Goal: Task Accomplishment & Management: Complete application form

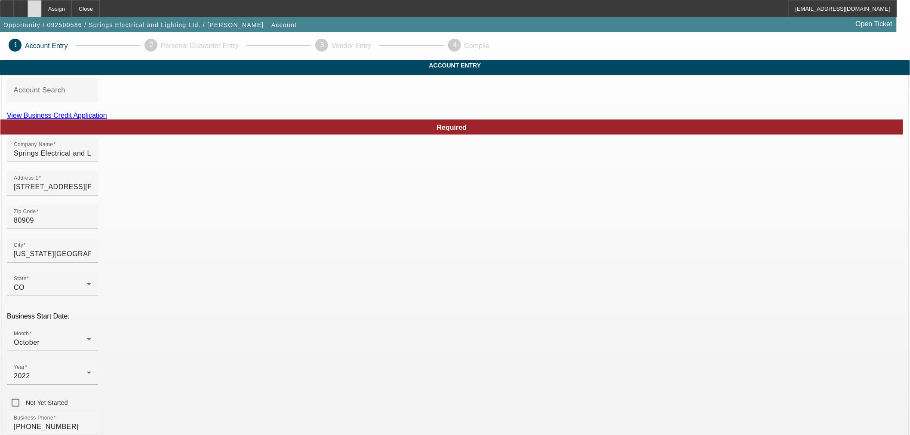
click at [34, 6] on icon at bounding box center [34, 6] width 0 height 0
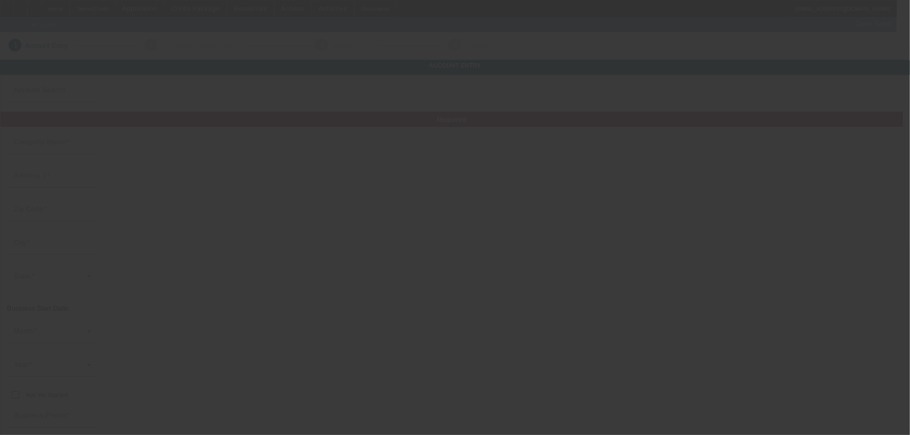
type input "Currency"
type input "Springs Electrical and Lighting Ltd."
type input "[STREET_ADDRESS][PERSON_NAME]"
type input "80909"
type input "[US_STATE][GEOGRAPHIC_DATA]"
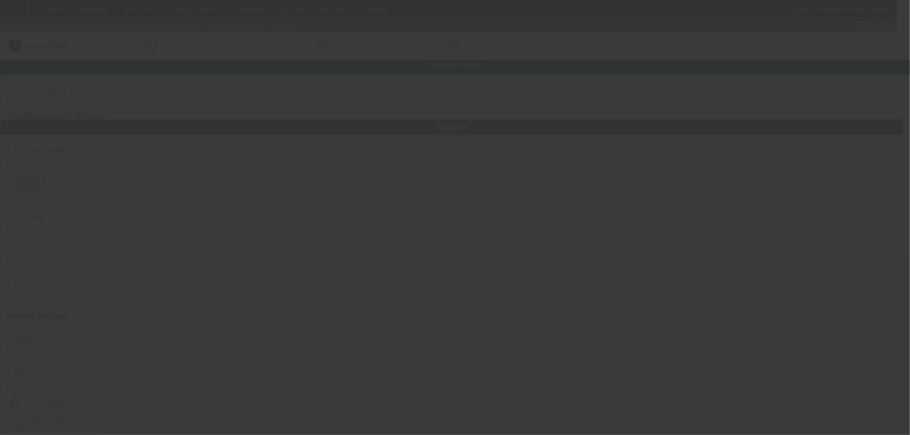
type input "[PHONE_NUMBER]"
type input "[EMAIL_ADDRESS][DOMAIN_NAME]"
type input "[GEOGRAPHIC_DATA]"
type input "[US_EMPLOYER_IDENTIFICATION_NUMBER]"
type input "Currency"
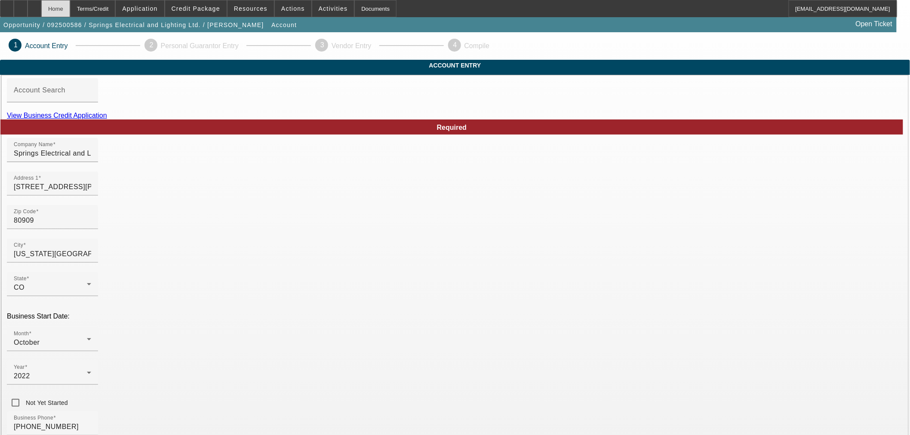
click at [70, 8] on div "Home" at bounding box center [55, 8] width 29 height 17
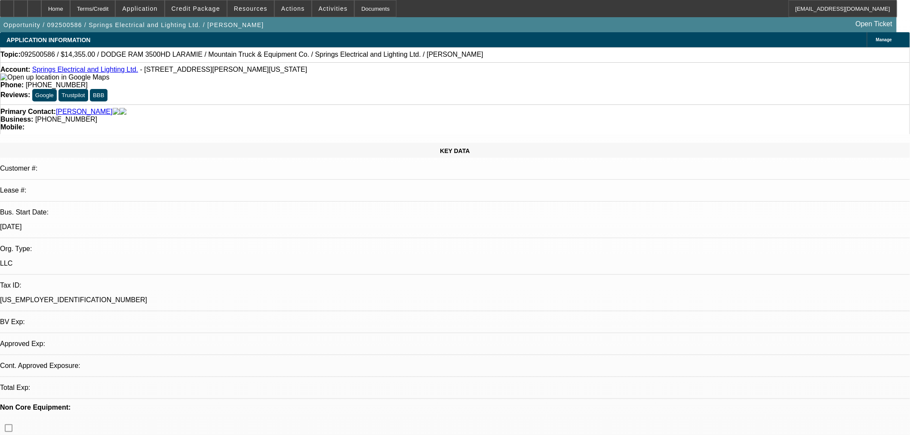
select select "0.1"
select select "2"
select select "0"
select select "6"
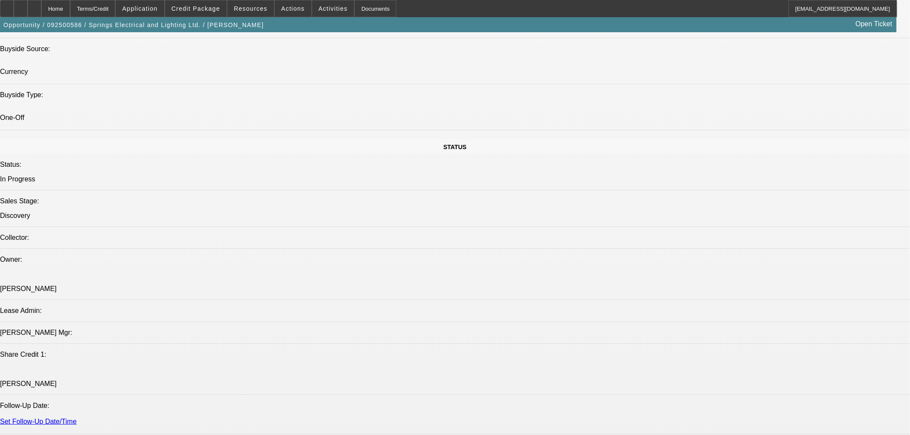
scroll to position [875, 0]
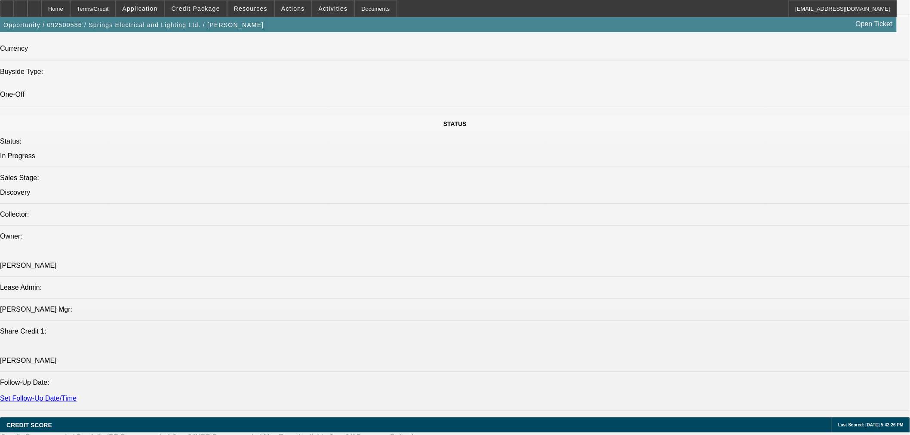
drag, startPoint x: 790, startPoint y: 346, endPoint x: 680, endPoint y: 304, distance: 117.8
copy tr "100% owner. Full service electrical contractor all over Colorado. They do new h…"
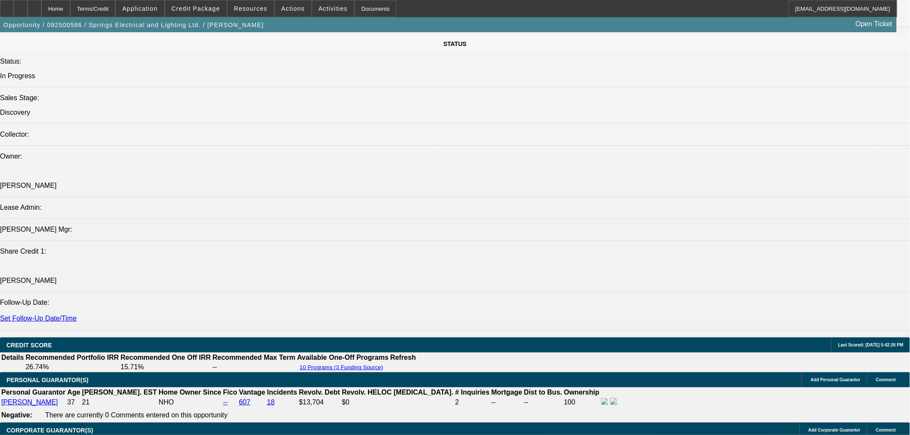
scroll to position [796, 0]
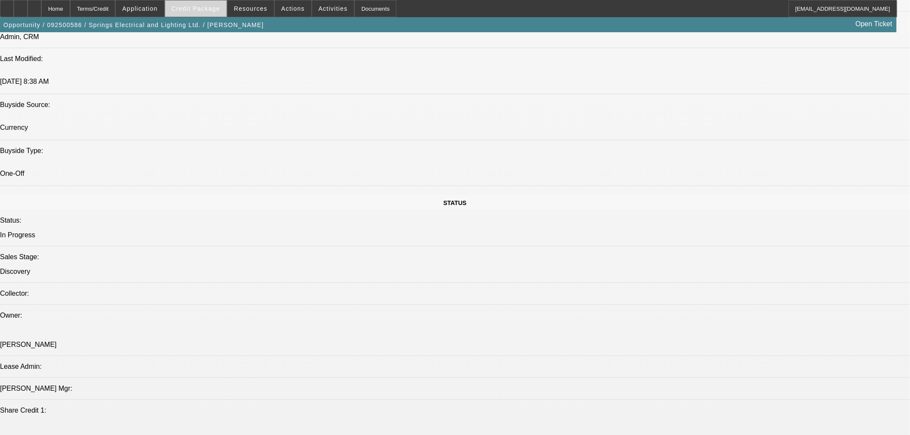
click at [209, 6] on span "Credit Package" at bounding box center [196, 8] width 49 height 7
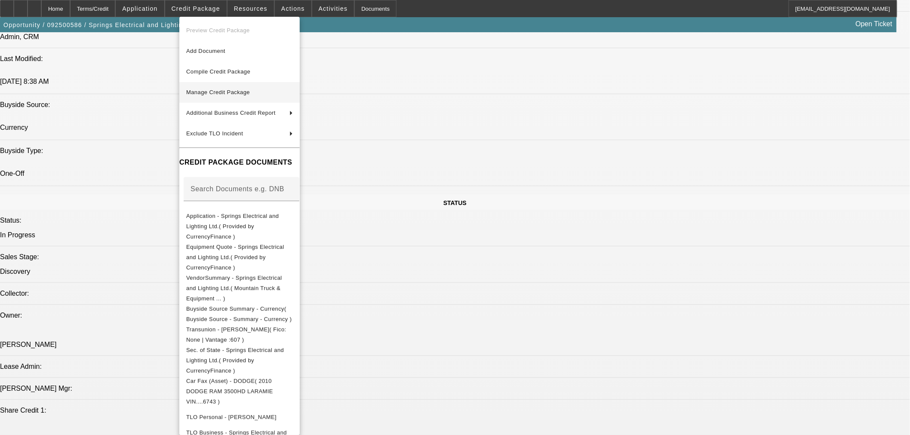
click at [293, 91] on span "Manage Credit Package" at bounding box center [239, 92] width 107 height 10
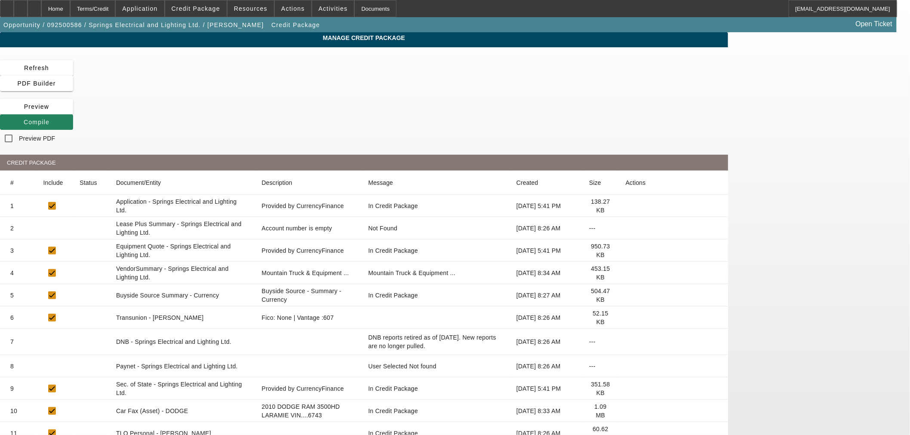
scroll to position [207, 0]
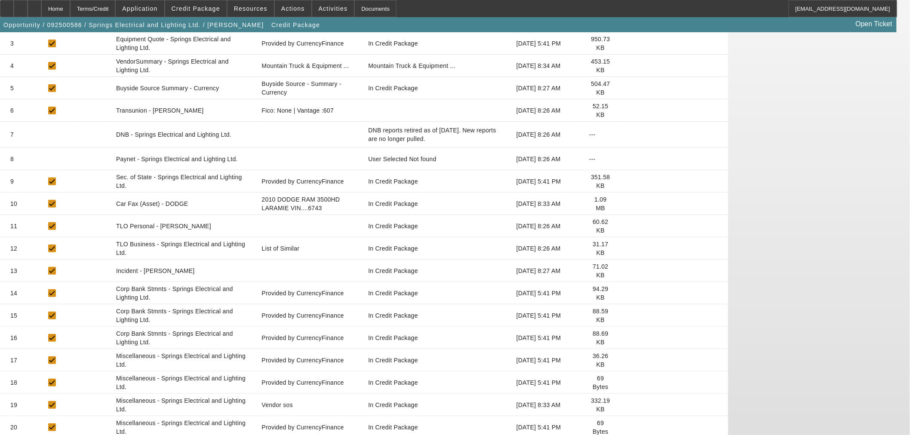
click at [626, 427] on icon at bounding box center [626, 427] width 0 height 0
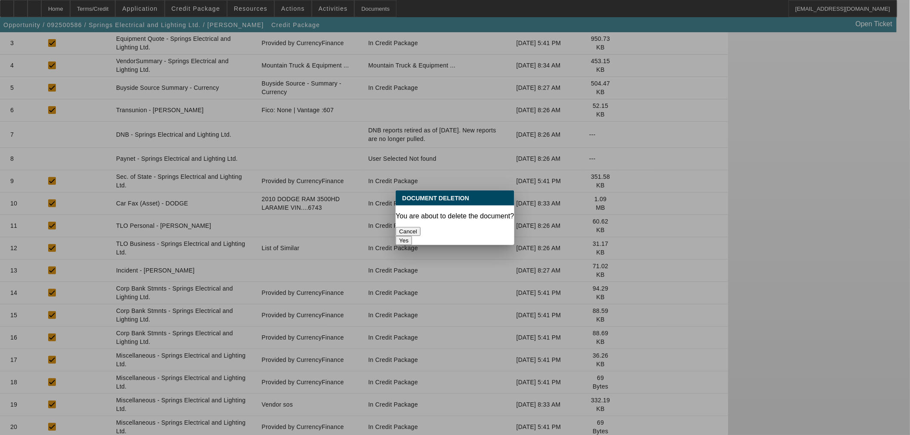
scroll to position [0, 0]
click at [412, 236] on button "Yes" at bounding box center [404, 240] width 16 height 9
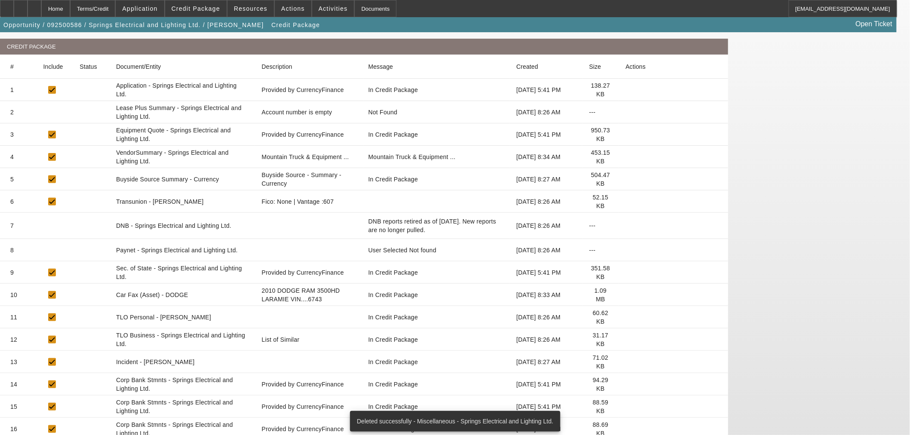
scroll to position [185, 0]
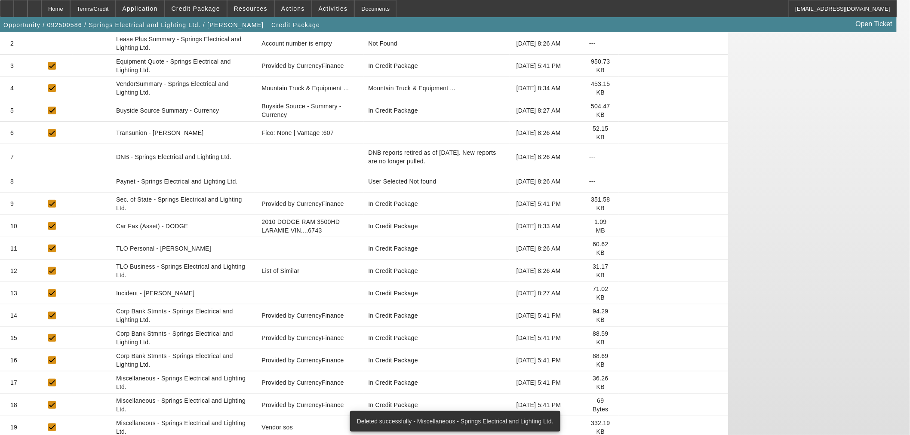
click at [626, 405] on icon at bounding box center [626, 405] width 0 height 0
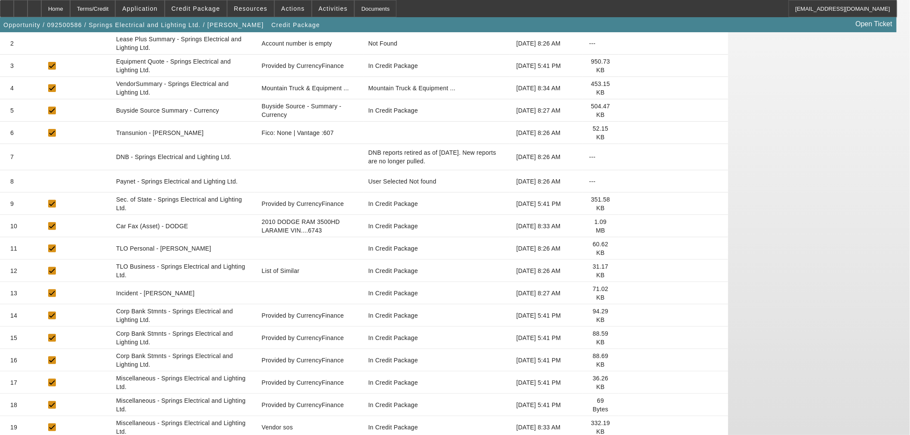
click at [626, 405] on icon at bounding box center [626, 405] width 0 height 0
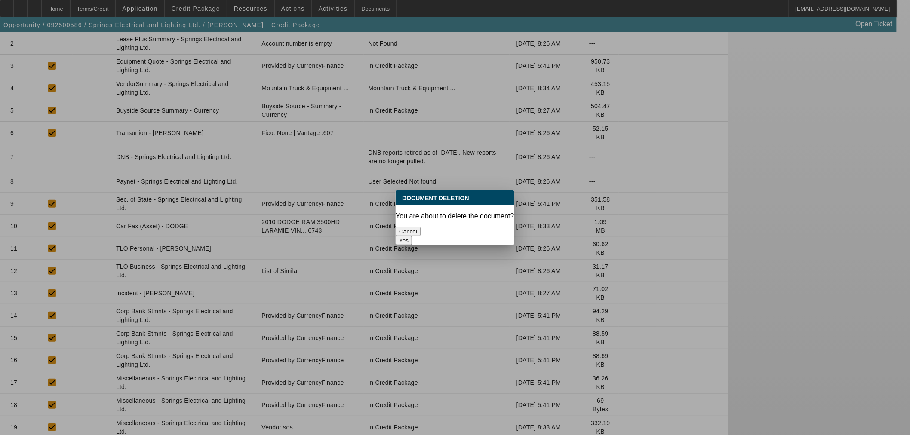
click at [412, 236] on button "Yes" at bounding box center [404, 240] width 16 height 9
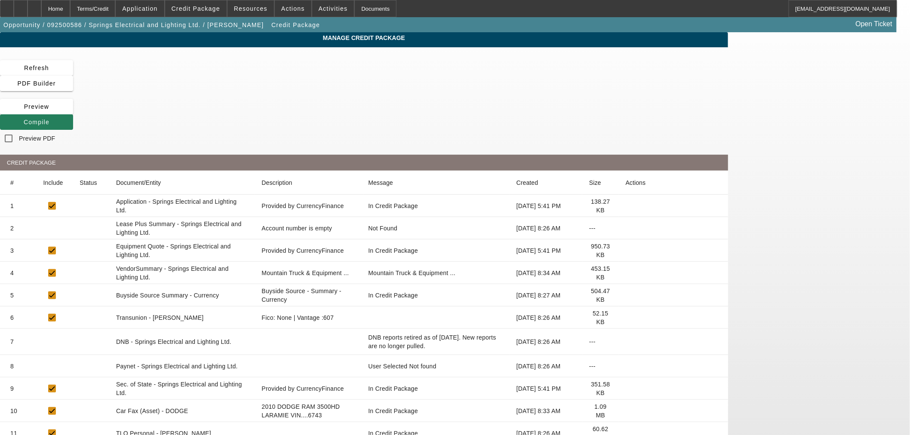
click at [49, 119] on span "Compile" at bounding box center [37, 122] width 26 height 7
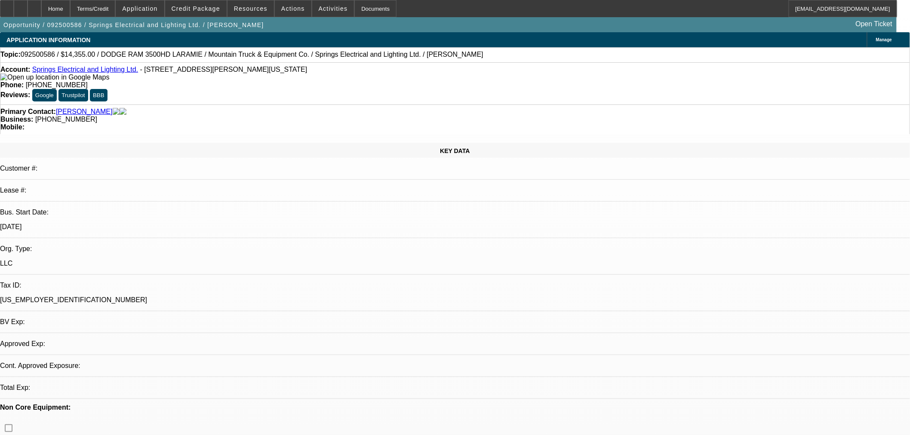
select select "0.1"
select select "2"
select select "0"
select select "6"
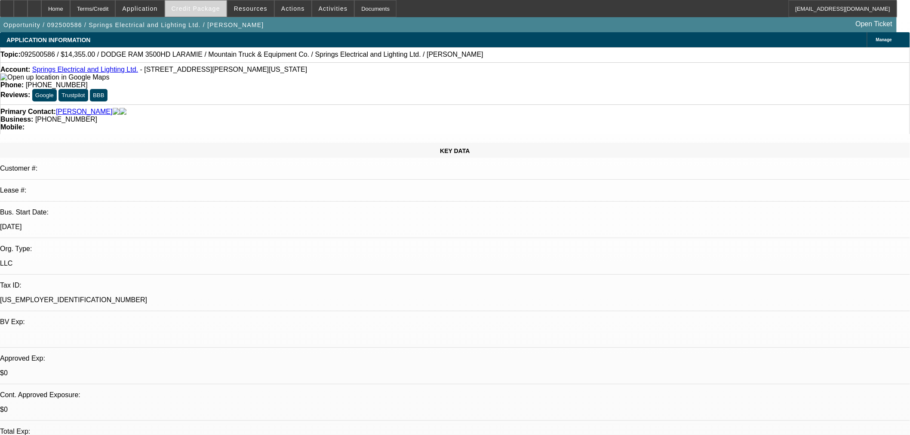
click at [195, 11] on button "Credit Package" at bounding box center [195, 8] width 61 height 16
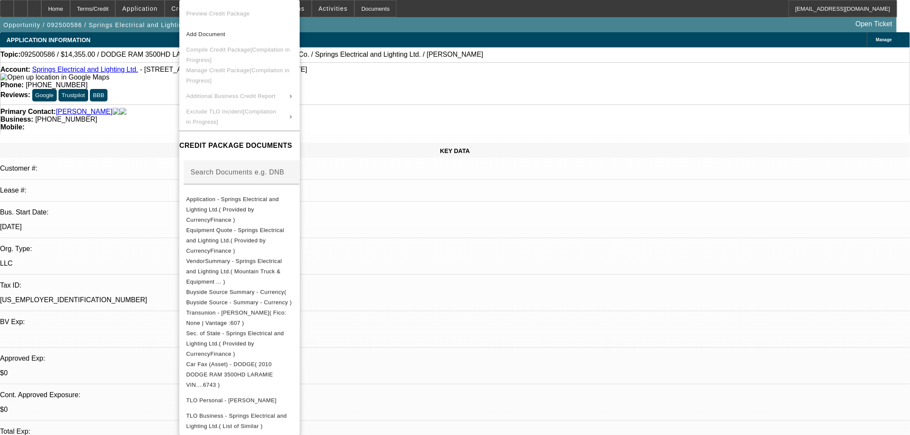
click at [161, 168] on div at bounding box center [455, 217] width 910 height 435
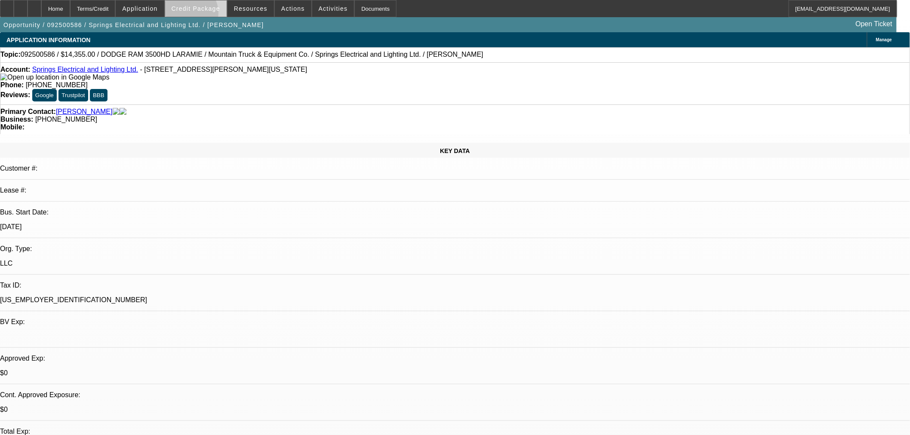
click at [200, 15] on span at bounding box center [195, 8] width 61 height 21
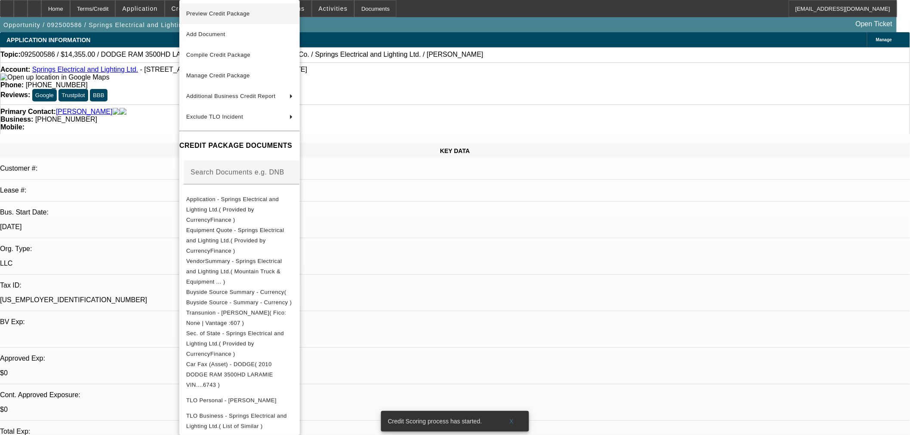
click at [246, 19] on button "Preview Credit Package" at bounding box center [239, 13] width 120 height 21
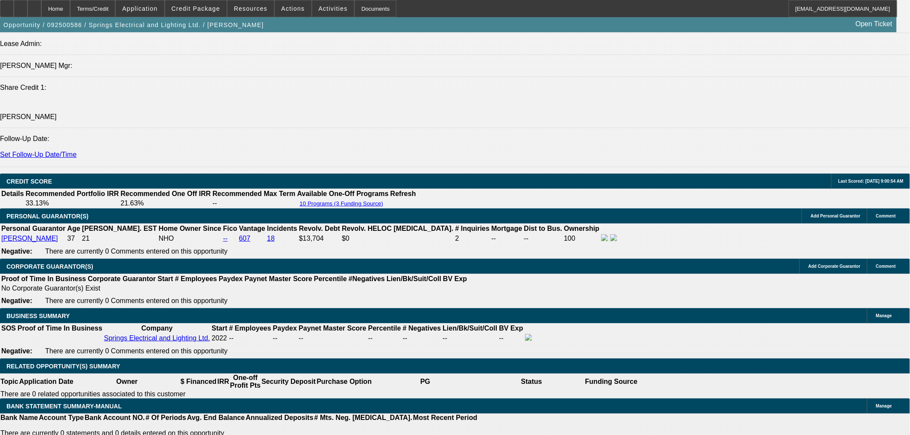
scroll to position [1194, 0]
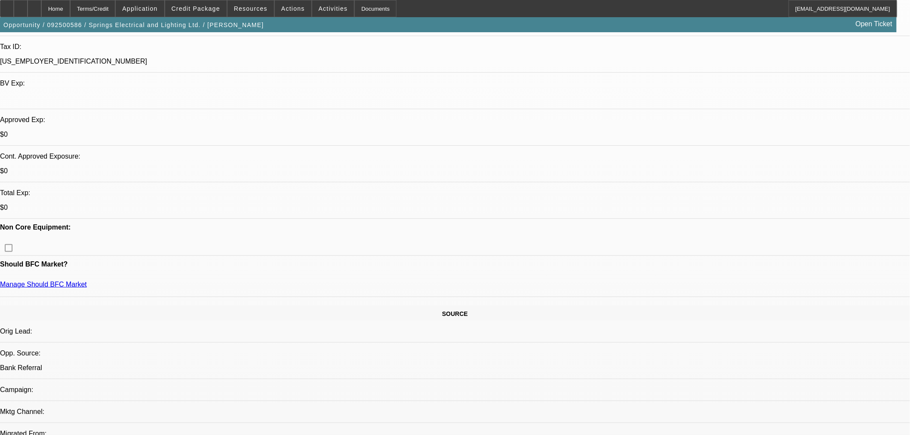
scroll to position [0, 0]
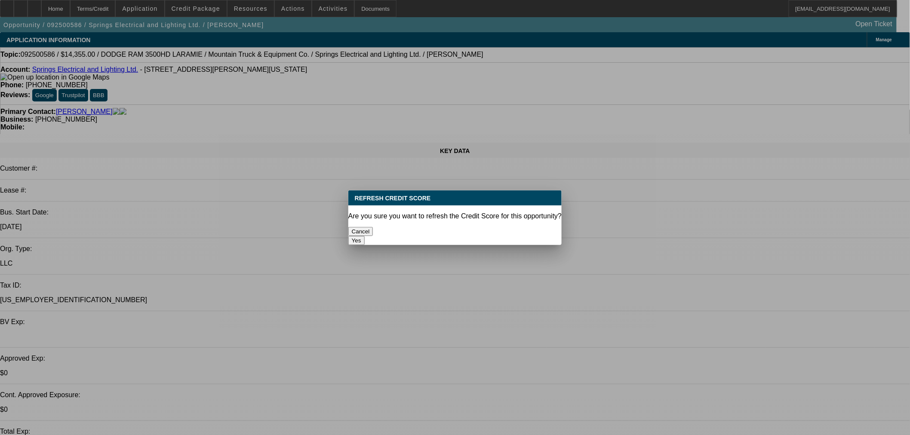
click at [365, 236] on button "Yes" at bounding box center [356, 240] width 16 height 9
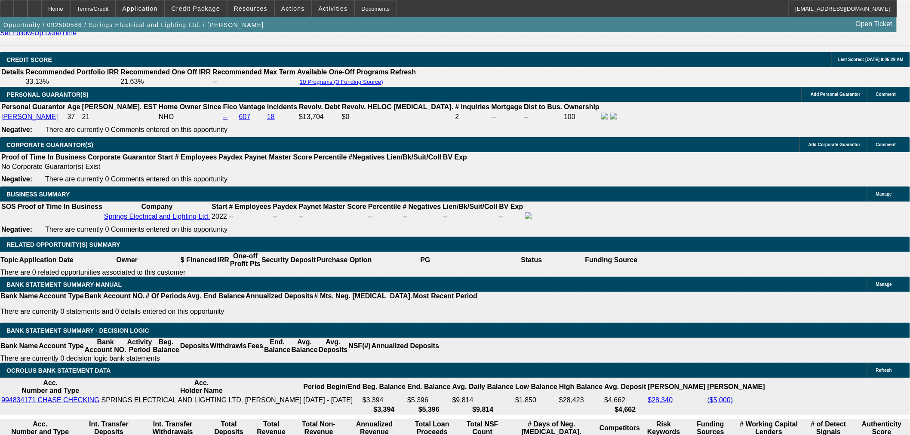
scroll to position [1274, 0]
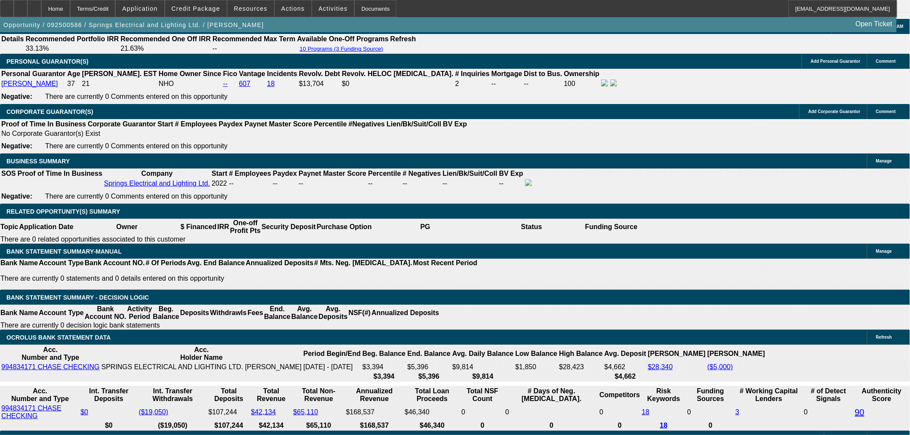
drag, startPoint x: 184, startPoint y: 218, endPoint x: 198, endPoint y: 218, distance: 14.2
drag, startPoint x: 155, startPoint y: 218, endPoint x: 191, endPoint y: 218, distance: 36.5
type input "750"
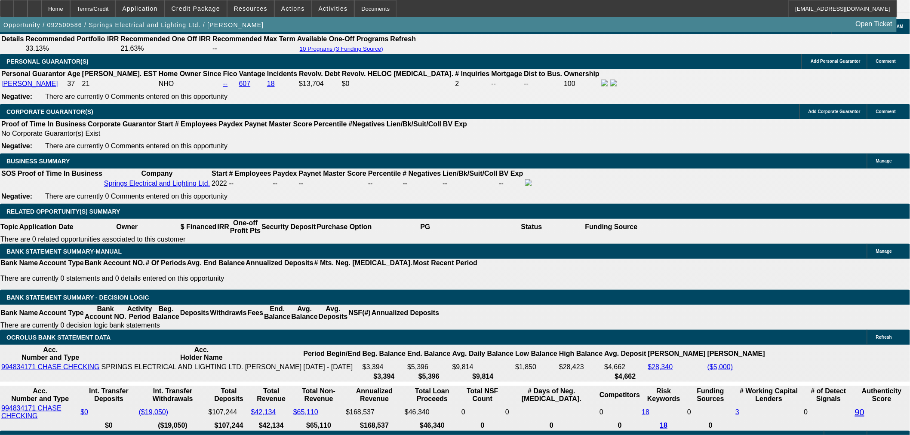
type input "$1,500.00"
type input "UNKNOWN"
type input "22.7"
type input "$750.00"
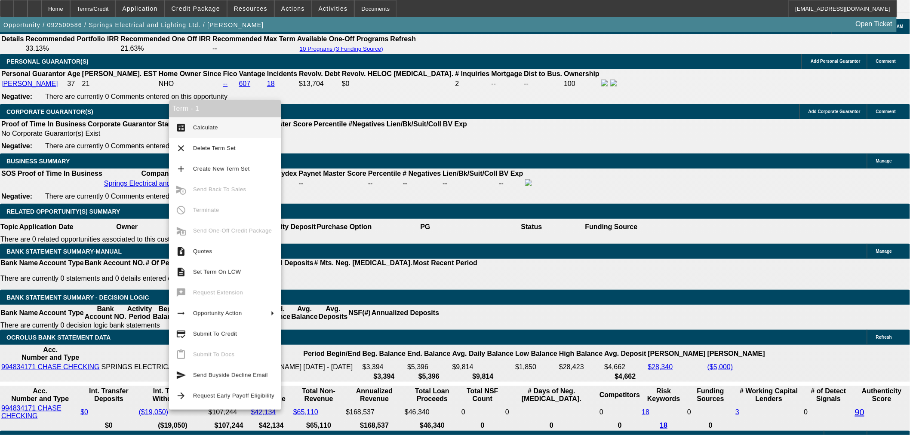
drag, startPoint x: 206, startPoint y: 128, endPoint x: 287, endPoint y: 141, distance: 81.4
click at [207, 128] on span "Calculate" at bounding box center [205, 127] width 25 height 6
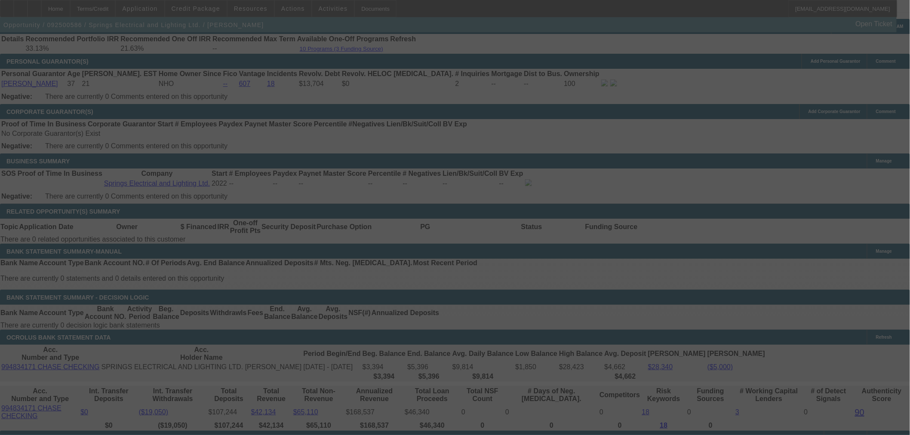
select select "0.1"
select select "2"
select select "0"
select select "6"
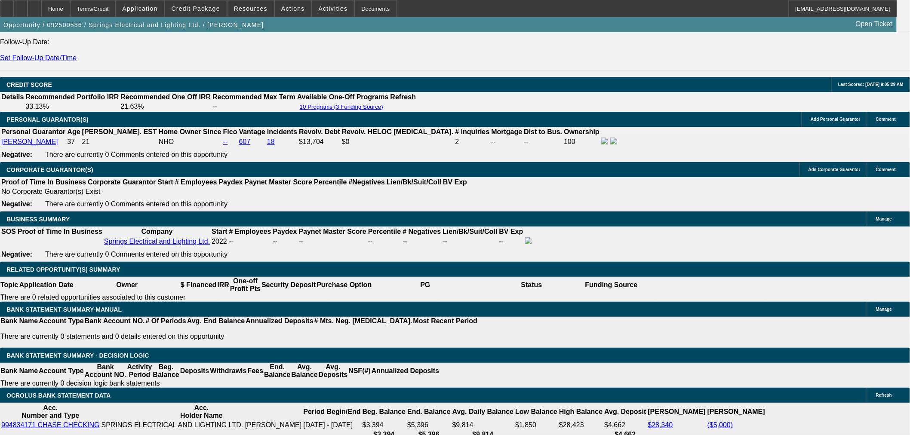
scroll to position [1184, 0]
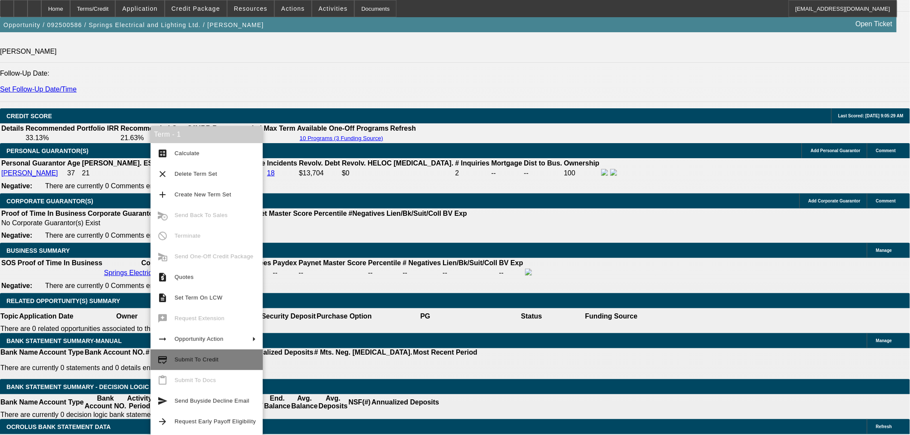
click at [245, 359] on span "Submit To Credit" at bounding box center [215, 360] width 81 height 10
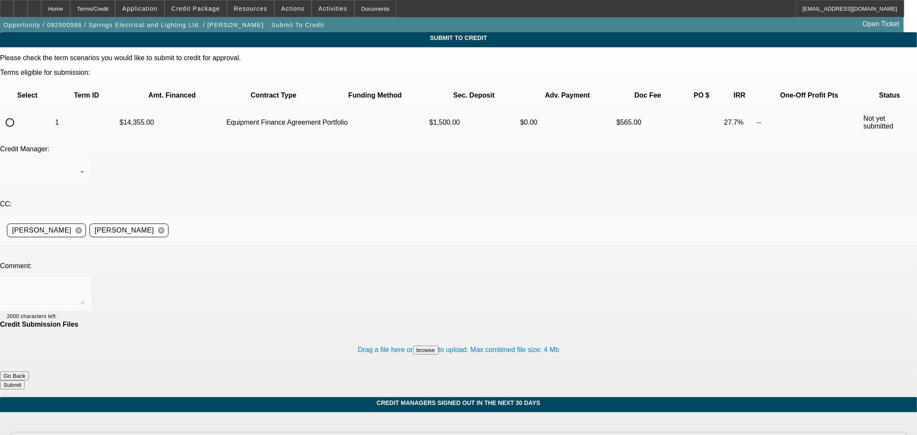
click at [18, 114] on input "radio" at bounding box center [9, 122] width 17 height 17
radio input "true"
click at [80, 167] on div "Arida, George" at bounding box center [43, 172] width 73 height 10
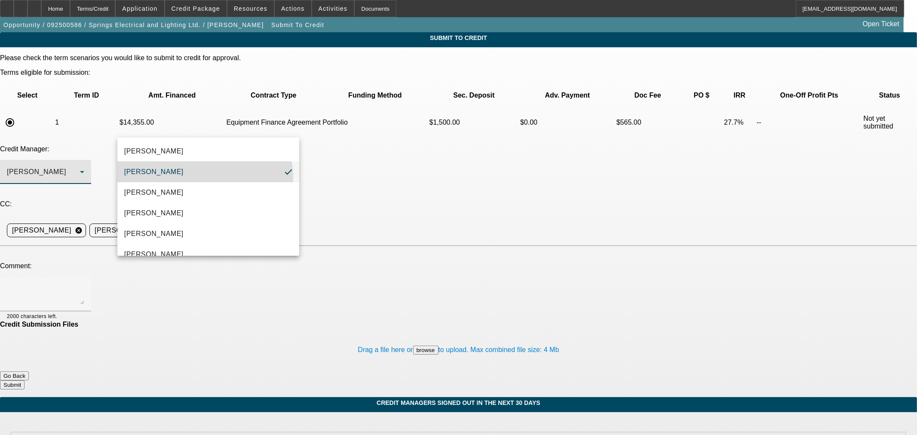
drag, startPoint x: 175, startPoint y: 179, endPoint x: 197, endPoint y: 173, distance: 22.7
click at [175, 180] on mat-option "Arida, George" at bounding box center [208, 172] width 182 height 21
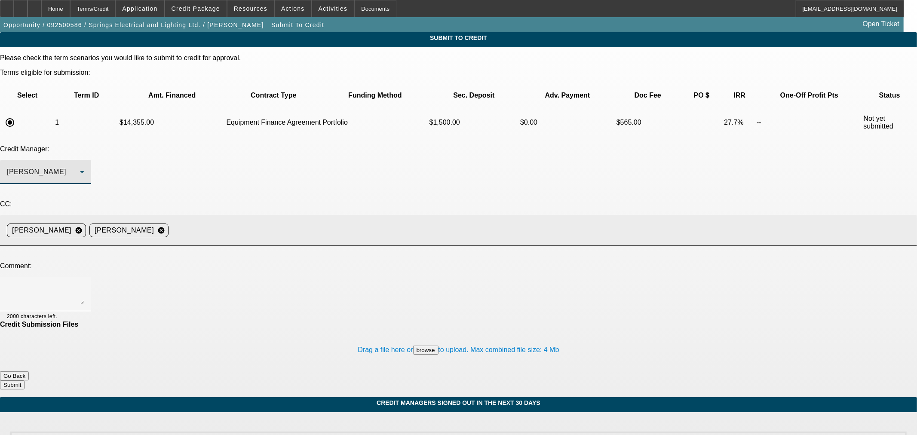
click at [299, 222] on input at bounding box center [539, 230] width 735 height 17
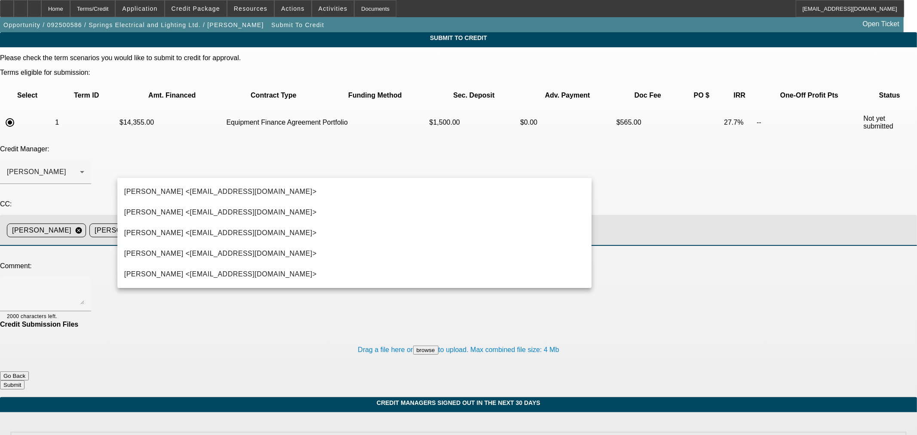
type input "Kevin"
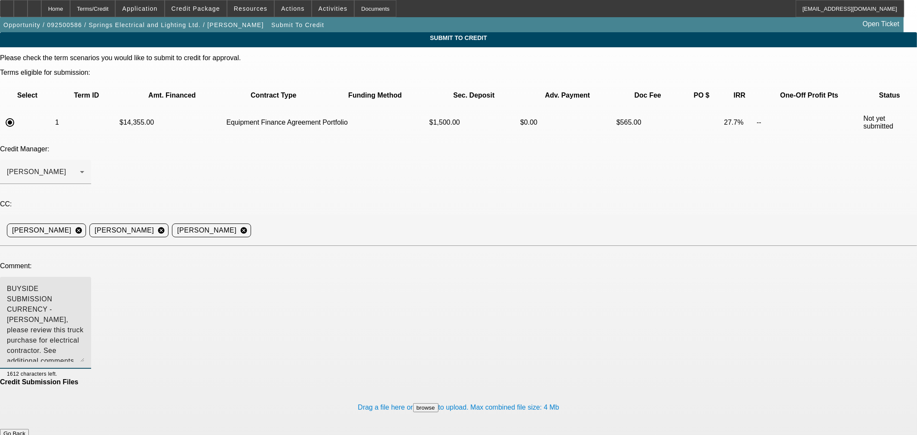
drag, startPoint x: 580, startPoint y: 213, endPoint x: 575, endPoint y: 271, distance: 58.3
click at [84, 284] on textarea "BUYSIDE SUBMISSION CURRENCY - George, please review this truck purchase for ele…" at bounding box center [45, 323] width 77 height 78
type textarea "BUYSIDE SUBMISSION CURRENCY - George, please review this truck purchase for ele…"
click at [25, 435] on button "Submit" at bounding box center [12, 442] width 25 height 9
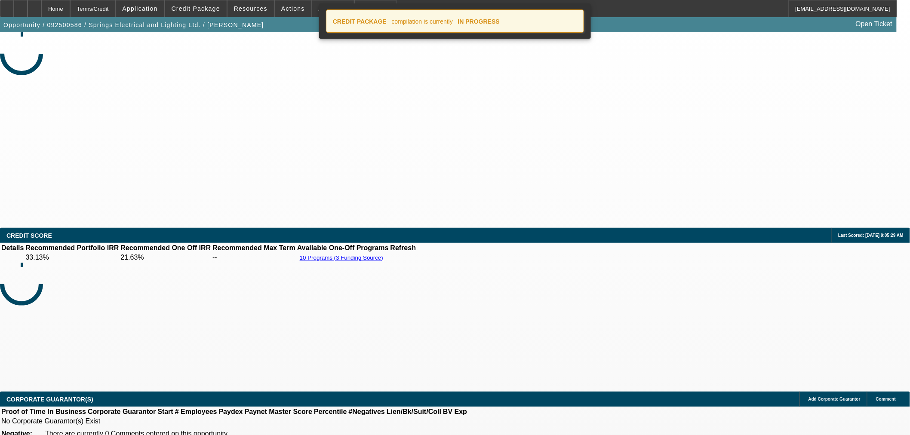
select select "0.1"
select select "2"
select select "0"
select select "6"
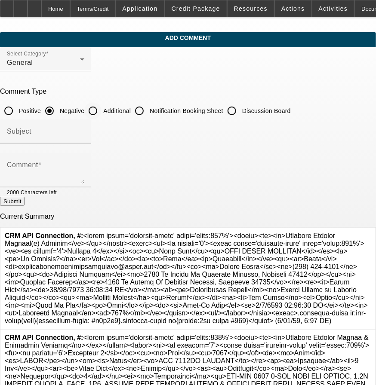
click at [101, 112] on input "Additional" at bounding box center [92, 110] width 17 height 17
radio input "true"
click at [91, 150] on div at bounding box center [45, 148] width 91 height 9
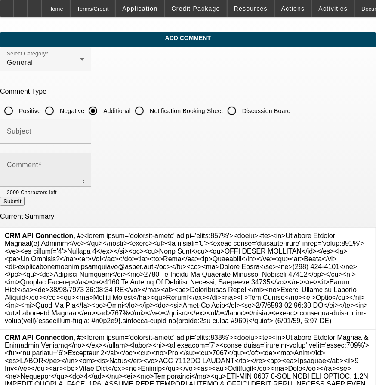
click at [84, 156] on div "Comment" at bounding box center [45, 170] width 77 height 34
paste textarea "100% owner. Full service electrical contractor all over [US_STATE]. They do new…"
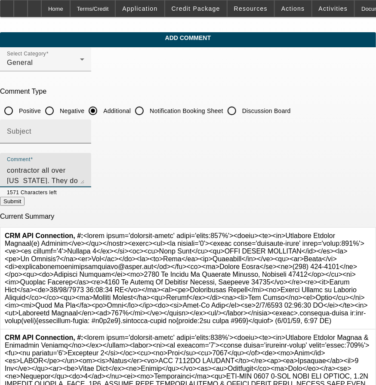
type textarea "100% owner. Full service electrical contractor all over Colorado. They do new h…"
click at [84, 134] on input "Subject" at bounding box center [45, 135] width 77 height 10
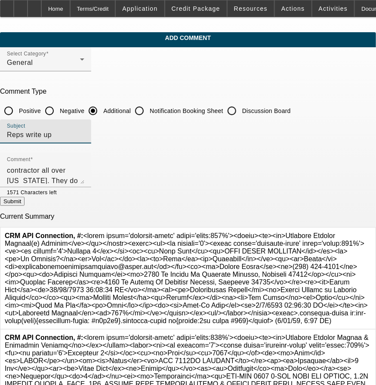
type input "Reps write up"
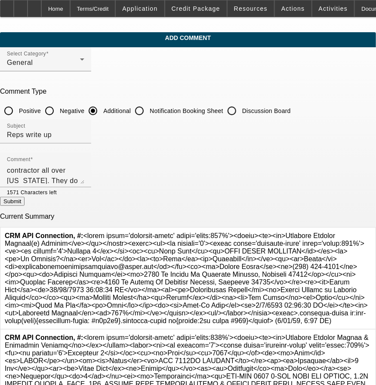
click at [25, 200] on button "Submit" at bounding box center [12, 201] width 25 height 9
radio input "true"
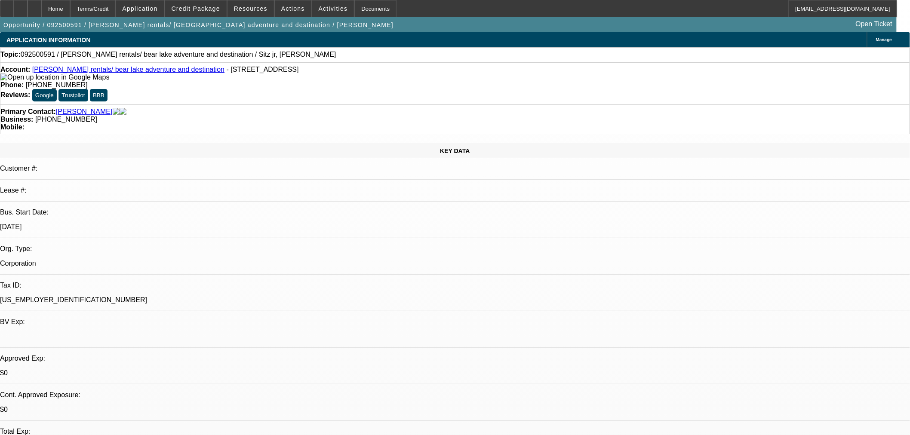
select select "0"
select select "2"
select select "0.1"
select select "4"
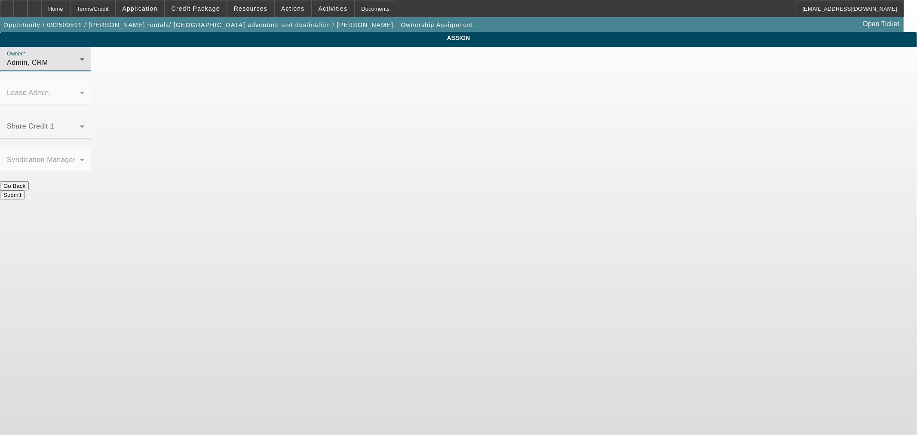
click at [80, 68] on div "Admin, CRM" at bounding box center [43, 63] width 73 height 10
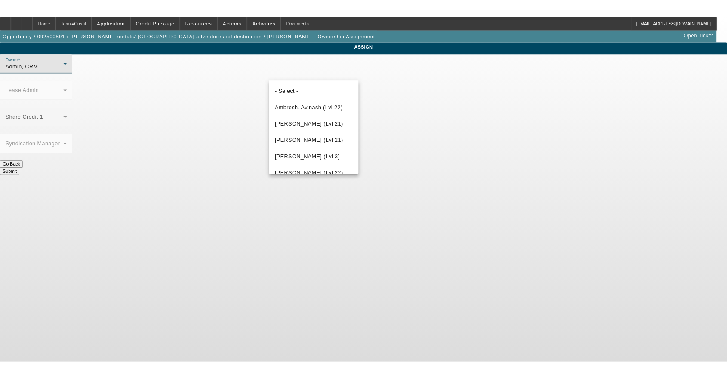
scroll to position [1226, 0]
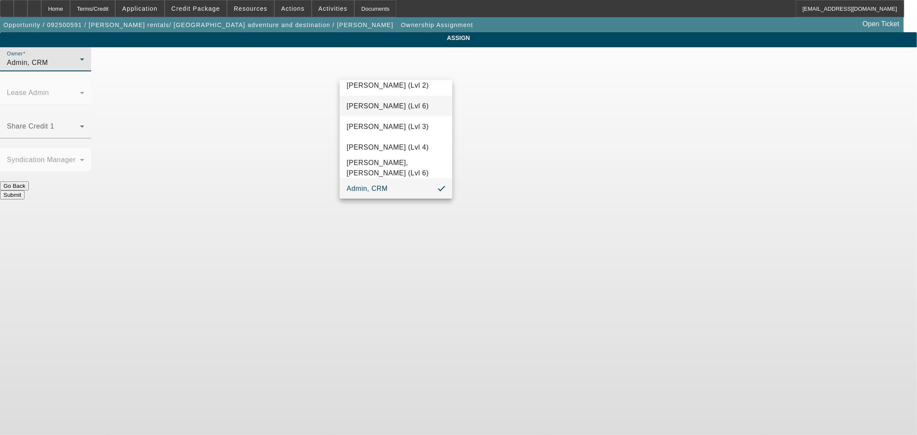
click at [402, 108] on span "Wesolowski, John (Lvl 6)" at bounding box center [388, 106] width 82 height 10
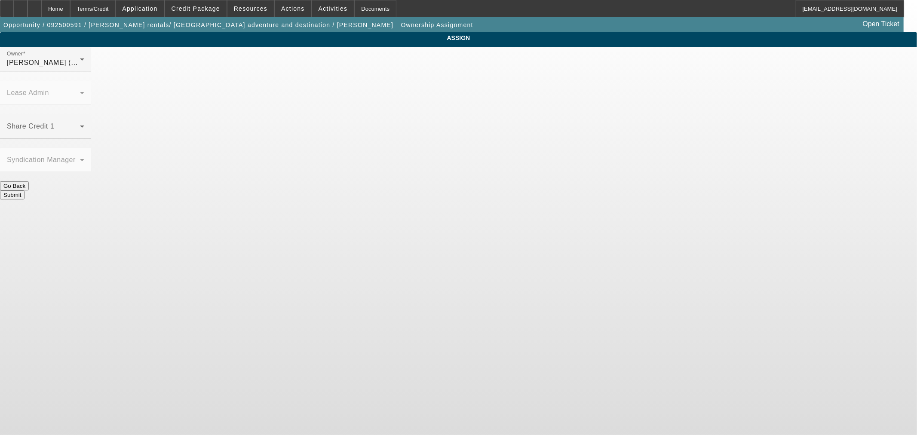
click at [25, 190] on button "Submit" at bounding box center [12, 194] width 25 height 9
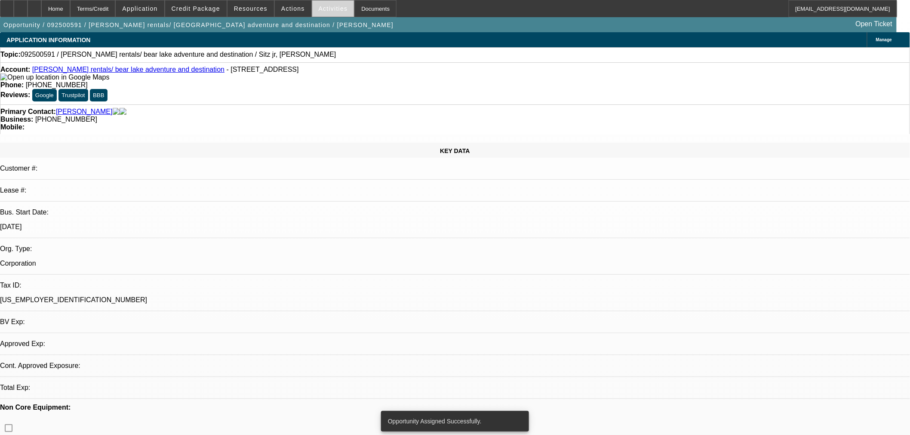
select select "0"
select select "2"
select select "0.1"
select select "4"
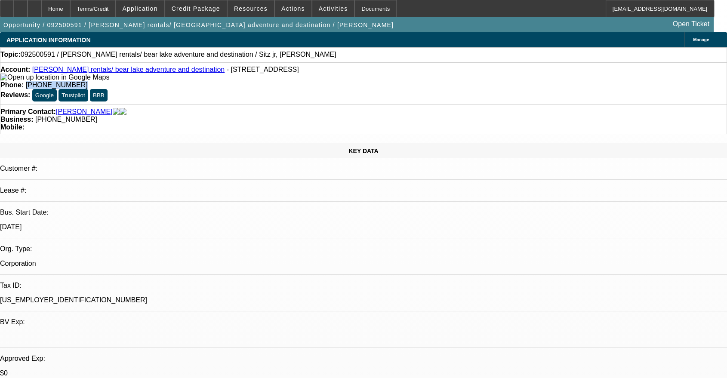
drag, startPoint x: 318, startPoint y: 71, endPoint x: 268, endPoint y: 75, distance: 49.6
click at [268, 81] on div "Phone: (435) 799-5556" at bounding box center [363, 85] width 726 height 8
copy span "(435) 799-5556"
drag, startPoint x: 316, startPoint y: 103, endPoint x: 275, endPoint y: 107, distance: 41.4
click at [276, 116] on div "Business: (307) 677-3847" at bounding box center [363, 120] width 726 height 8
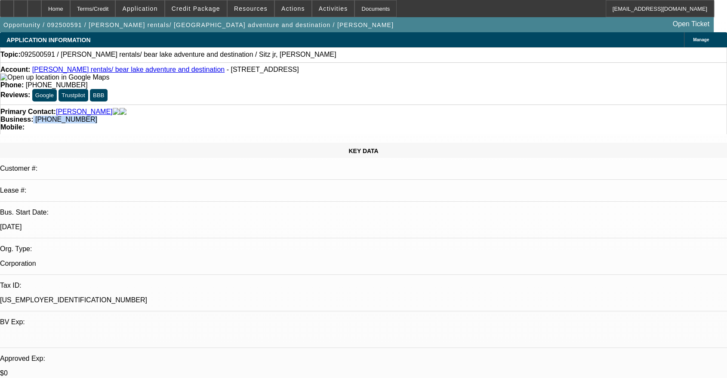
copy div "(307) 677-3847"
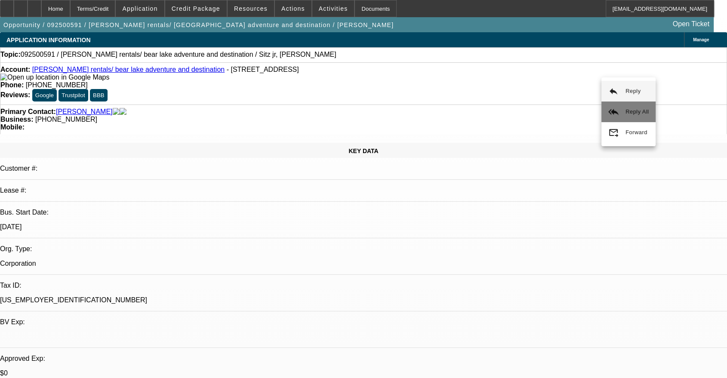
click at [615, 120] on button "reply_all Reply All" at bounding box center [628, 111] width 54 height 21
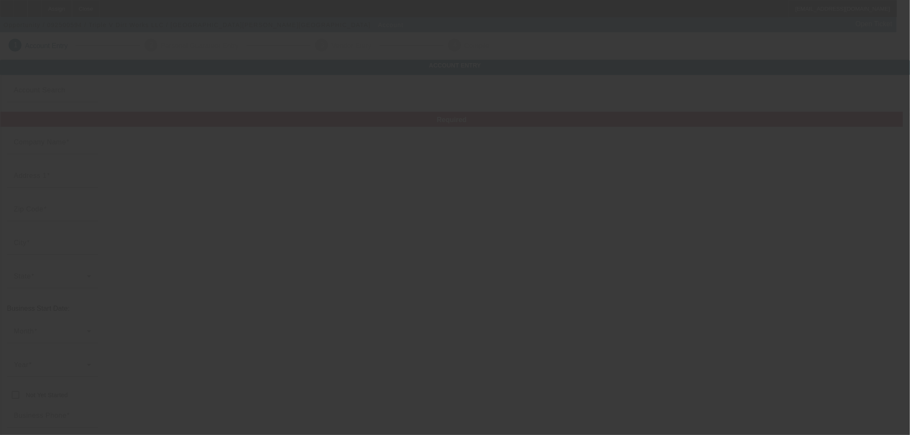
type input "Triple V Dirt Works LLC"
type input "[STREET_ADDRESS][PERSON_NAME]"
type input "71303"
type input "[GEOGRAPHIC_DATA]"
type input "[PHONE_NUMBER]"
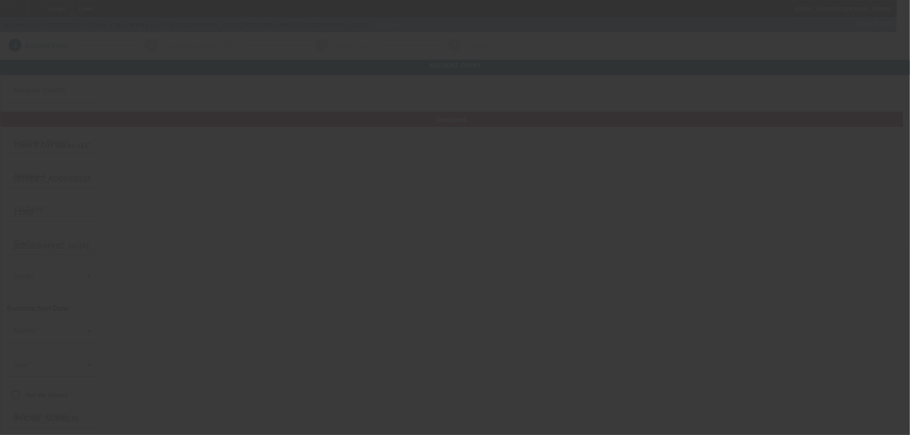
type input "Currency"
type input "[EMAIL_ADDRESS][DOMAIN_NAME]"
type input "Rapides"
type input "[US_EMPLOYER_IDENTIFICATION_NUMBER]"
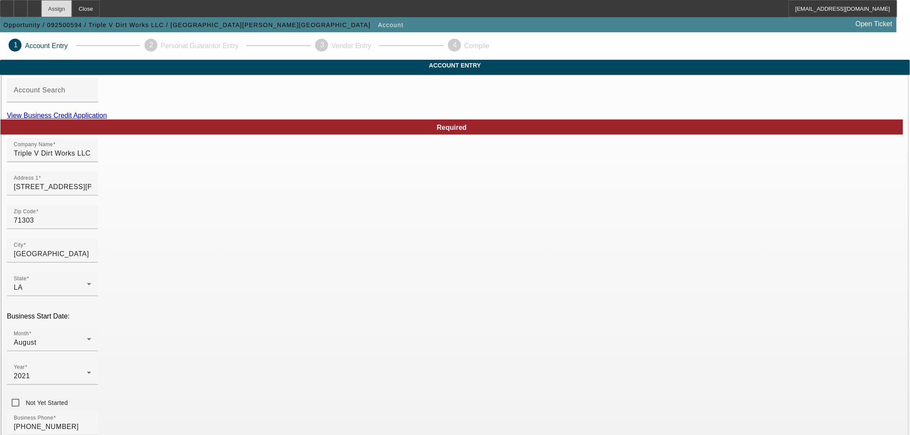
click at [72, 11] on div "Assign" at bounding box center [56, 8] width 31 height 17
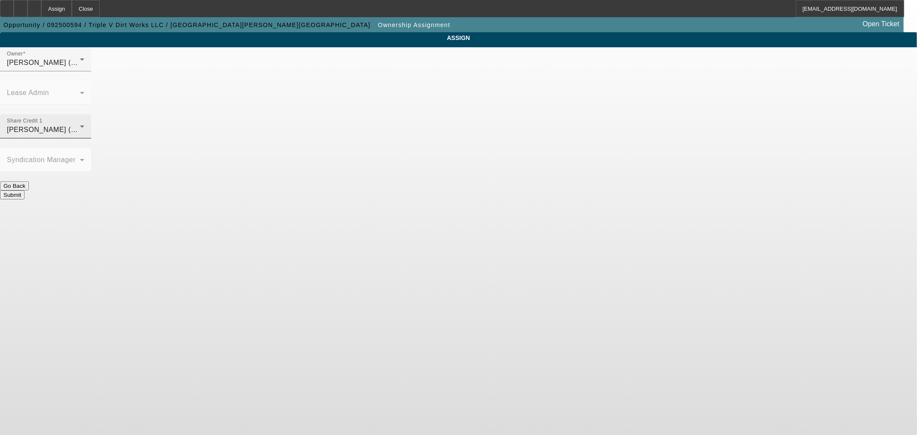
click at [80, 125] on div "O'Connor, Kevin (Lvl 19)" at bounding box center [43, 130] width 73 height 10
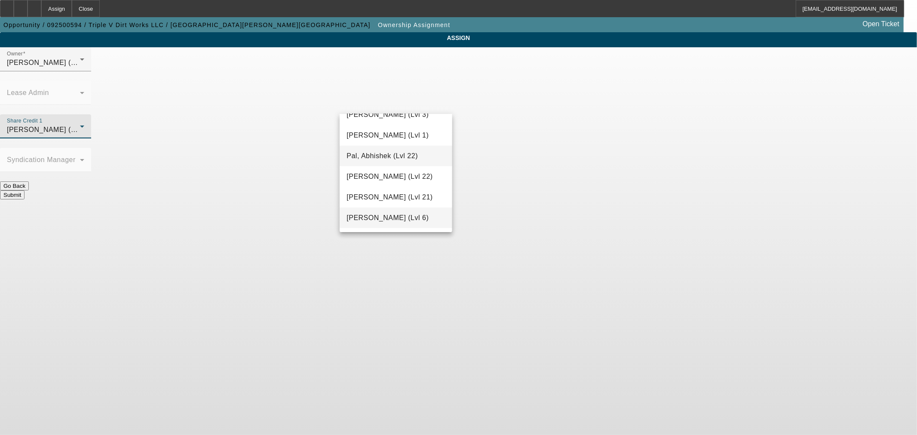
scroll to position [877, 0]
click at [402, 164] on span "[PERSON_NAME] (Lvl 3)" at bounding box center [388, 158] width 82 height 10
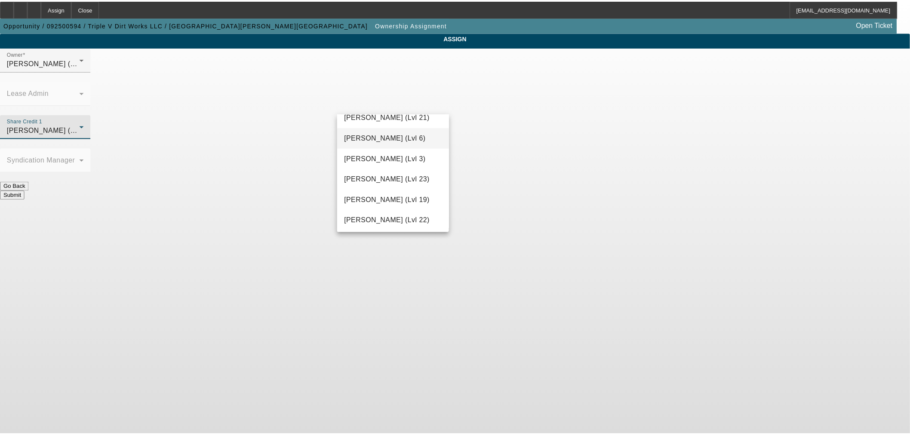
scroll to position [0, 0]
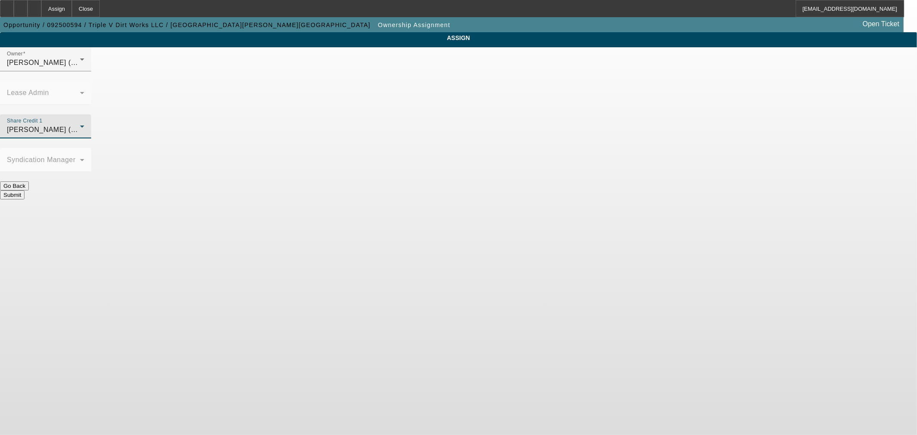
click at [25, 190] on button "Submit" at bounding box center [12, 194] width 25 height 9
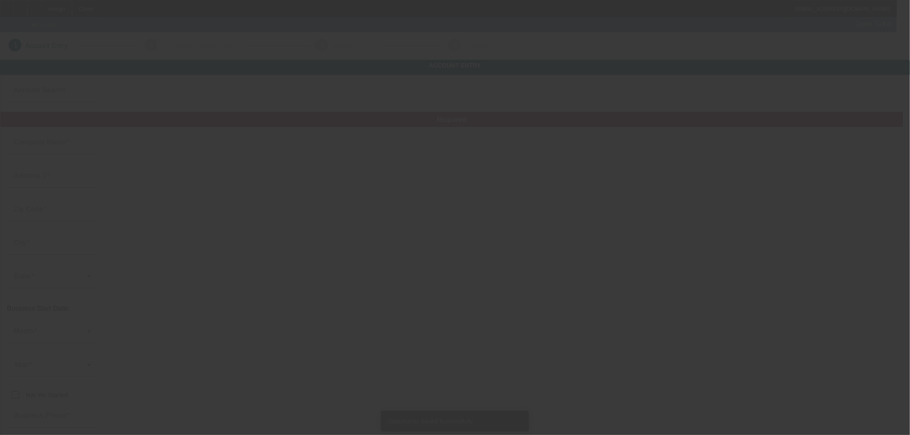
type input "Currency"
type input "Triple V Dirt Works LLC"
type input "3873 N Bolton Ave"
type input "71303"
type input "Alexandria"
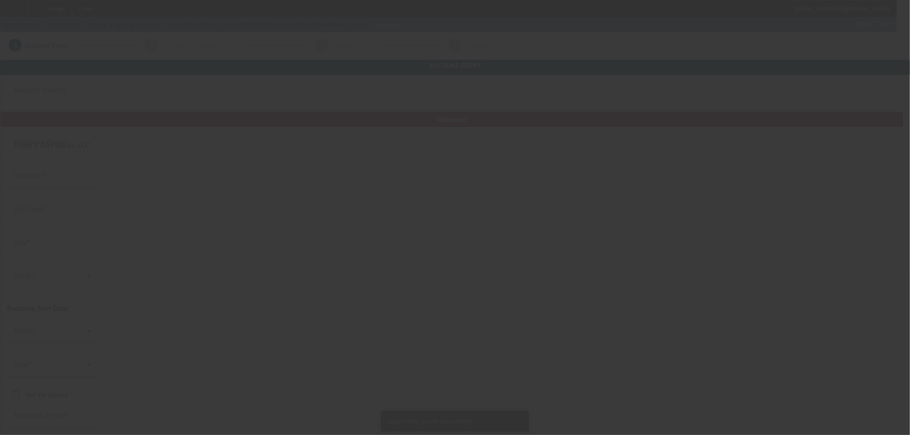
type input "(318) 229-7248"
type input "vidrine1214@yahoo.com"
type input "Rapides"
type input "87-2172341"
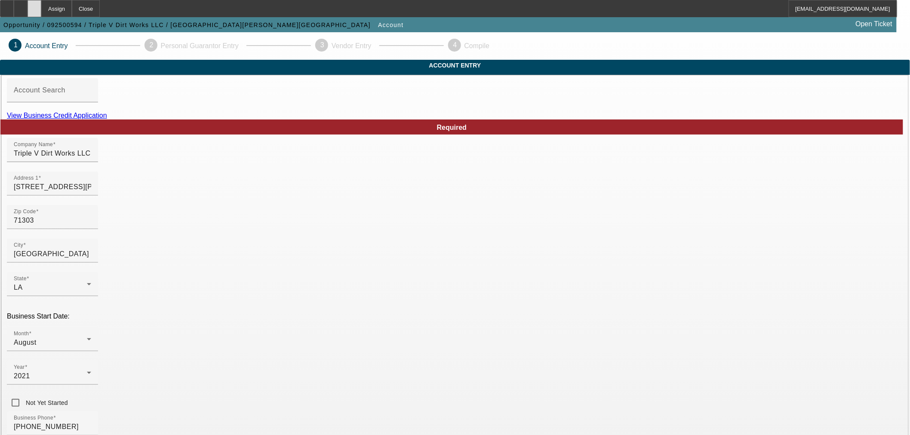
click at [41, 8] on div at bounding box center [35, 8] width 14 height 17
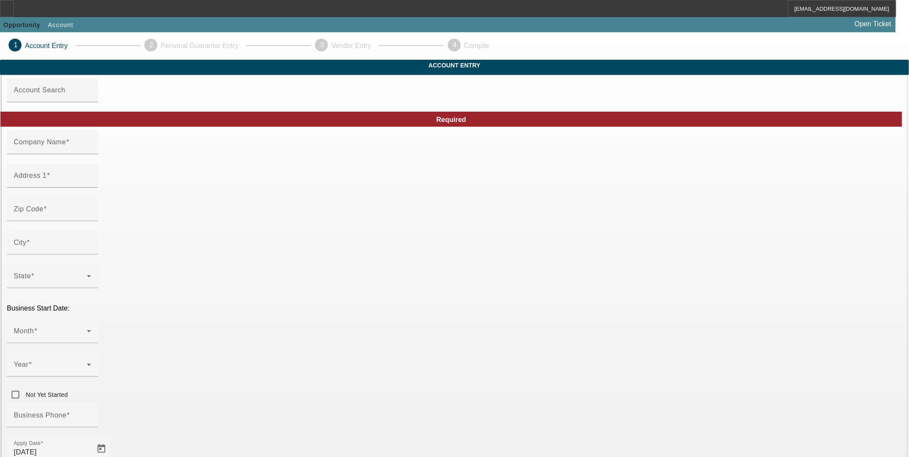
type input "Premium 1 Concrete, Inc."
type input "[STREET_ADDRESS]"
type input "95348"
type input "Merced"
type input "[PHONE_NUMBER]"
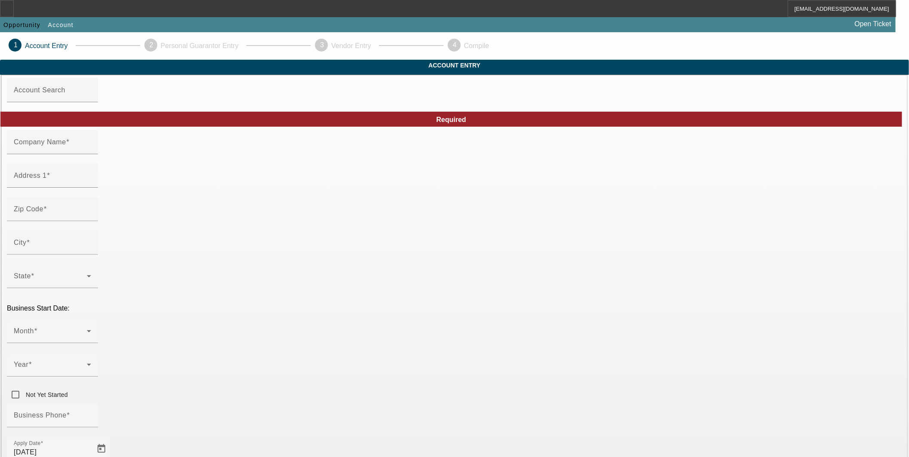
type input "https://premium1concrete.com"
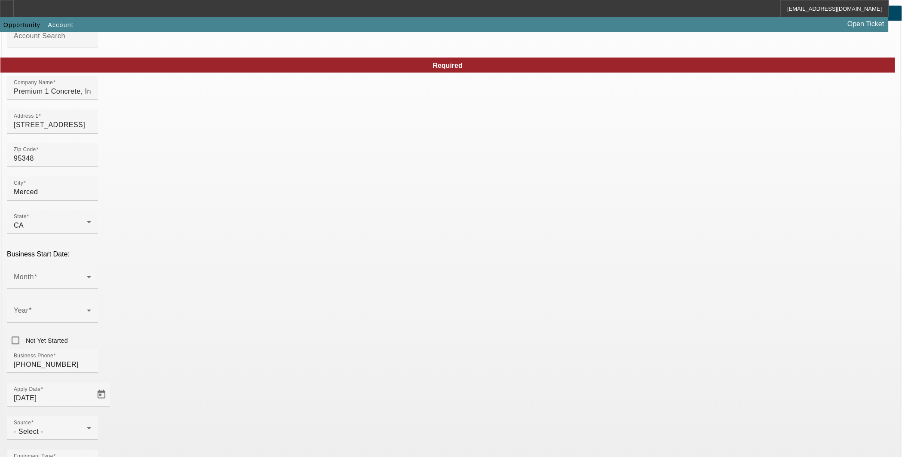
scroll to position [77, 0]
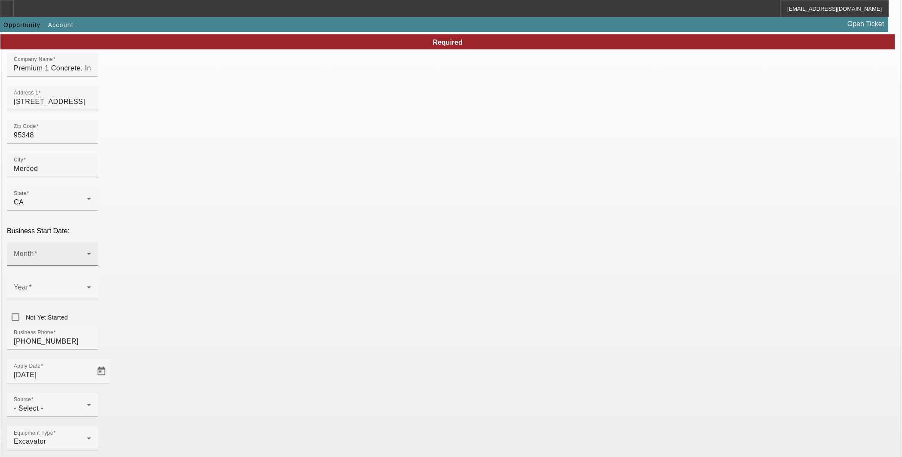
click at [94, 249] on icon at bounding box center [89, 254] width 10 height 10
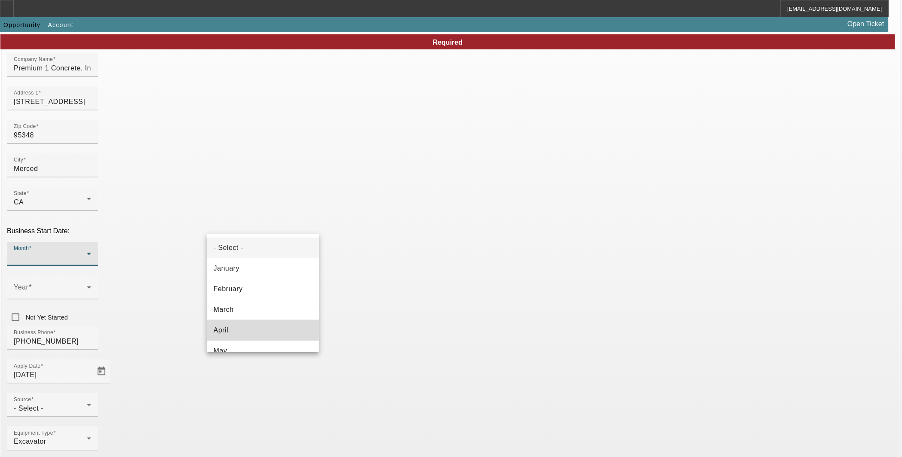
click at [272, 327] on mat-option "April" at bounding box center [263, 330] width 113 height 21
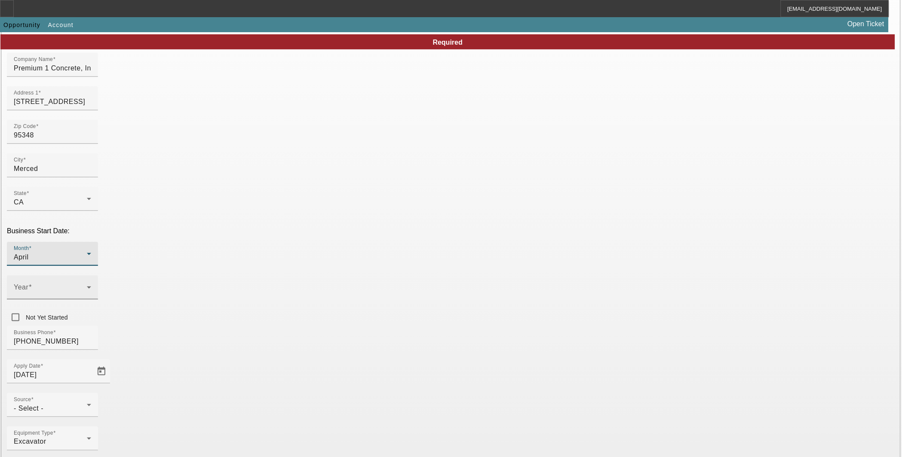
click at [87, 286] on span at bounding box center [50, 291] width 73 height 10
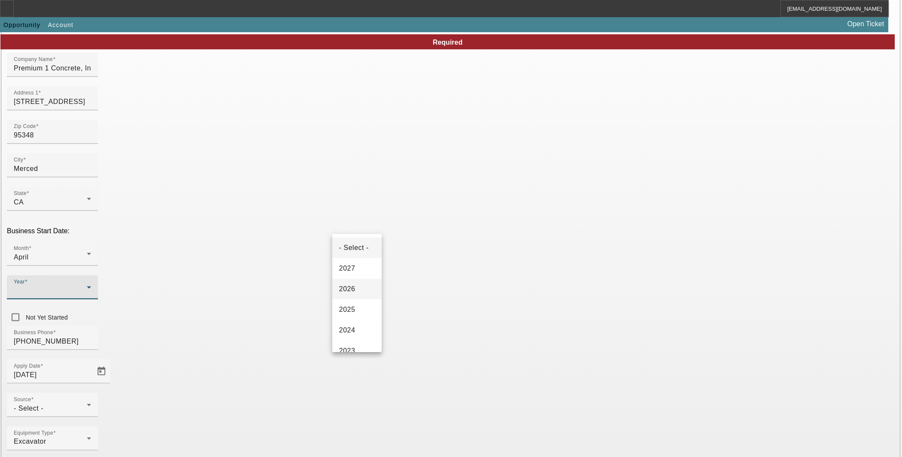
scroll to position [80, 0]
click at [359, 275] on mat-option "2023" at bounding box center [357, 271] width 50 height 21
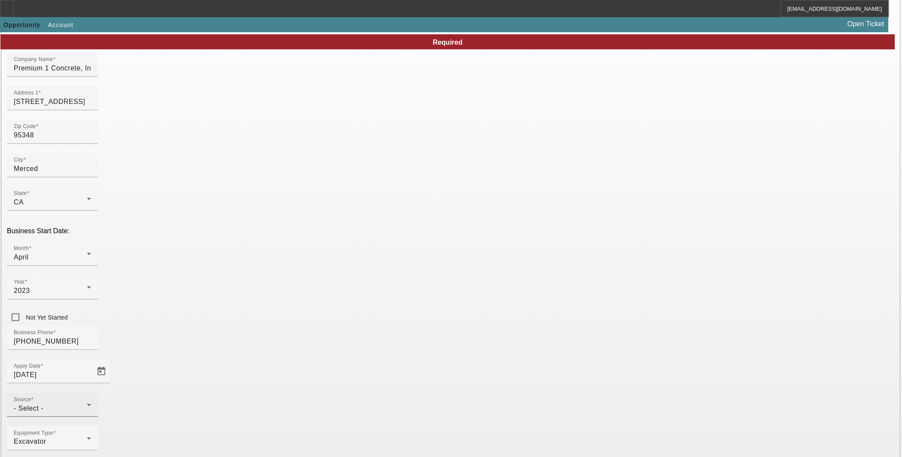
drag, startPoint x: 413, startPoint y: 301, endPoint x: 420, endPoint y: 291, distance: 11.4
click at [98, 393] on mat-form-field "Source - Select -" at bounding box center [52, 410] width 91 height 34
click at [87, 404] on div "- Select -" at bounding box center [50, 409] width 73 height 10
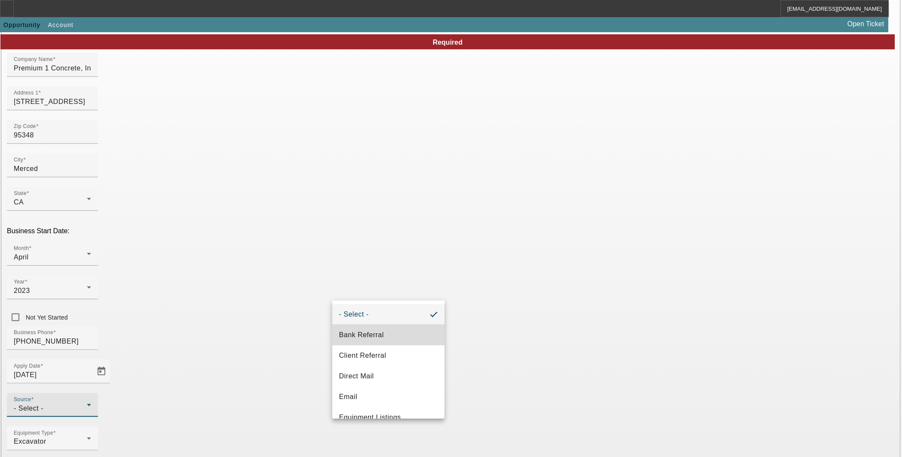
click at [393, 330] on mat-option "Bank Referral" at bounding box center [388, 335] width 113 height 21
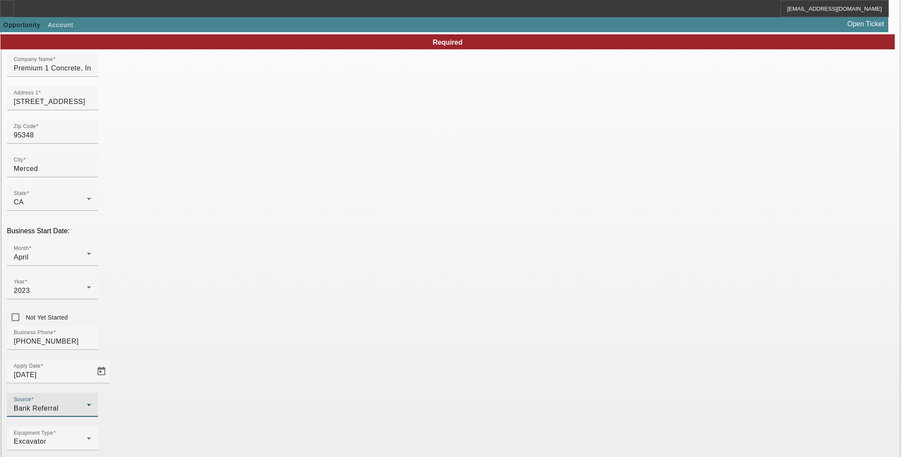
type input "Smarter Equipment Finance L.L.C."
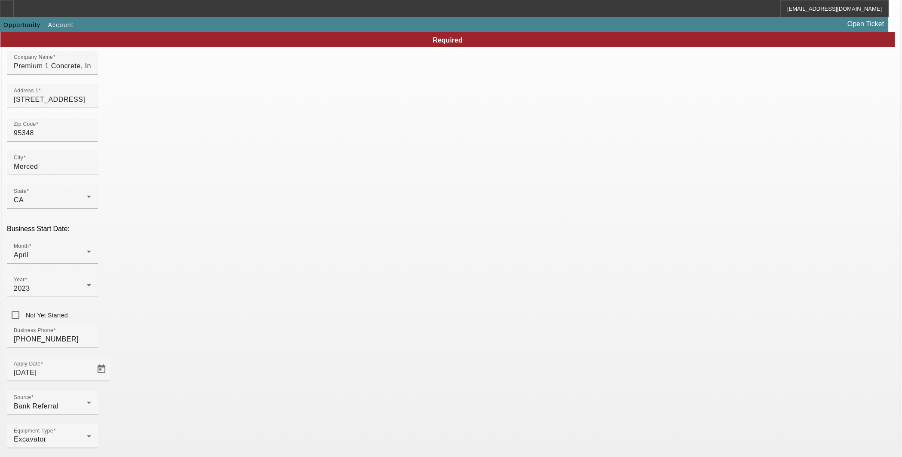
type input "Smarter Equipment Finance L.L.C."
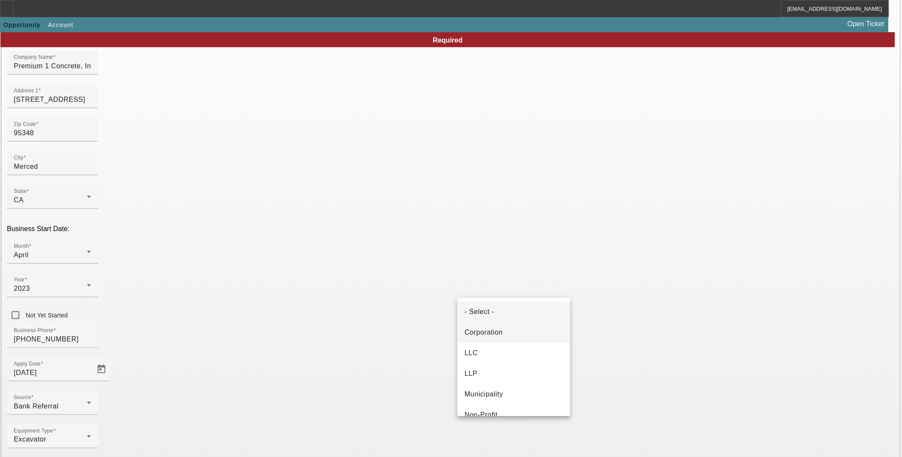
click at [522, 333] on mat-option "Corporation" at bounding box center [513, 332] width 113 height 21
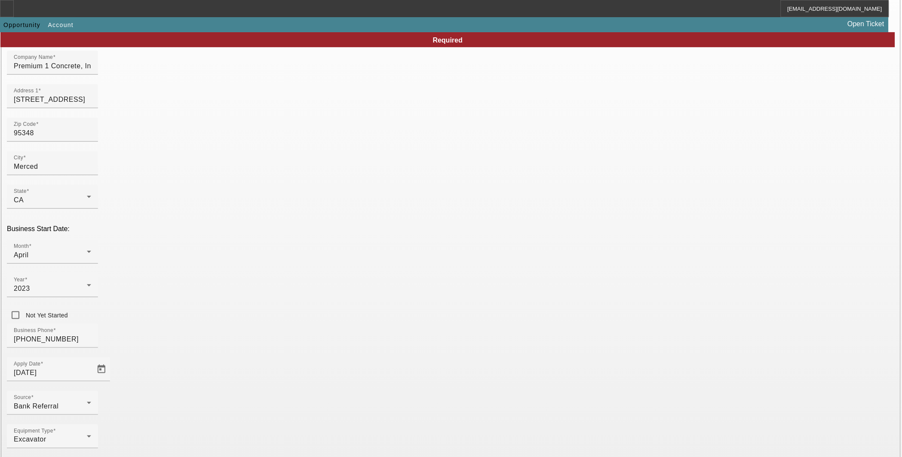
type input "932178106"
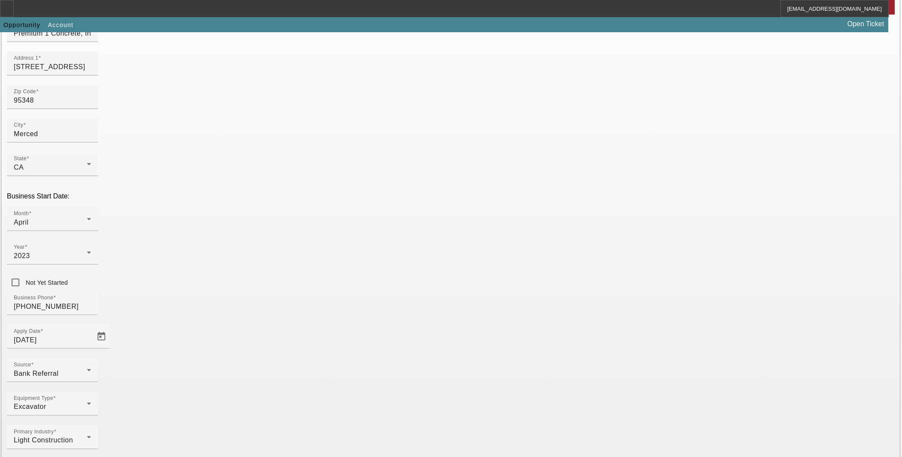
scroll to position [130, 0]
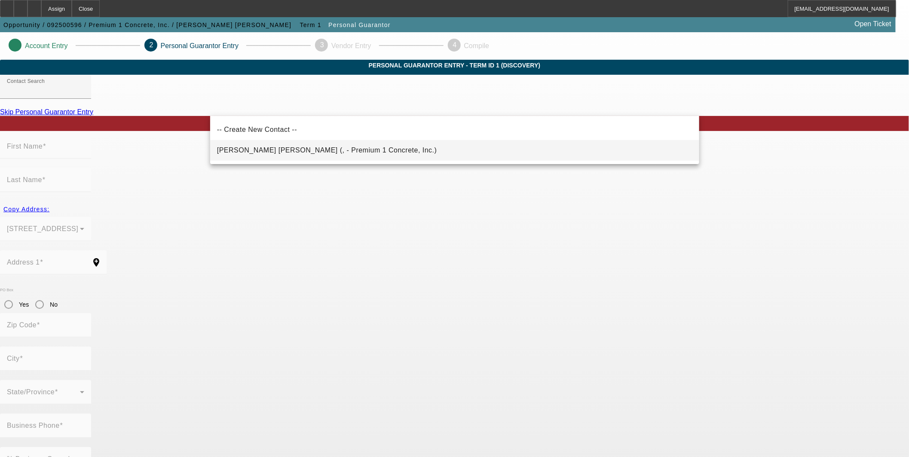
click at [279, 147] on span "Ortiz Moreno, Miguel (, - Premium 1 Concrete, Inc.)" at bounding box center [327, 150] width 220 height 7
type input "Ortiz Moreno, Miguel (, - Premium 1 Concrete, Inc.)"
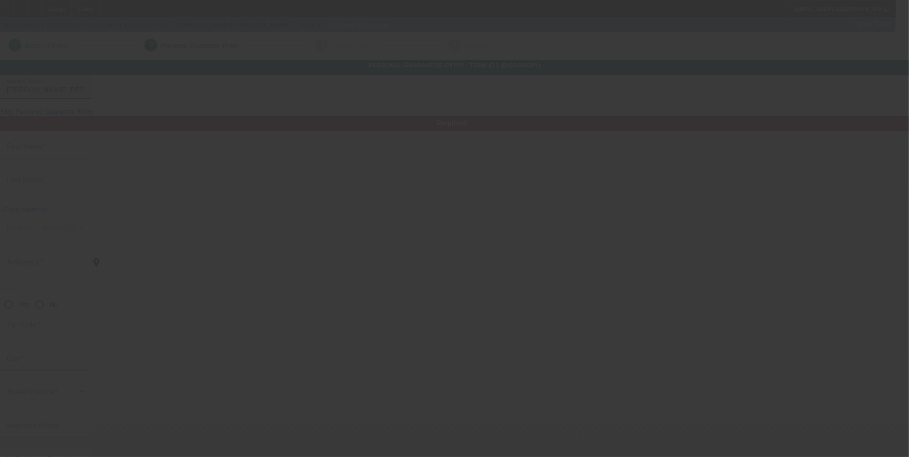
type input "Miguel"
type input "Ortiz Moreno"
radio input "true"
type input "(209) 230-4843"
type input "office@premium1concrete.com"
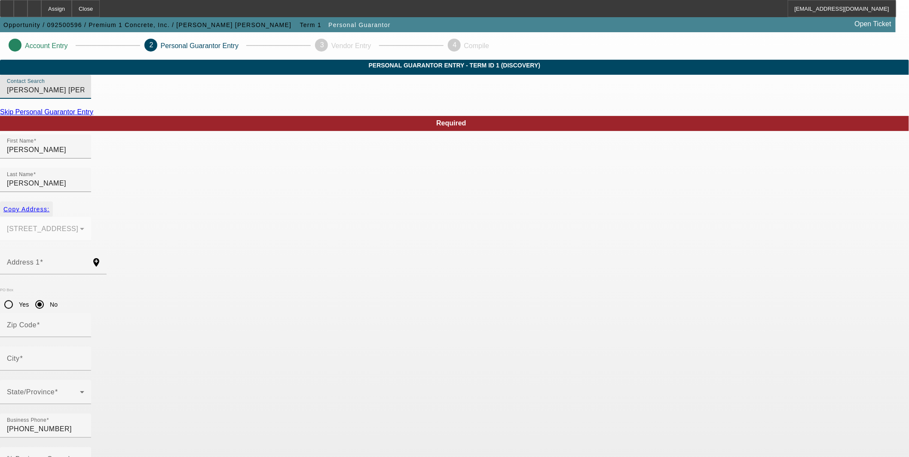
click at [49, 206] on span "Copy Address:" at bounding box center [26, 209] width 46 height 7
type input "1135 W. Sante Fe Ave"
radio input "false"
type input "95348"
type input "Merced"
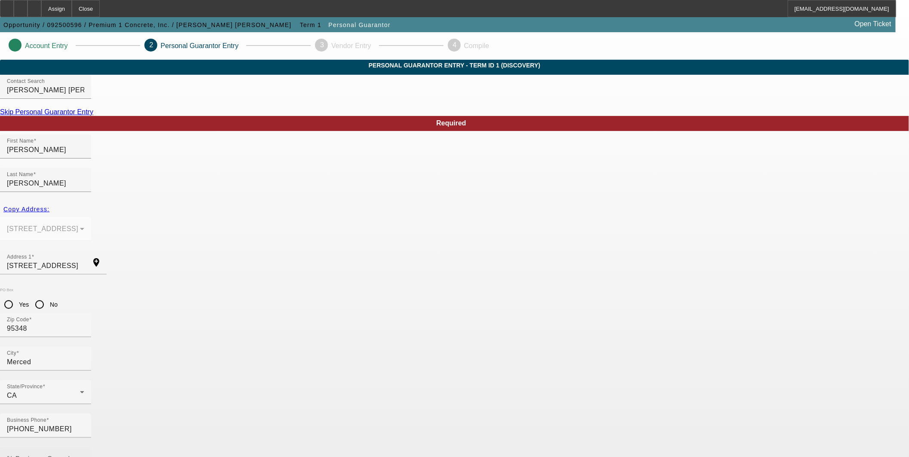
click at [70, 456] on mat-label "% Business Owned" at bounding box center [38, 459] width 63 height 7
click at [84, 457] on input "% Business Owned" at bounding box center [45, 463] width 77 height 10
type input "100"
type input "618-64-1098"
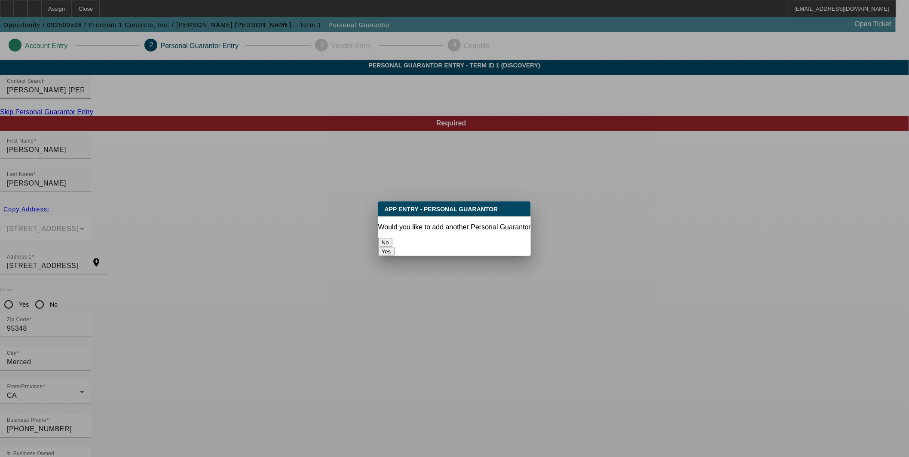
drag, startPoint x: 436, startPoint y: 236, endPoint x: 647, endPoint y: 267, distance: 213.8
click at [393, 238] on button "No" at bounding box center [385, 242] width 14 height 9
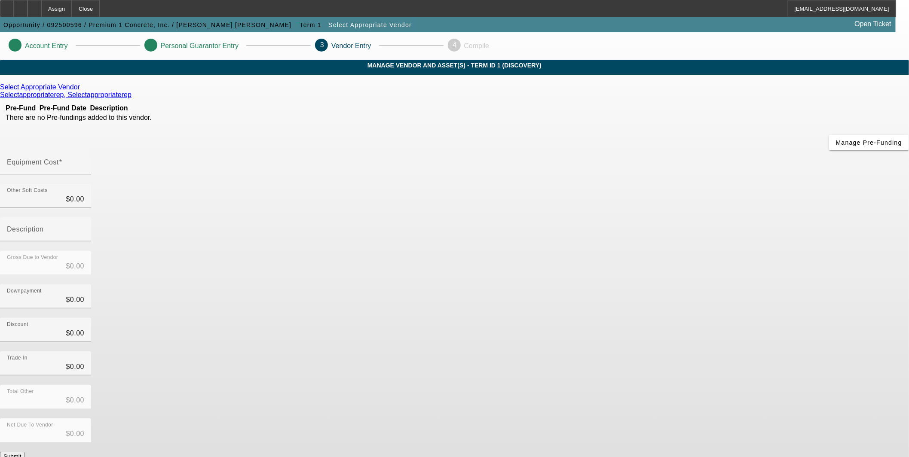
click at [82, 91] on icon at bounding box center [82, 86] width 0 height 7
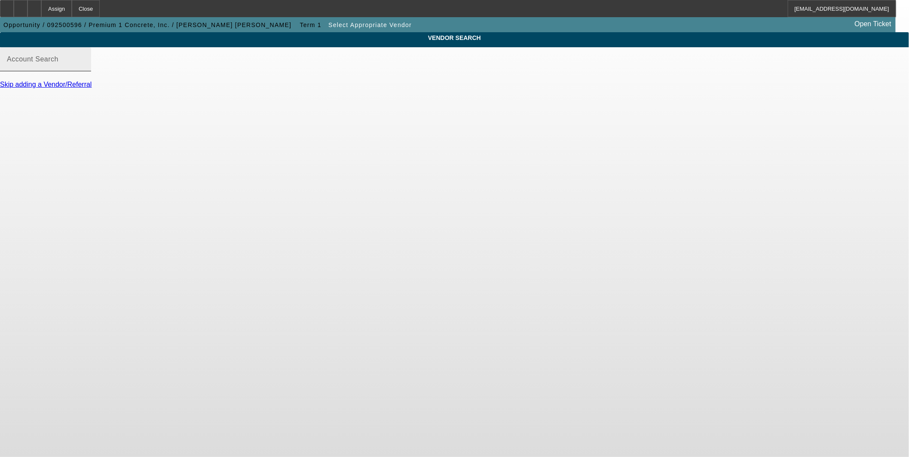
click at [84, 68] on input "Account Search" at bounding box center [45, 63] width 77 height 10
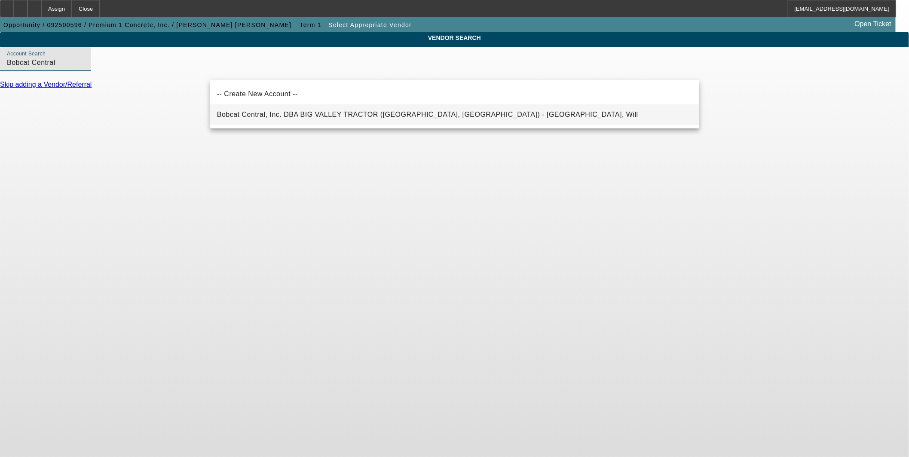
click at [274, 110] on span "Bobcat Central, Inc. DBA BIG VALLEY TRACTOR (Stockton, CA) - Stonecypher, Will" at bounding box center [427, 115] width 421 height 10
type input "Bobcat Central, Inc. DBA BIG VALLEY TRACTOR (Stockton, CA) - Stonecypher, Will"
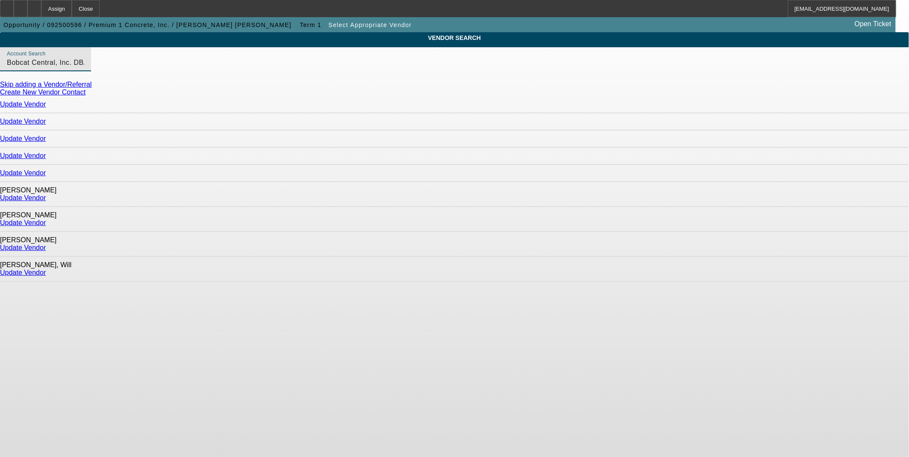
click at [46, 108] on link "Update Vendor" at bounding box center [23, 104] width 46 height 7
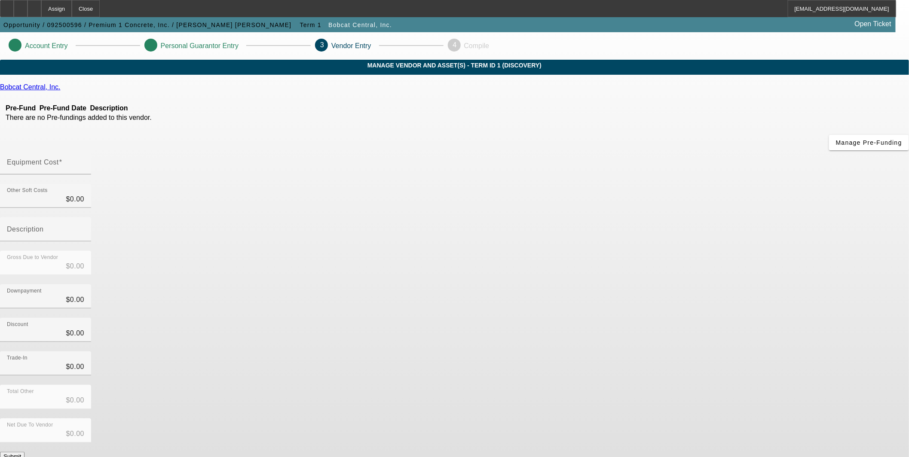
drag, startPoint x: 340, startPoint y: 95, endPoint x: 518, endPoint y: 125, distance: 179.9
click at [2, 96] on icon at bounding box center [2, 94] width 0 height 7
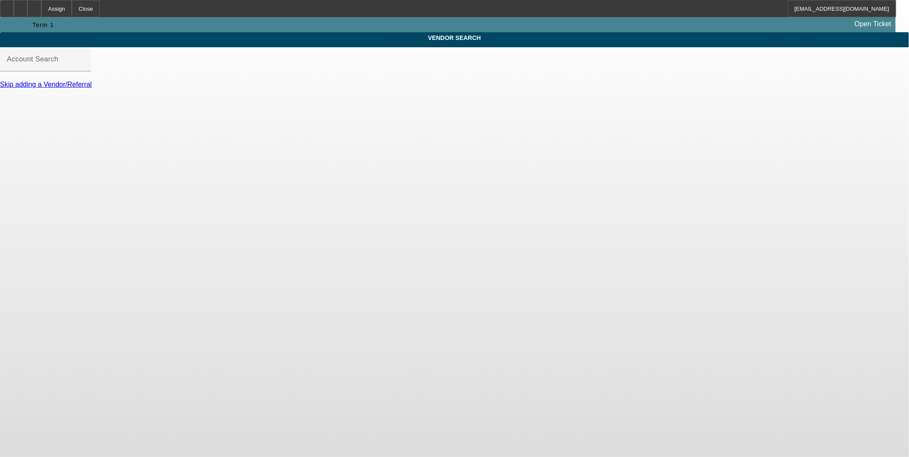
type input "Bobcat Central, Inc. DBA BIG VALLEY TRACTOR (Stockton, CA) - Stonecypher, Will"
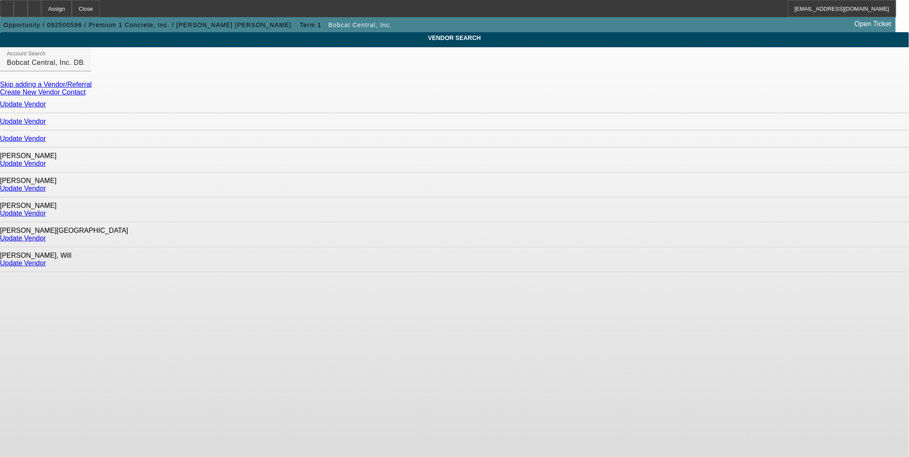
click at [46, 235] on link "Update Vendor" at bounding box center [23, 238] width 46 height 7
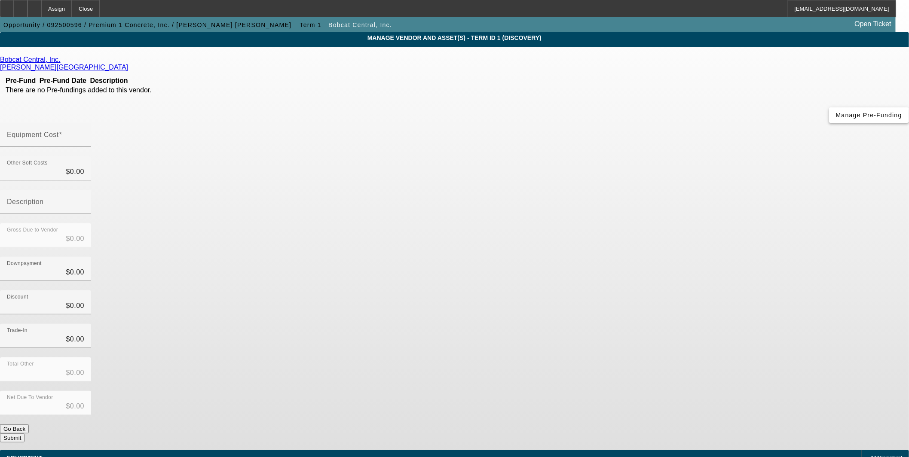
click at [214, 85] on th "Description" at bounding box center [152, 81] width 124 height 9
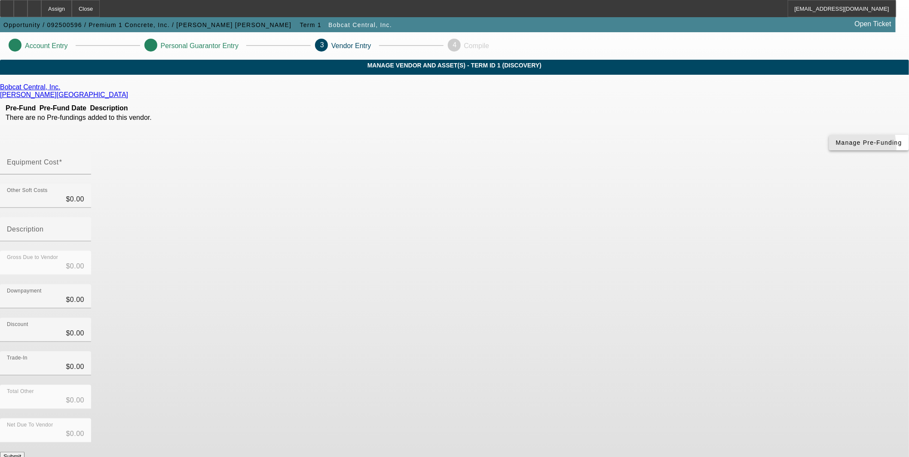
click at [829, 153] on span "button" at bounding box center [869, 142] width 80 height 21
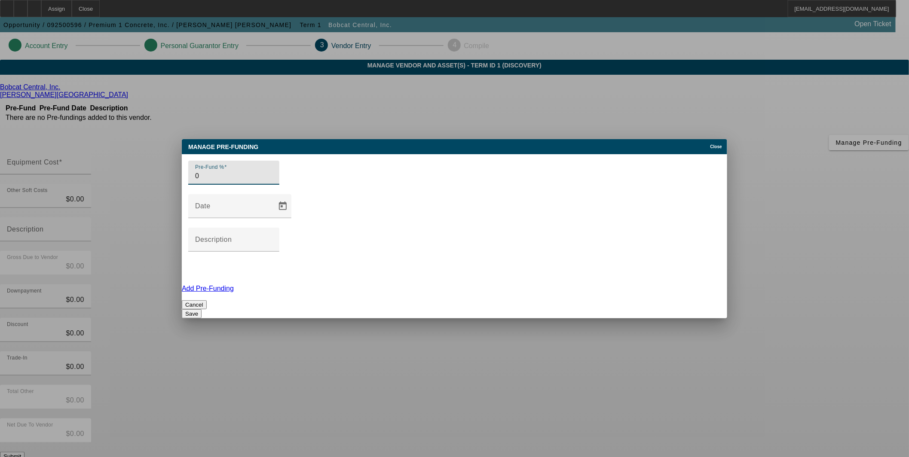
type input "0"
click at [202, 310] on button "Save" at bounding box center [192, 314] width 20 height 9
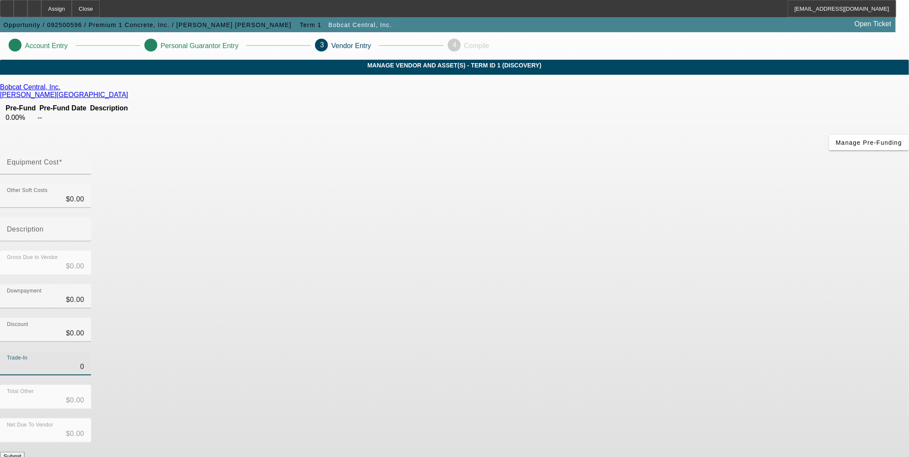
click at [84, 362] on input "0" at bounding box center [45, 367] width 77 height 10
type input "10"
type input "$10.00"
type input "$-10.00"
type input "120"
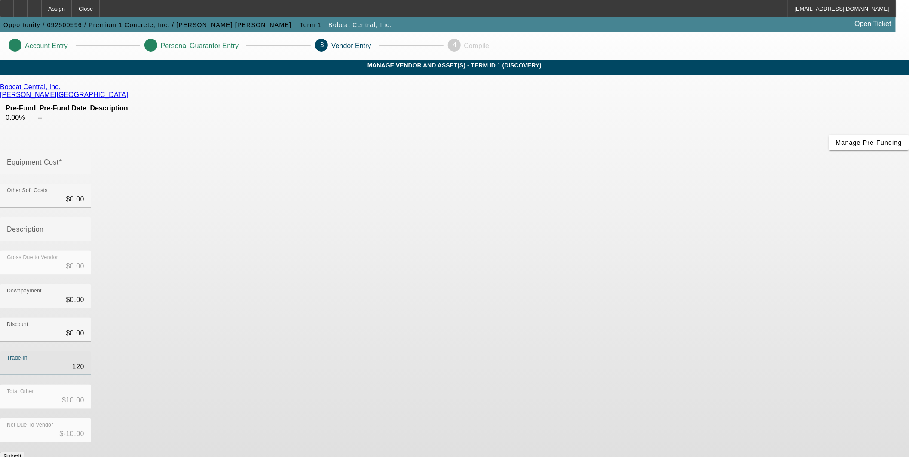
type input "$120.00"
type input "$-120.00"
type input "1200"
type input "$1,200.00"
type input "$-1,200.00"
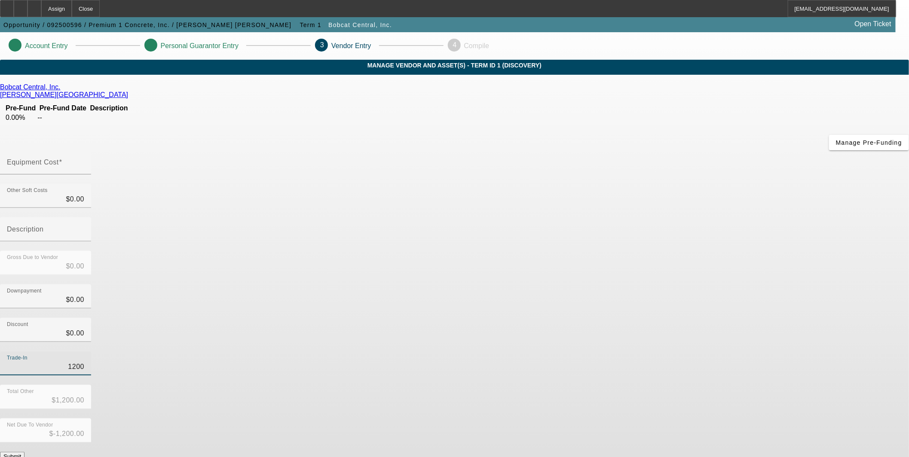
type input "12000"
type input "$12,000.00"
type input "$-12,000.00"
type input "12000"
type input "0"
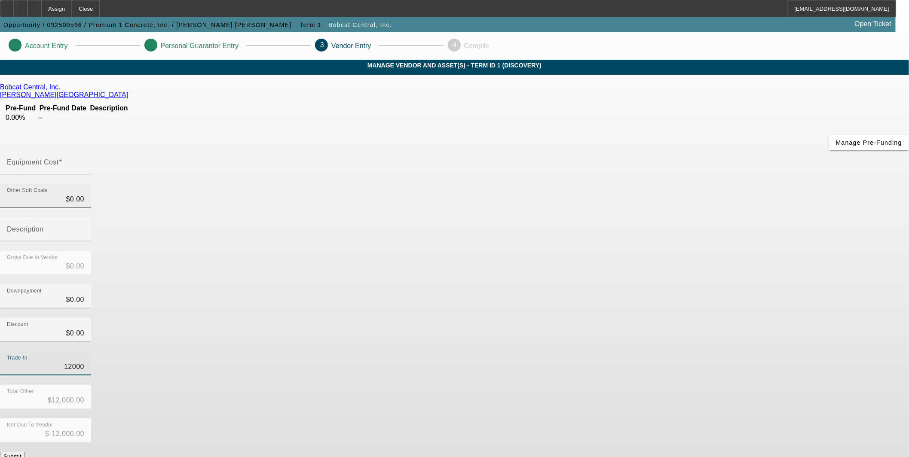
type input "$12,000.00"
click at [84, 194] on input "0" at bounding box center [45, 199] width 77 height 10
type input "8"
type input "$8.00"
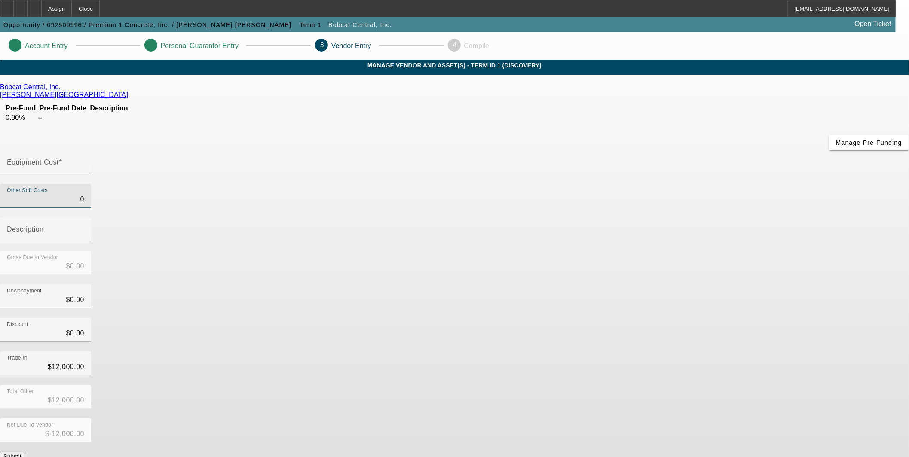
type input "$-11,992.00"
type input "84"
type input "$84.00"
type input "$-11,916.00"
type input "843"
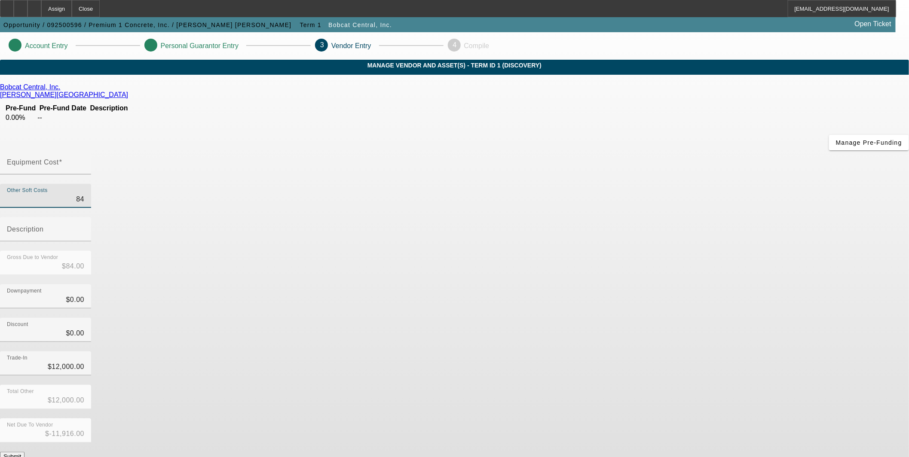
type input "$843.00"
type input "$-11,157.00"
type input "8437"
type input "$8,437.00"
type input "$-3,563.00"
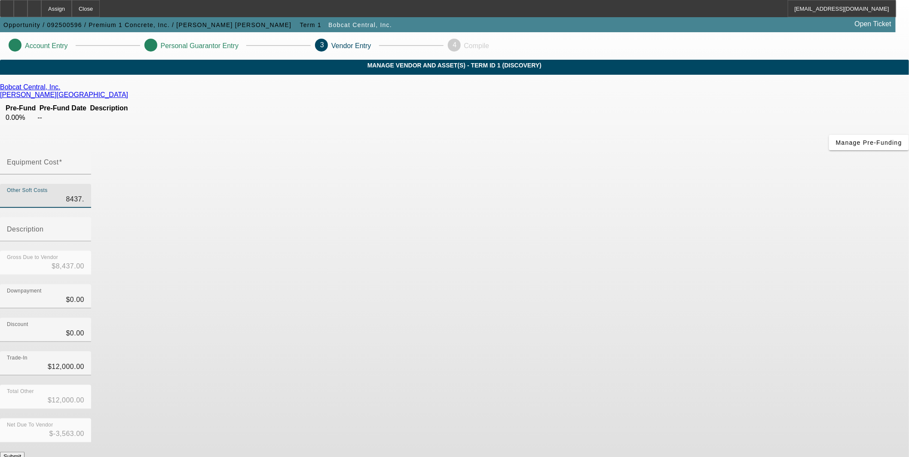
type input "8437.9"
type input "$8,437.90"
type input "$-3,562.10"
type input "8437.99"
type input "$8,437.99"
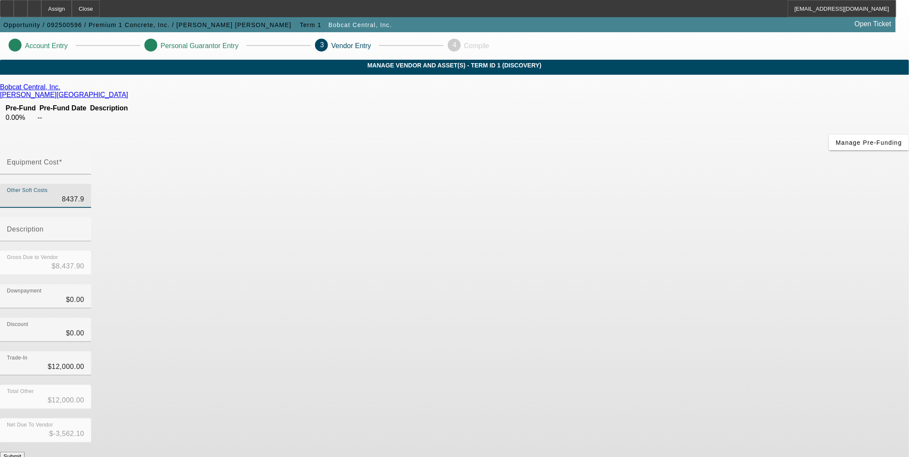
type input "$-3,562.01"
type input "$8,437.99"
click at [84, 228] on input "Description" at bounding box center [45, 233] width 77 height 10
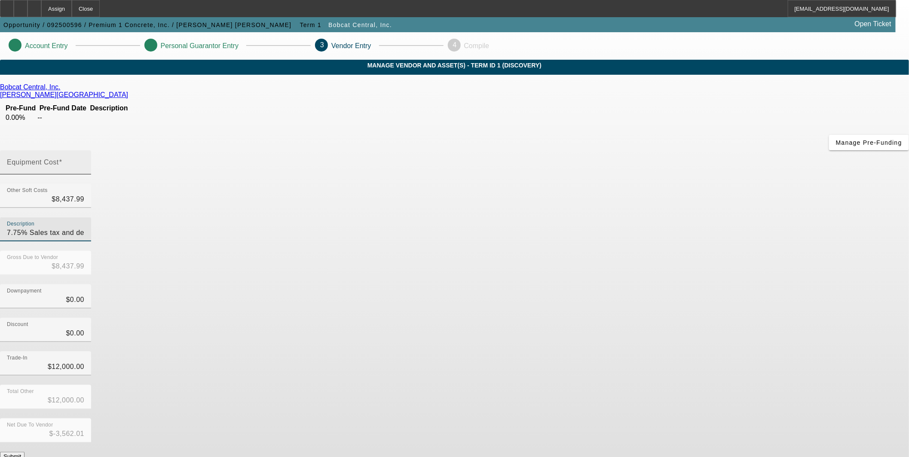
type input "7.75% Sales tax and dealer fees"
click at [84, 161] on input "Equipment Cost" at bounding box center [45, 166] width 77 height 10
type input "7"
type input "$8,444.99"
type input "$-3,555.01"
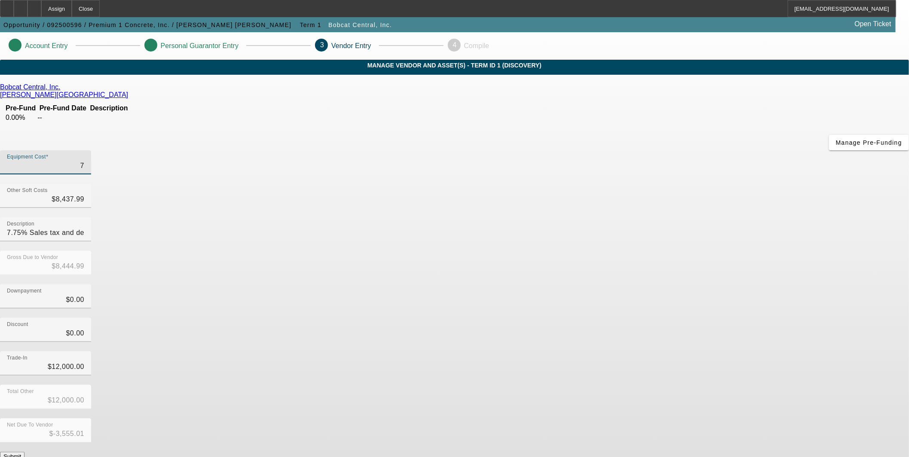
type input "79"
type input "$8,516.99"
type input "$-3,483.01"
type input "798"
type input "$9,235.99"
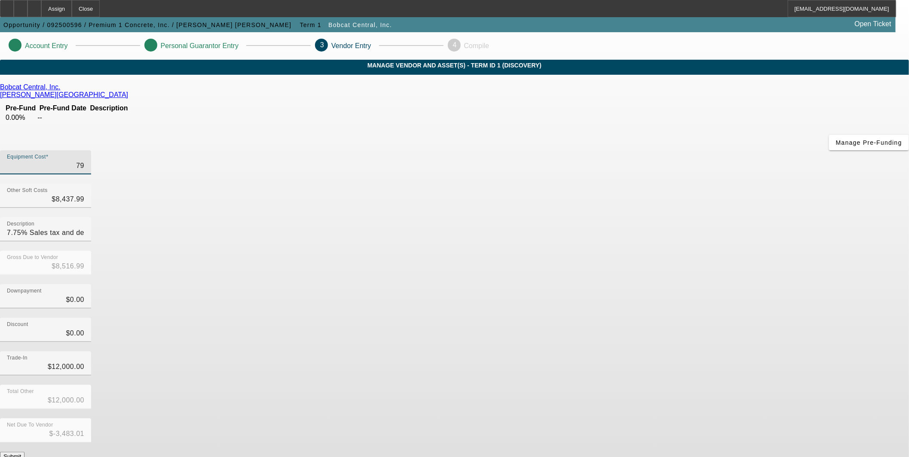
type input "$-2,764.01"
type input "7984"
type input "$16,421.99"
type input "$4,421.99"
type input "79845"
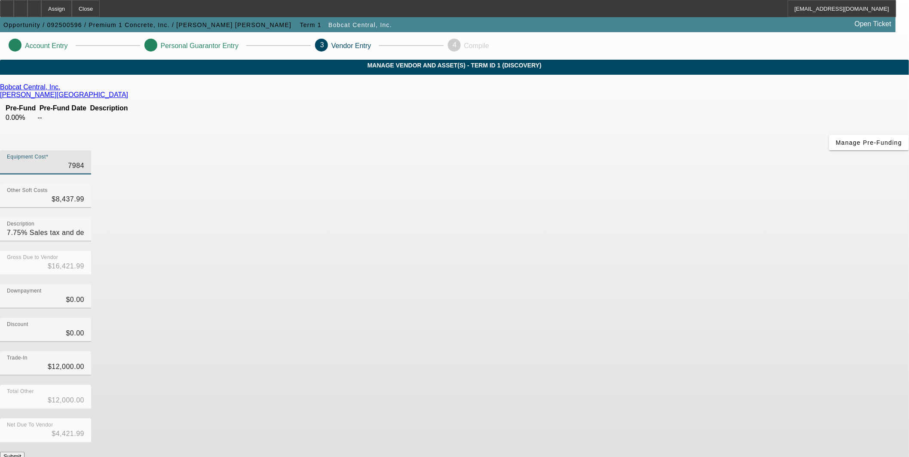
type input "$88,282.99"
type input "$76,282.99"
type input "$79,845.00"
click at [702, 285] on div "Downpayment $0.00" at bounding box center [454, 302] width 909 height 34
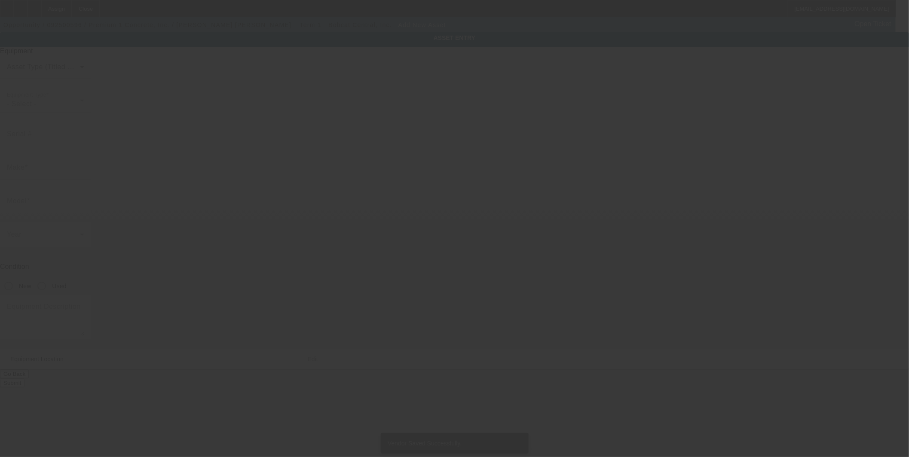
type input "1135 W. Sante Fe Ave"
type input "Merced"
type input "95348"
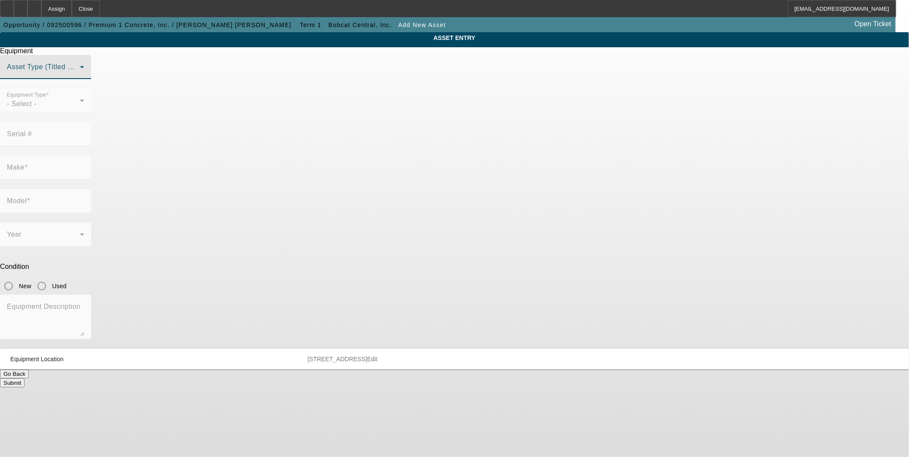
click at [80, 76] on span at bounding box center [43, 70] width 73 height 10
click at [410, 132] on mat-option "Non Title Asset" at bounding box center [455, 130] width 238 height 21
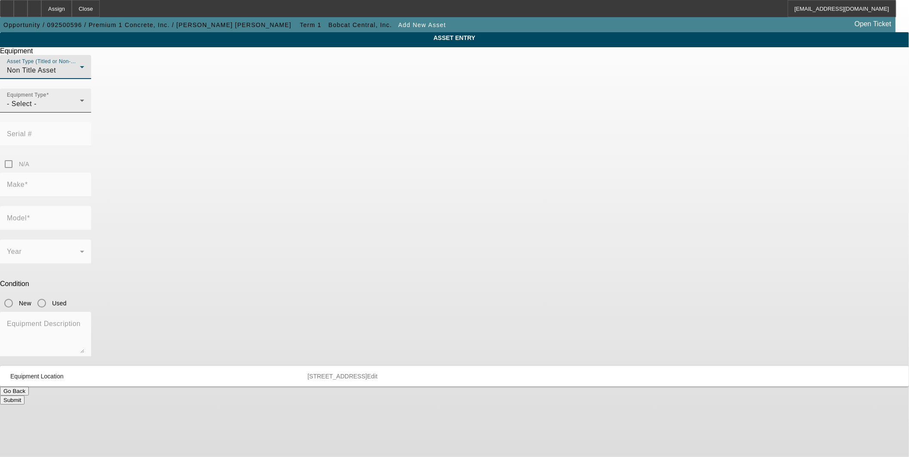
click at [80, 109] on div "- Select -" at bounding box center [43, 104] width 73 height 10
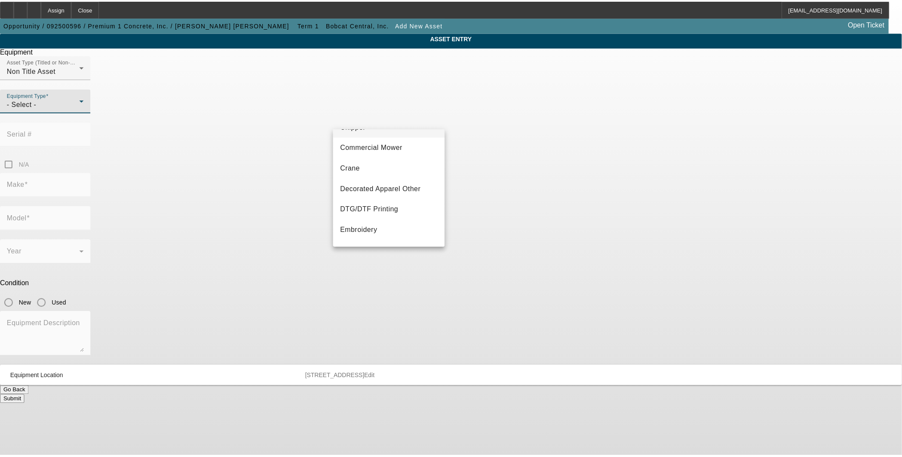
scroll to position [80, 0]
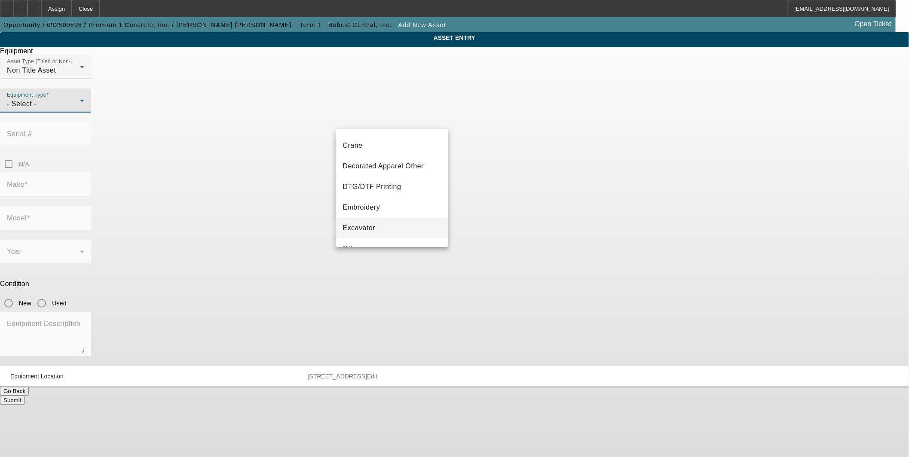
drag, startPoint x: 368, startPoint y: 209, endPoint x: 368, endPoint y: 221, distance: 12.9
click at [368, 221] on div "- Select - Backhoe Chipper Commercial Mower Crane Decorated Apparel Other DTG/D…" at bounding box center [392, 188] width 112 height 118
click at [368, 223] on span "Excavator" at bounding box center [359, 228] width 33 height 10
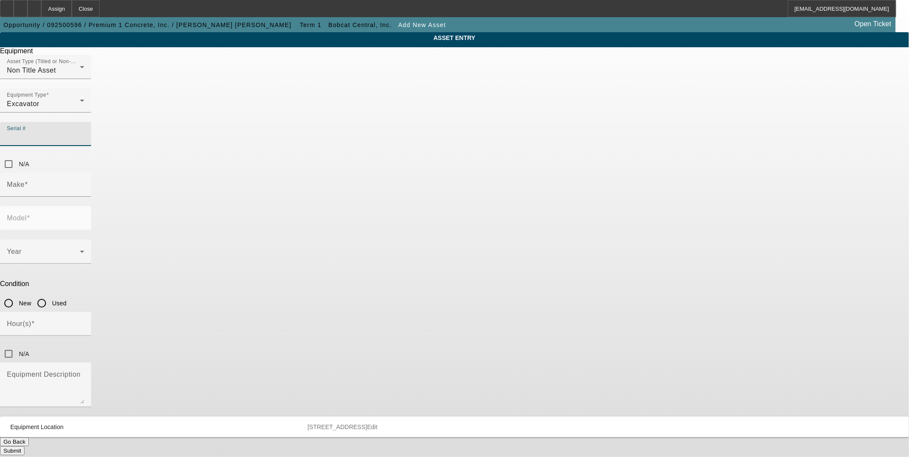
click at [84, 132] on input "Serial #" at bounding box center [45, 137] width 77 height 10
click at [17, 156] on input "N/A" at bounding box center [8, 164] width 17 height 17
checkbox input "true"
click at [84, 183] on input "Make" at bounding box center [45, 188] width 77 height 10
type input "Bobcat"
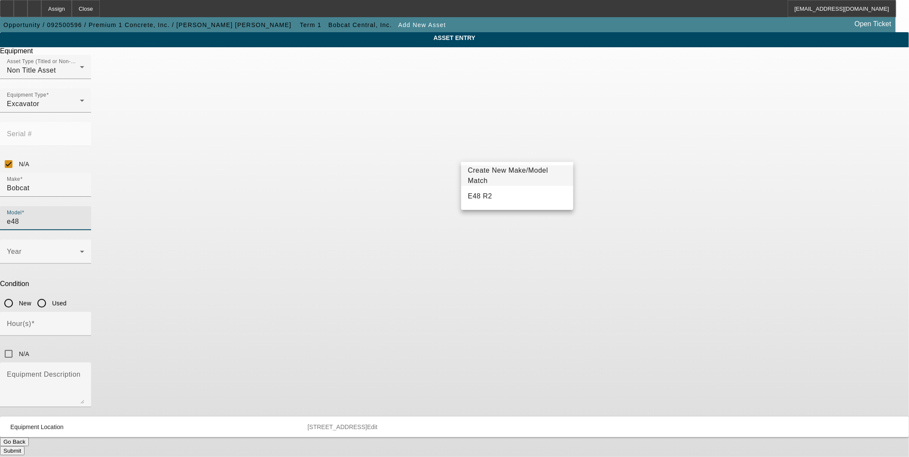
type input "e48"
click at [495, 171] on span "Create New Make/Model Match" at bounding box center [517, 176] width 98 height 21
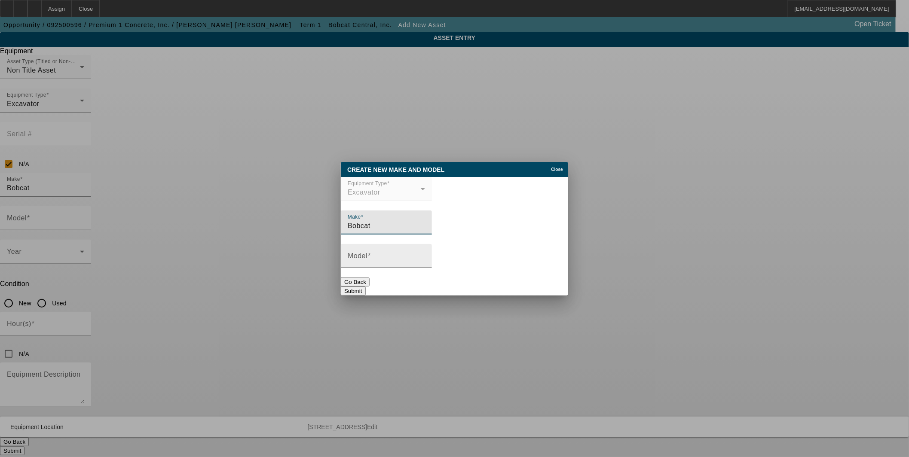
click at [424, 254] on div "Model" at bounding box center [386, 256] width 77 height 24
type input "E48"
click at [365, 287] on button "Submit" at bounding box center [353, 291] width 25 height 9
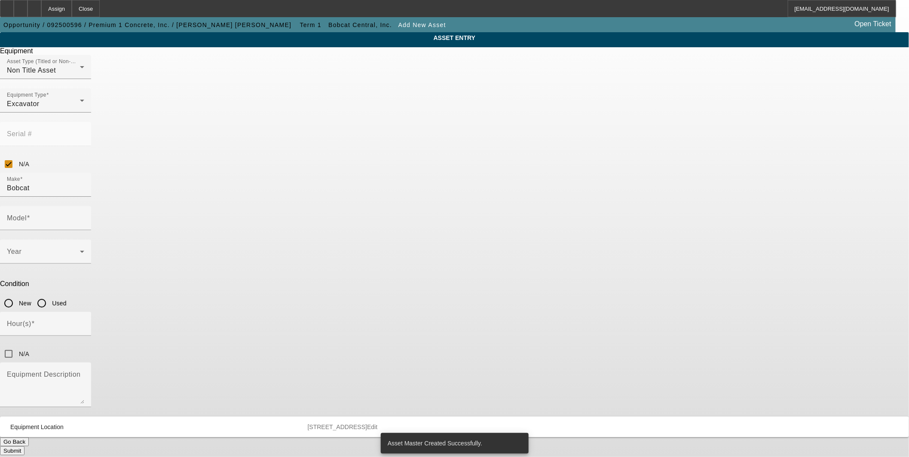
type input "E48"
click at [87, 247] on icon at bounding box center [82, 252] width 10 height 10
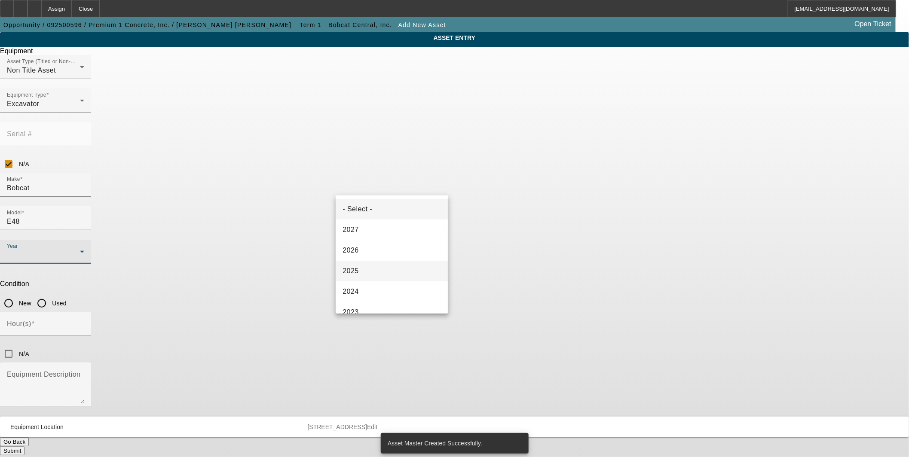
click at [386, 265] on mat-option "2025" at bounding box center [392, 271] width 112 height 21
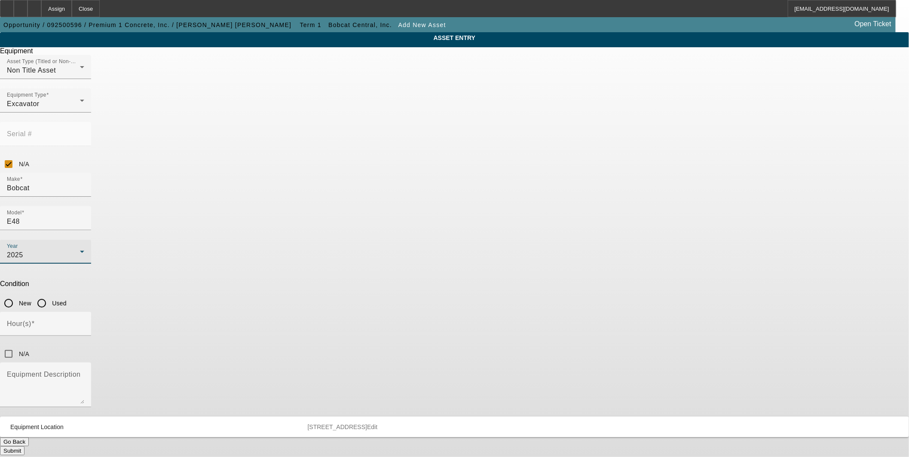
click at [17, 295] on input "New" at bounding box center [8, 303] width 17 height 17
radio input "true"
click at [84, 322] on input "Hour(s)" at bounding box center [45, 327] width 77 height 10
click at [17, 346] on input "N/A" at bounding box center [8, 354] width 17 height 17
checkbox input "true"
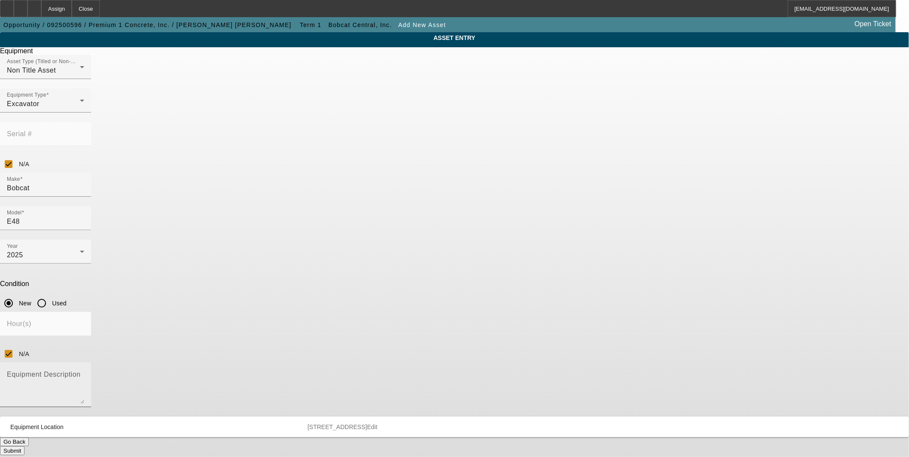
click at [84, 373] on textarea "Equipment Description" at bounding box center [45, 388] width 77 height 31
type textarea "Includes 12" MX4 Tooth Bucket"
click at [25, 447] on button "Submit" at bounding box center [12, 451] width 25 height 9
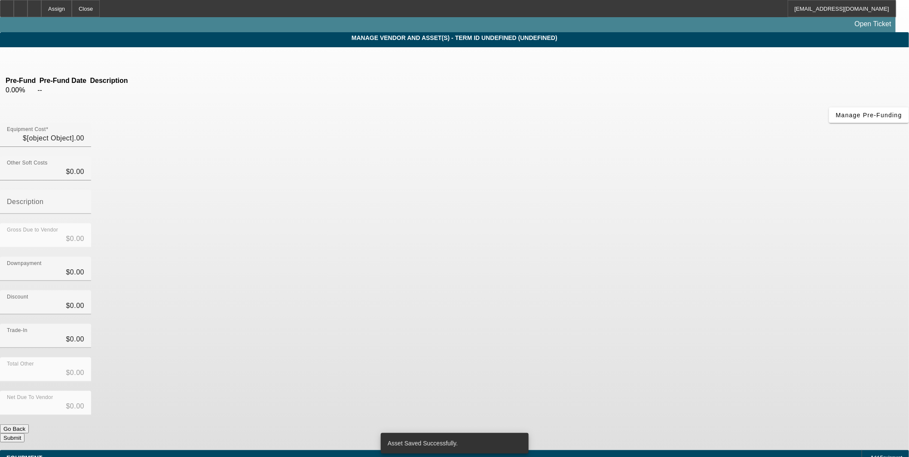
type input "$79,845.00"
type input "$8,437.99"
type input "7.75% Sales tax and dealer fees"
type input "$88,282.99"
type input "$12,000.00"
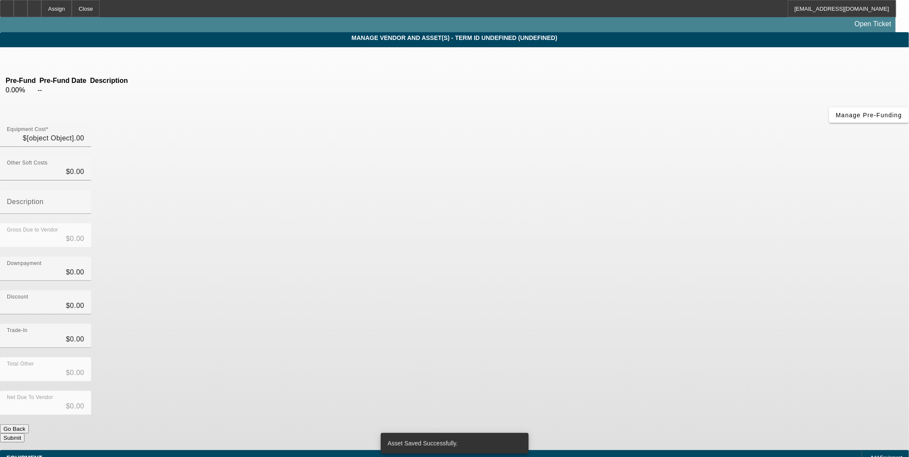
type input "$12,000.00"
type input "$76,282.99"
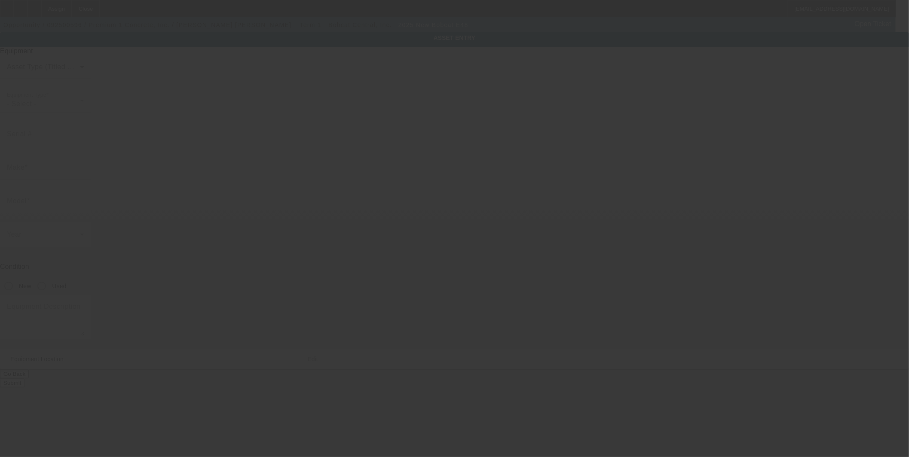
type input "BOBCAT"
type input "E48"
radio input "true"
type textarea "Includes 12" MX4 Tooth Bucket"
type input "1135 W. Sante Fe Ave"
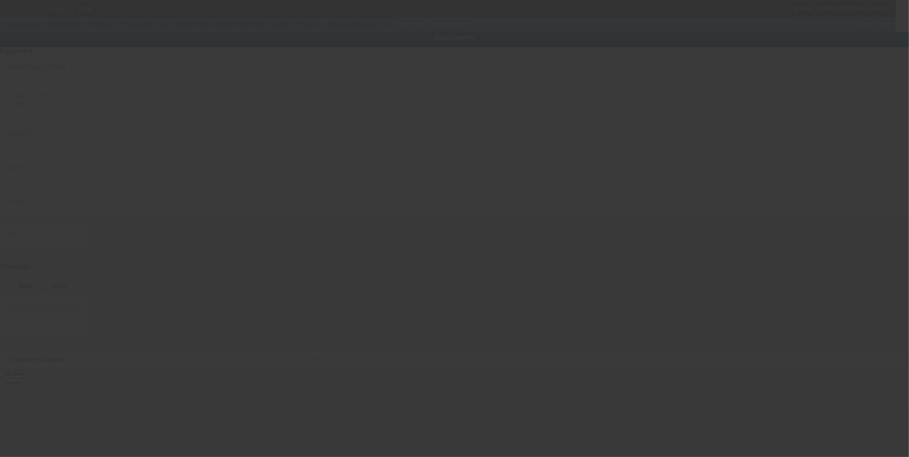
type input "Merced"
type input "95348"
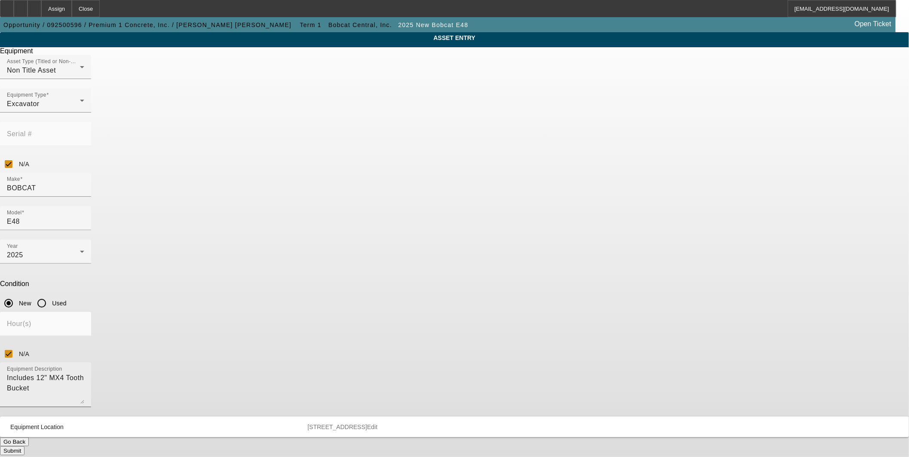
click at [84, 373] on textarea "Includes 12" MX4 Tooth Bucket" at bounding box center [45, 388] width 77 height 31
type textarea "Includes 12" MX4 Tooth Bucket and protection plan(up to 60 months or 2000 hours)"
click at [25, 447] on button "Submit" at bounding box center [12, 451] width 25 height 9
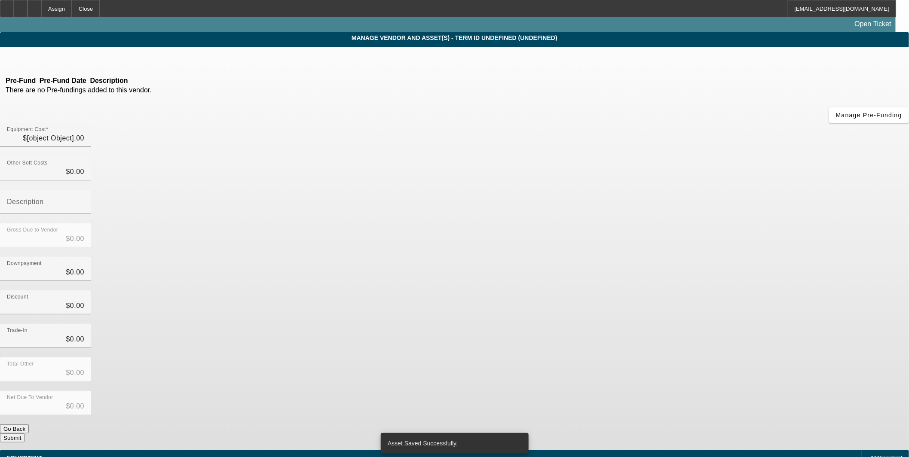
type input "$79,845.00"
type input "$8,437.99"
type input "7.75% Sales tax and dealer fees"
type input "$88,282.99"
type input "$12,000.00"
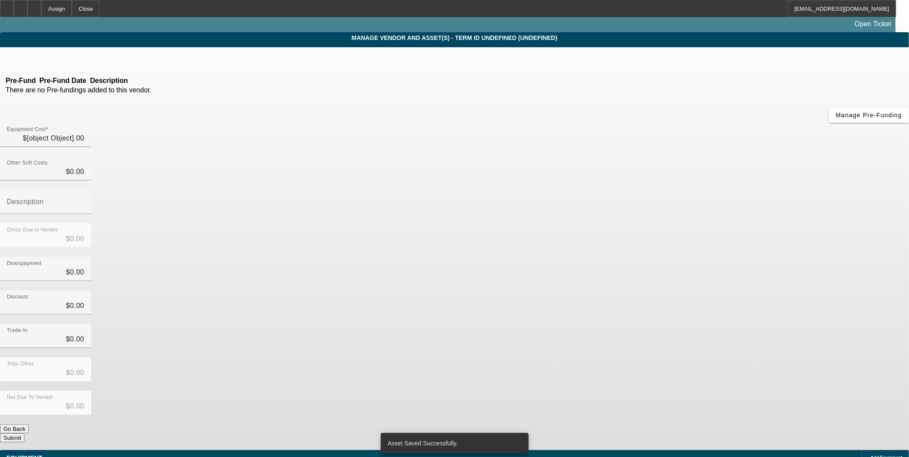
type input "$12,000.00"
type input "$76,282.99"
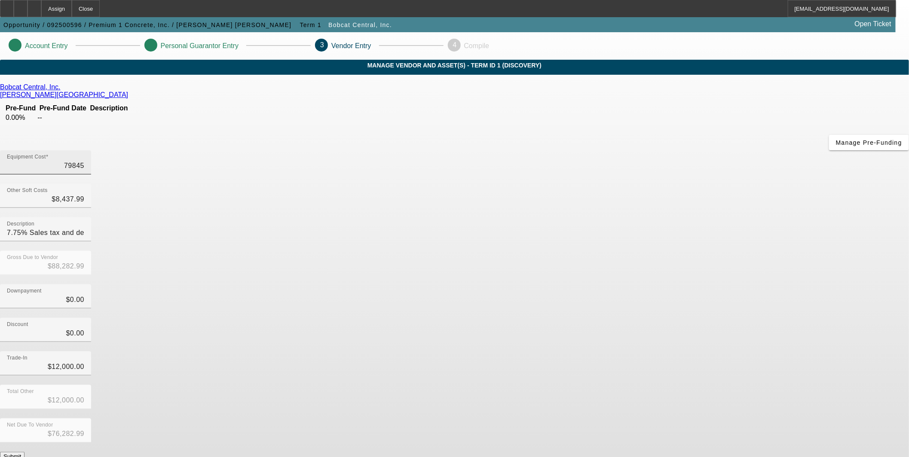
click at [84, 161] on input "79845" at bounding box center [45, 166] width 77 height 10
type input "8"
type input "$8,445.99"
type input "$-3,554.01"
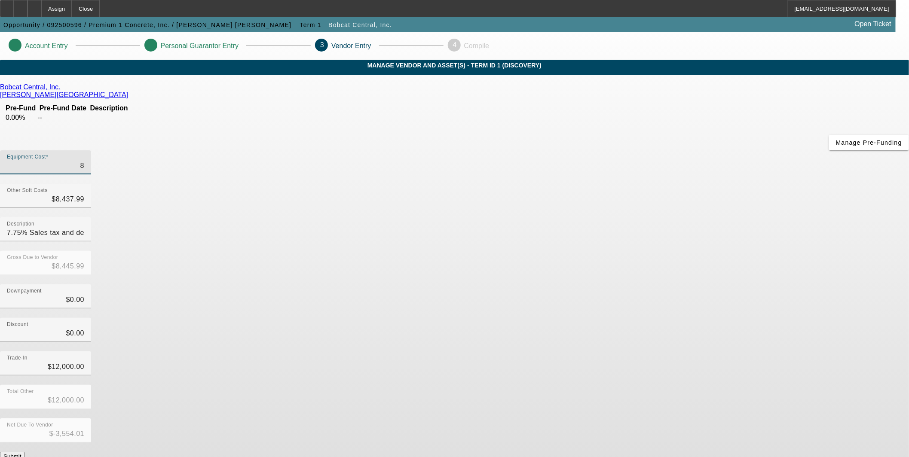
type input "81"
type input "$8,518.99"
type input "$-3,481.01"
type input "815"
type input "$9,252.99"
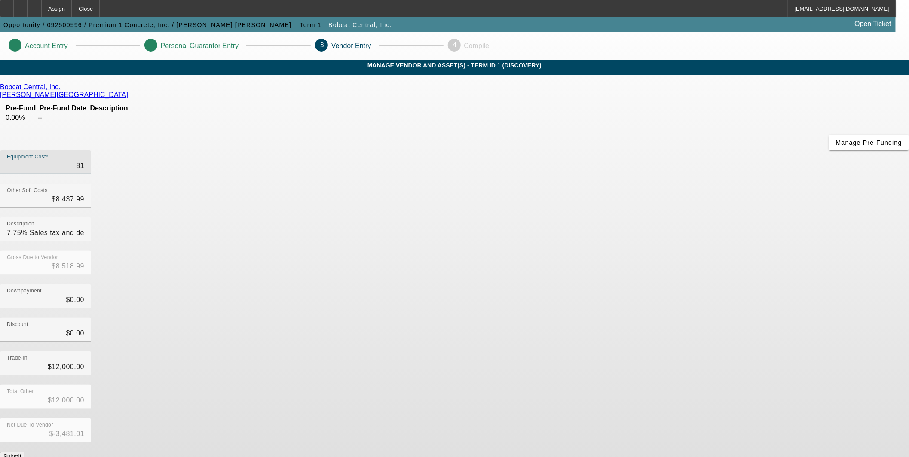
type input "$-2,747.01"
type input "8154"
type input "$16,591.99"
type input "$4,591.99"
type input "81545"
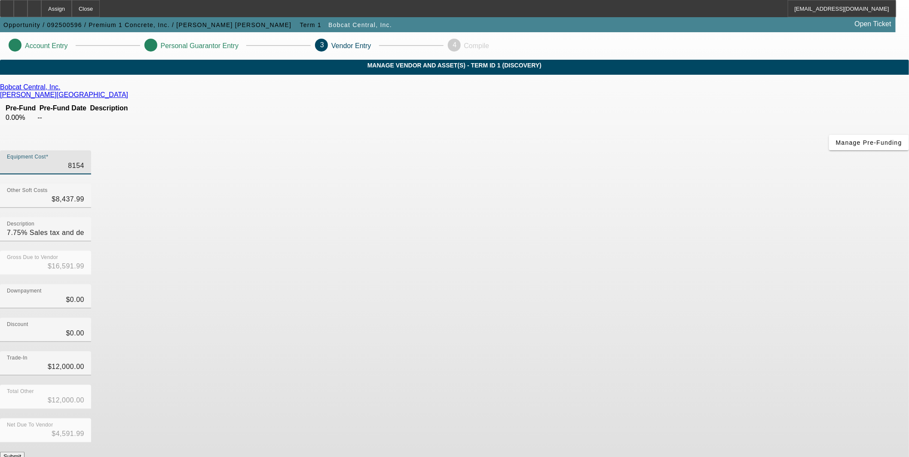
type input "$89,982.99"
type input "$77,982.99"
type input "$81,545.00"
click at [84, 194] on input "8437.99" at bounding box center [45, 199] width 77 height 10
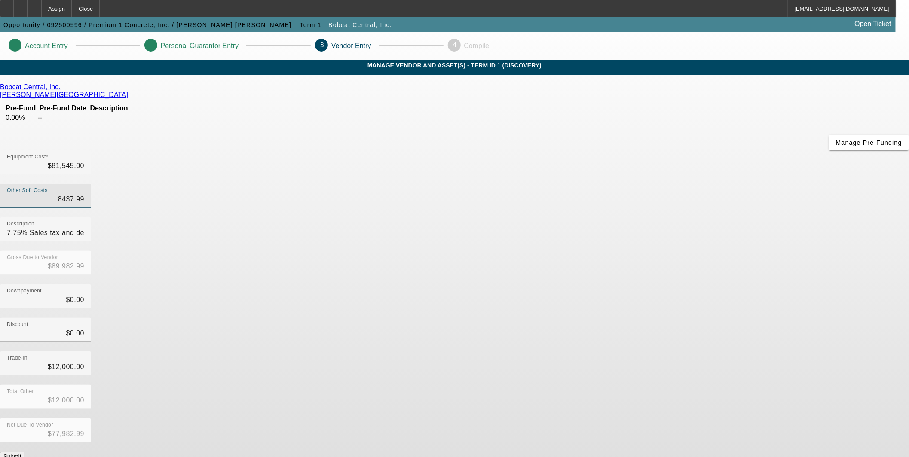
type input "6"
type input "$81,551.00"
type input "$69,551.00"
type input "67"
type input "$81,612.00"
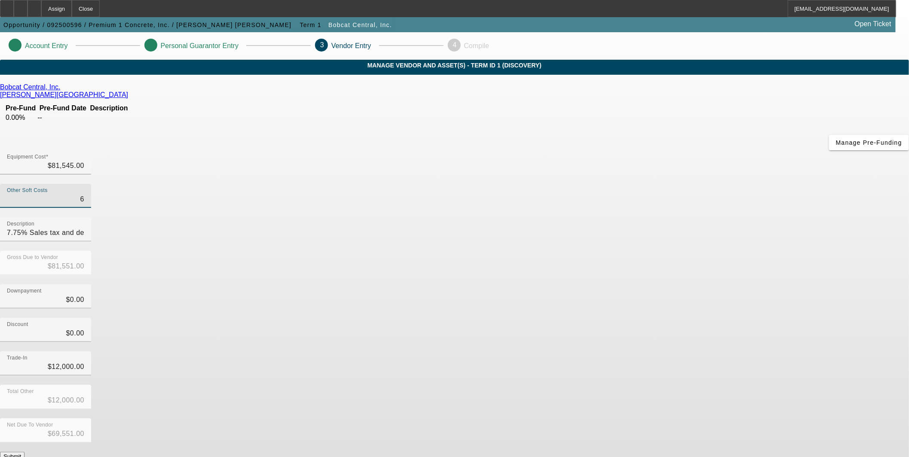
type input "$69,612.00"
type input "673"
type input "$82,218.00"
type input "$70,218.00"
type input "6737"
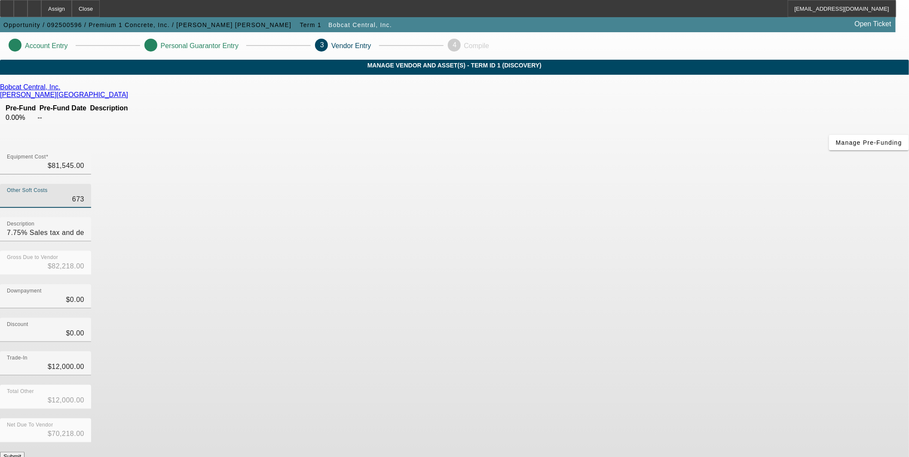
type input "$88,282.00"
type input "$76,282.00"
type input "6737.9"
type input "$88,282.90"
type input "$76,282.90"
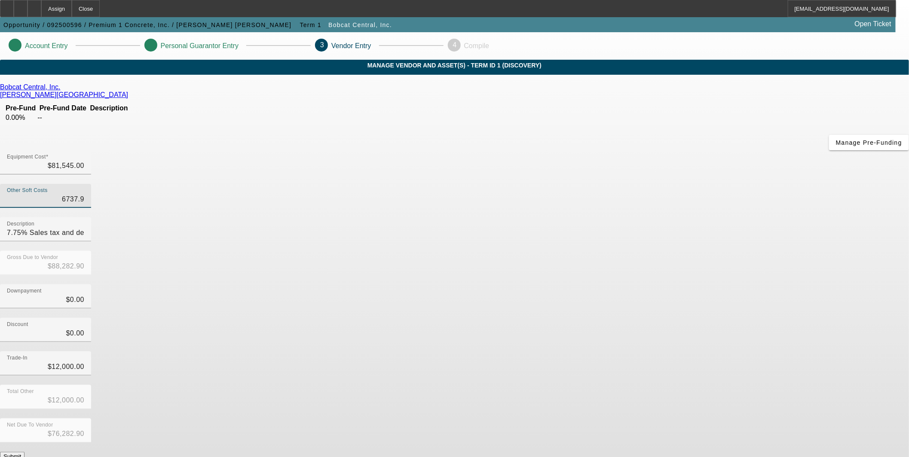
type input "6737.99"
type input "$88,282.99"
type input "$76,282.99"
type input "$6,737.99"
click at [603, 251] on div "Gross Due to Vendor $88,282.99" at bounding box center [454, 268] width 909 height 34
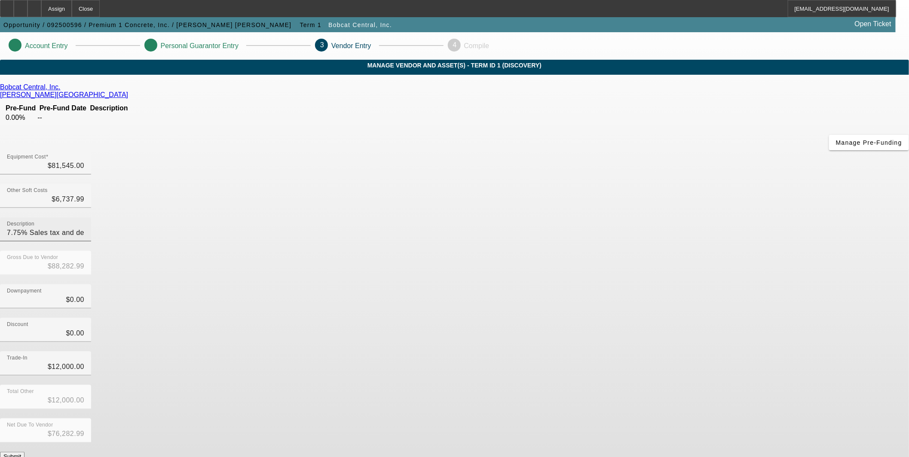
click at [84, 228] on input "7.75% Sales tax and dealer fees" at bounding box center [45, 233] width 77 height 10
type input "7.75% Sales tax and dealer fee"
click at [25, 452] on button "Submit" at bounding box center [12, 456] width 25 height 9
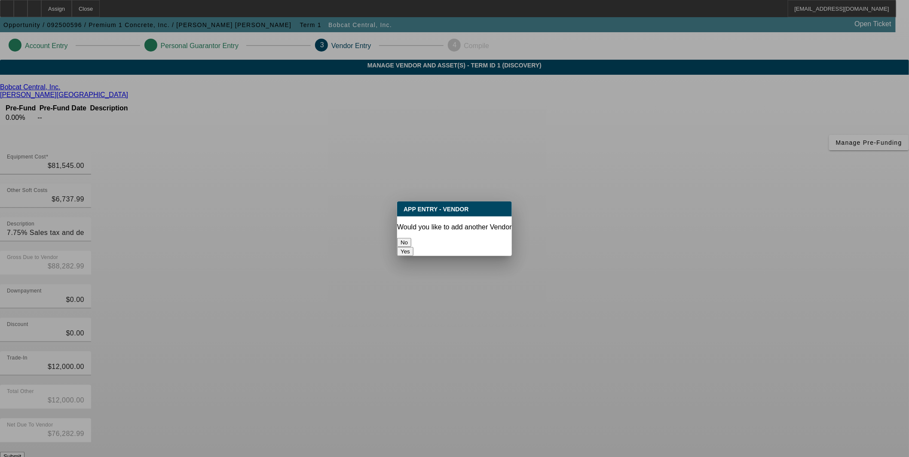
click at [411, 239] on button "No" at bounding box center [404, 242] width 14 height 9
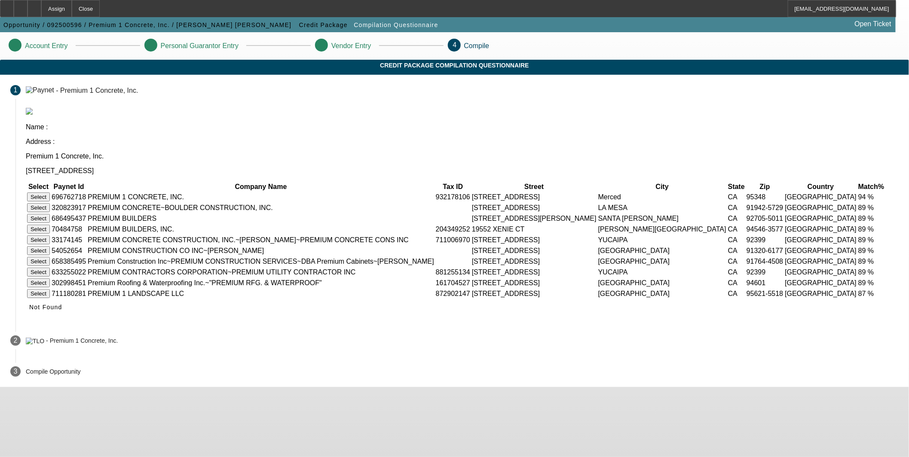
click at [50, 193] on button "Select" at bounding box center [38, 197] width 23 height 9
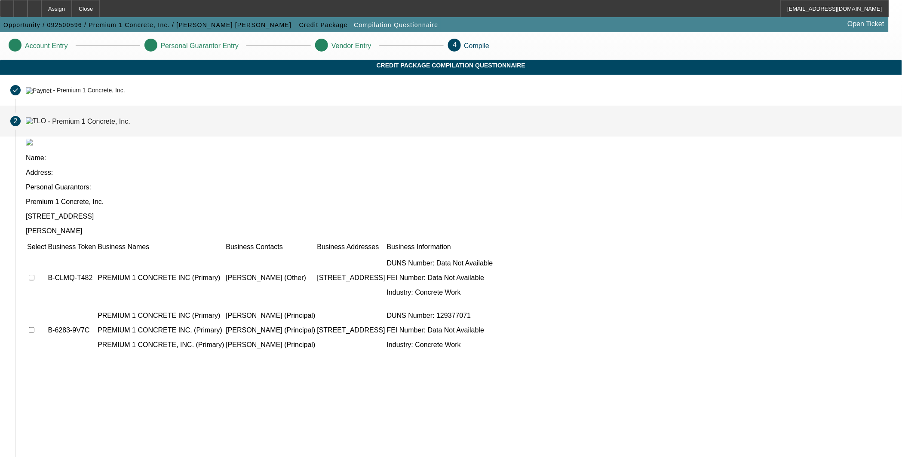
drag, startPoint x: 230, startPoint y: 237, endPoint x: 230, endPoint y: 221, distance: 16.8
click at [34, 328] on input "checkbox" at bounding box center [32, 331] width 6 height 6
checkbox input "true"
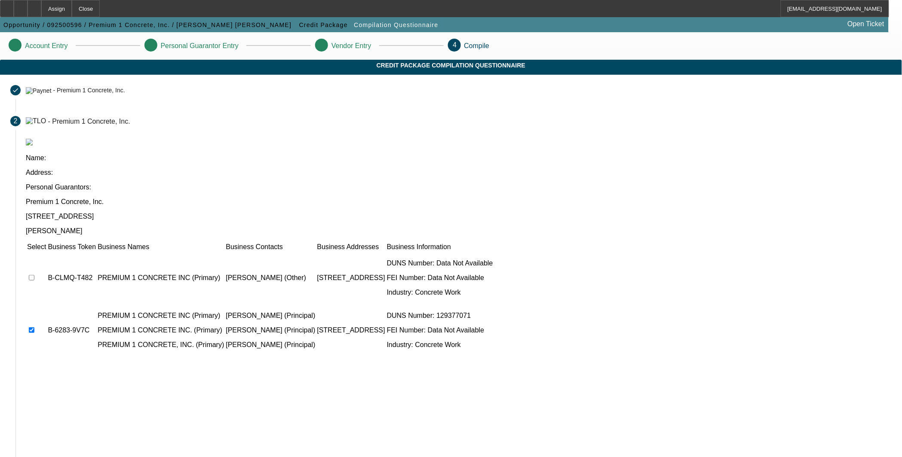
click at [34, 275] on input "checkbox" at bounding box center [32, 278] width 6 height 6
checkbox input "true"
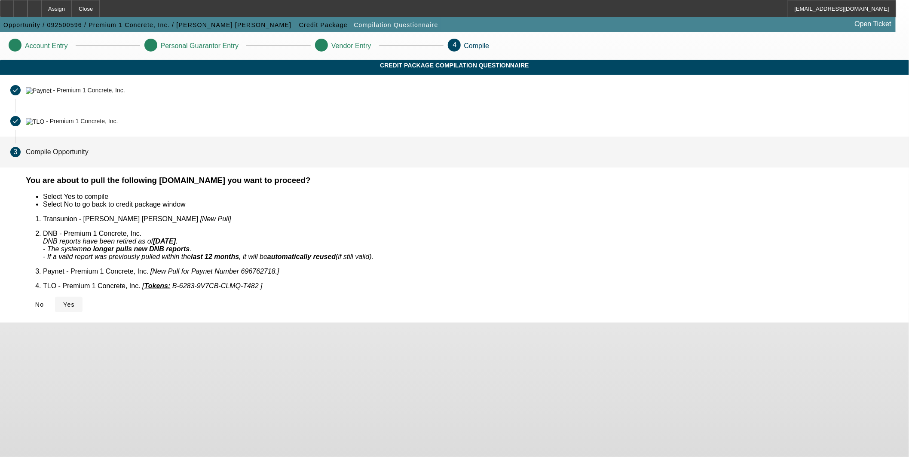
click at [75, 301] on span "Yes" at bounding box center [69, 304] width 12 height 7
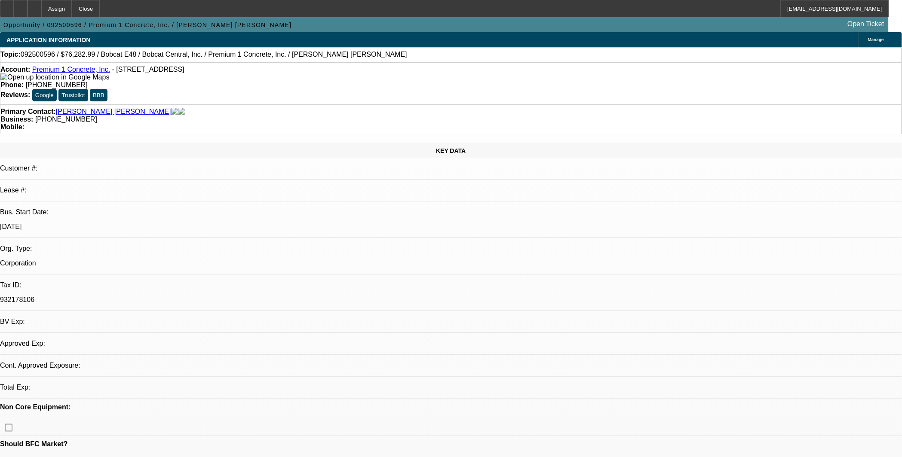
select select "0"
select select "2"
select select "0.1"
select select "4"
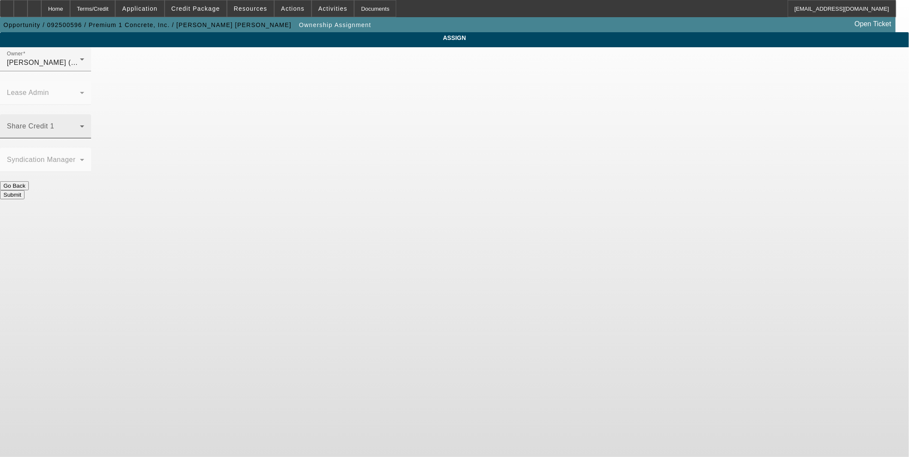
click at [80, 125] on span at bounding box center [43, 130] width 73 height 10
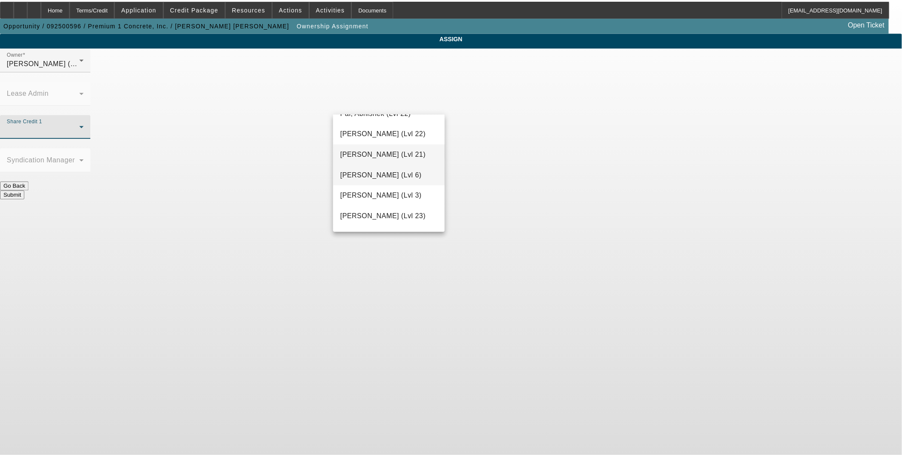
scroll to position [873, 0]
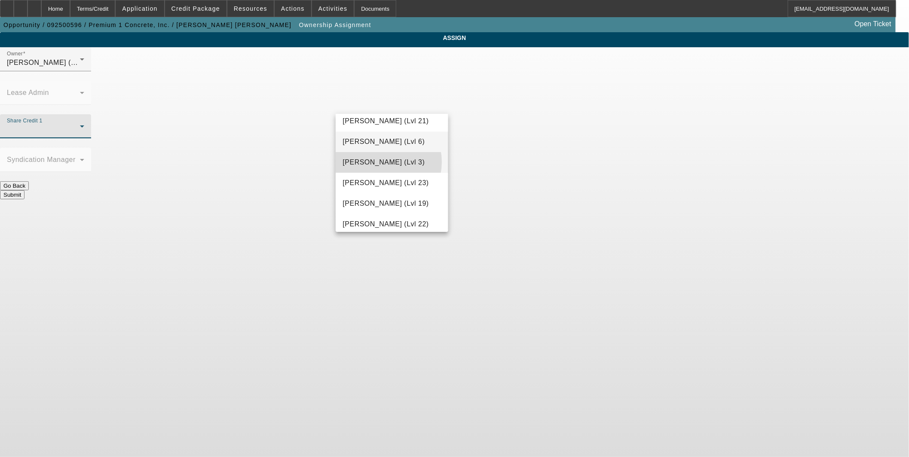
click at [381, 162] on span "Richards, Stephanie (Lvl 3)" at bounding box center [384, 163] width 82 height 10
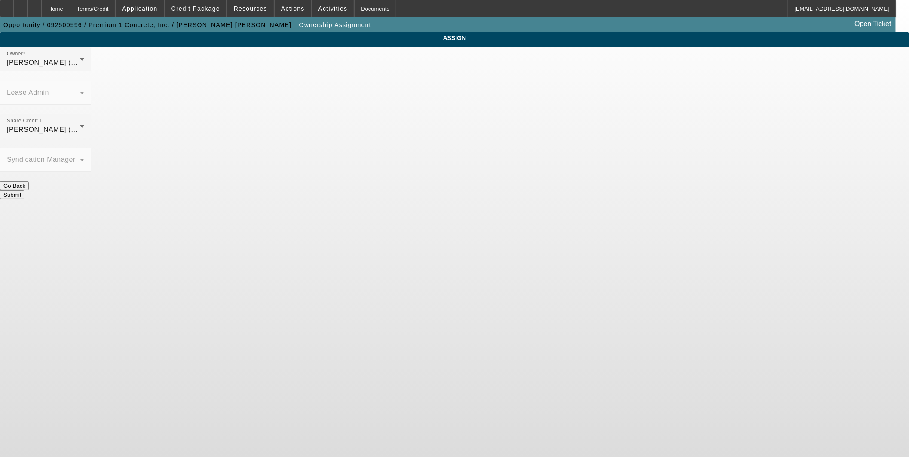
click at [25, 190] on button "Submit" at bounding box center [12, 194] width 25 height 9
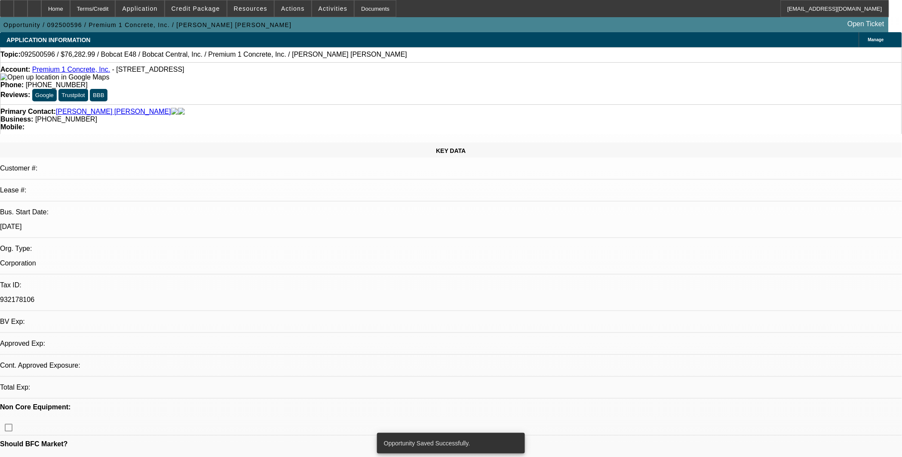
select select "0"
select select "2"
select select "0.1"
select select "4"
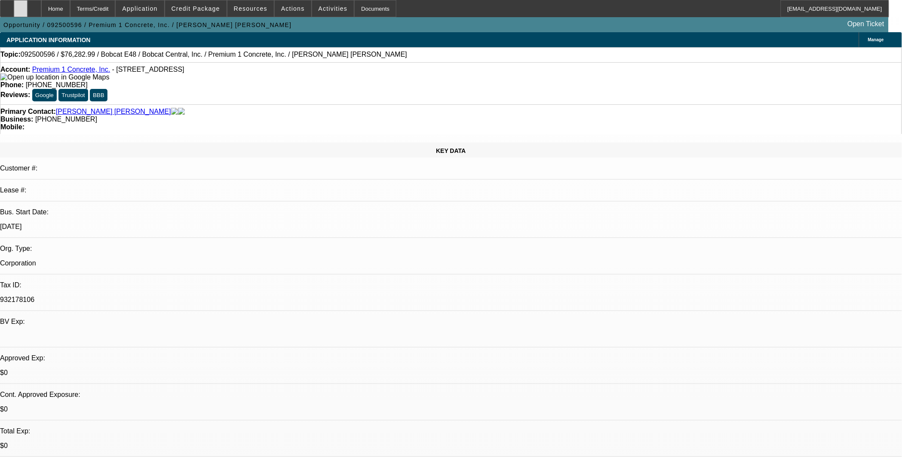
click at [28, 10] on div at bounding box center [21, 8] width 14 height 17
drag, startPoint x: 54, startPoint y: 11, endPoint x: 263, endPoint y: 114, distance: 233.6
click at [34, 6] on icon at bounding box center [34, 6] width 0 height 0
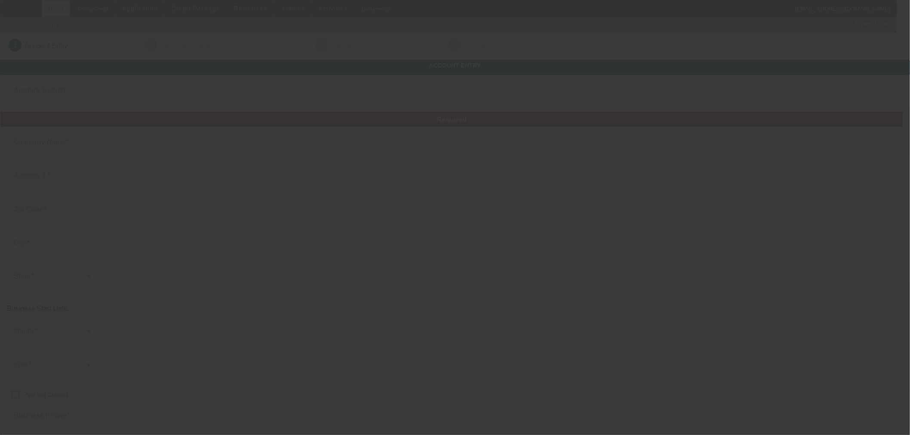
click at [71, 8] on div at bounding box center [455, 217] width 910 height 435
type input "Currency"
type input "Triple V Dirt Works LLC"
type input "3873 N Bolton Ave"
type input "71303"
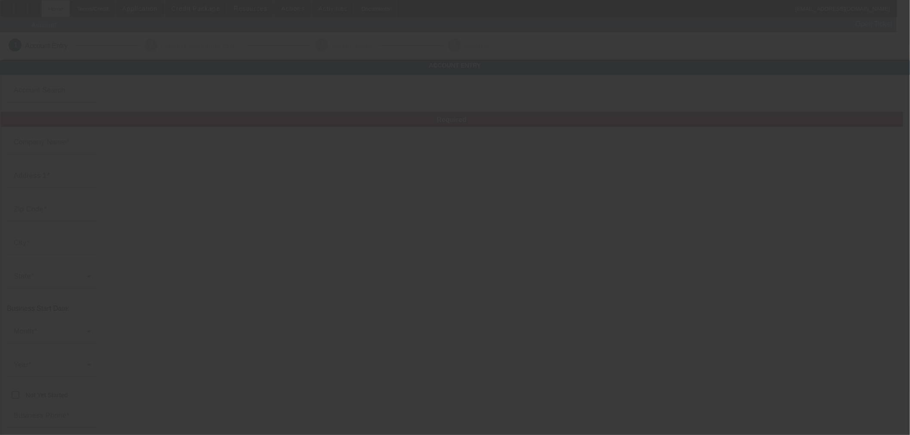
type input "Alexandria"
type input "(318) 229-7248"
type input "vidrine1214@yahoo.com"
type input "Rapides"
type input "87-2172341"
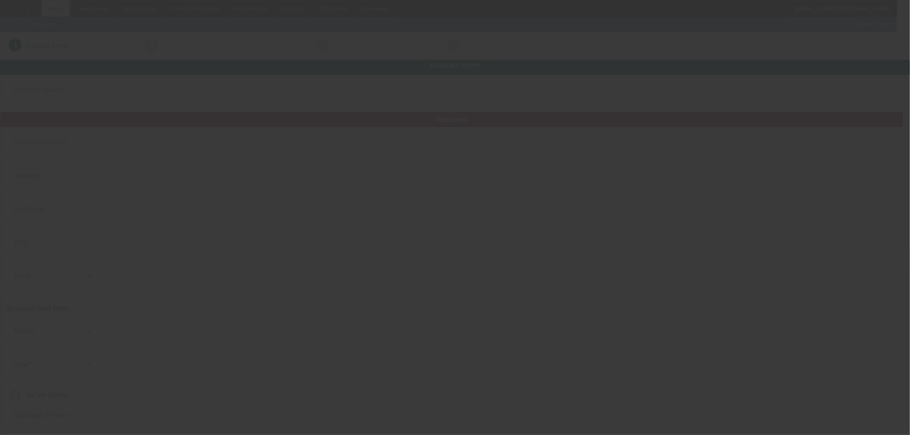
type input "Currency"
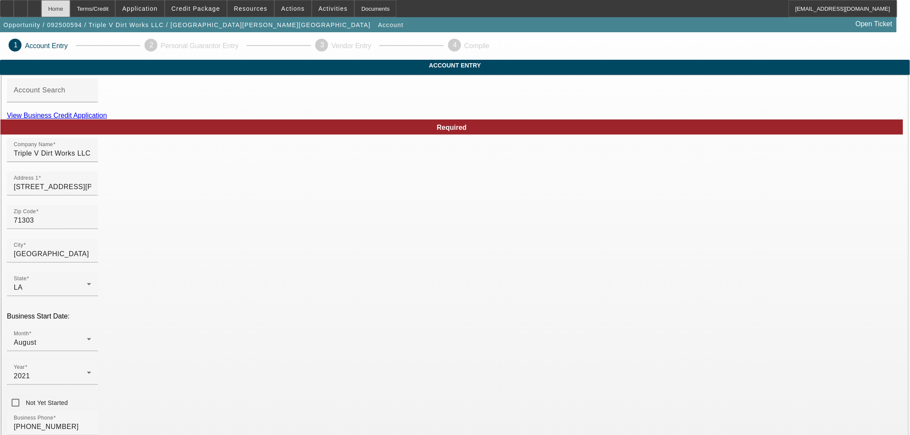
click at [70, 8] on div "Home" at bounding box center [55, 8] width 29 height 17
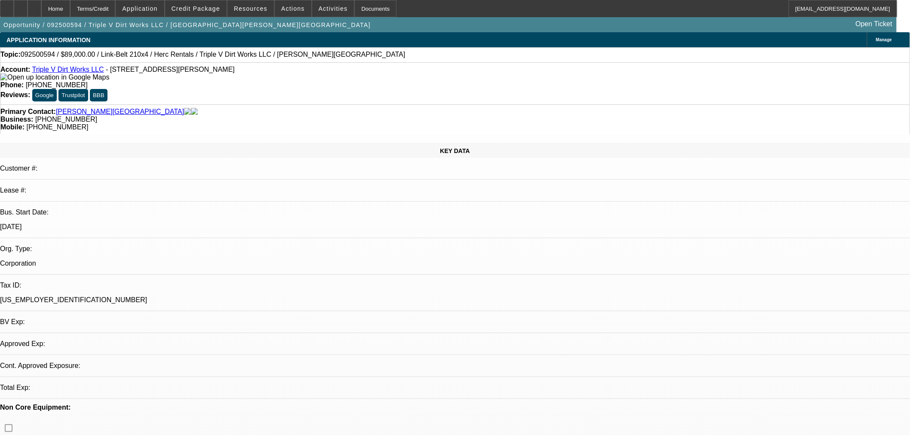
select select "0"
select select "2"
select select "0"
select select "6"
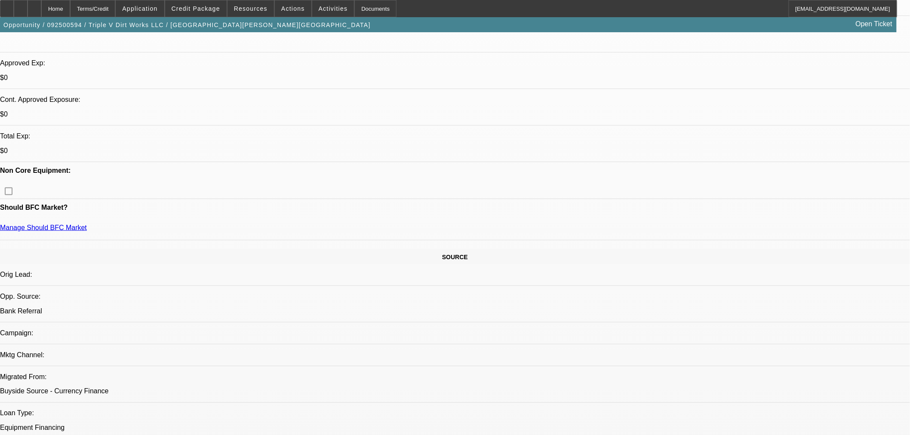
scroll to position [319, 0]
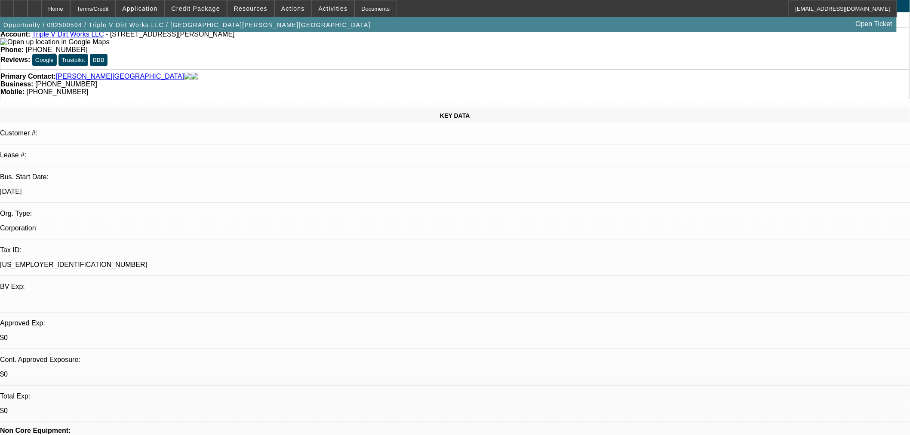
scroll to position [0, 0]
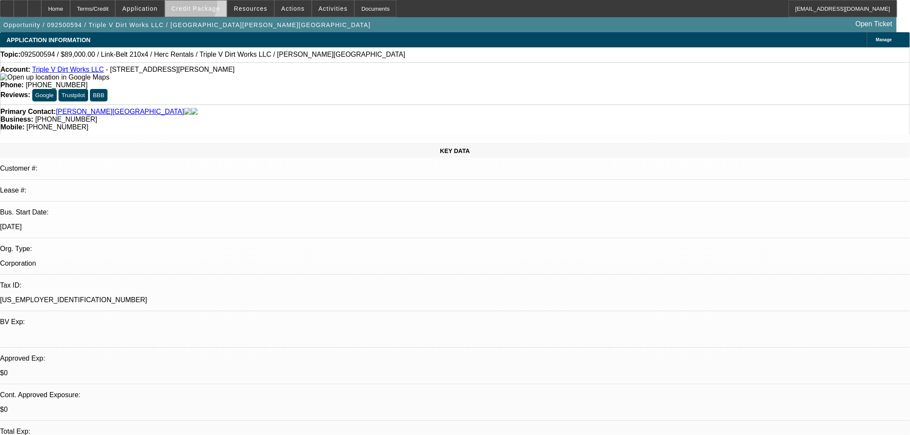
click at [200, 6] on span "Credit Package" at bounding box center [196, 8] width 49 height 7
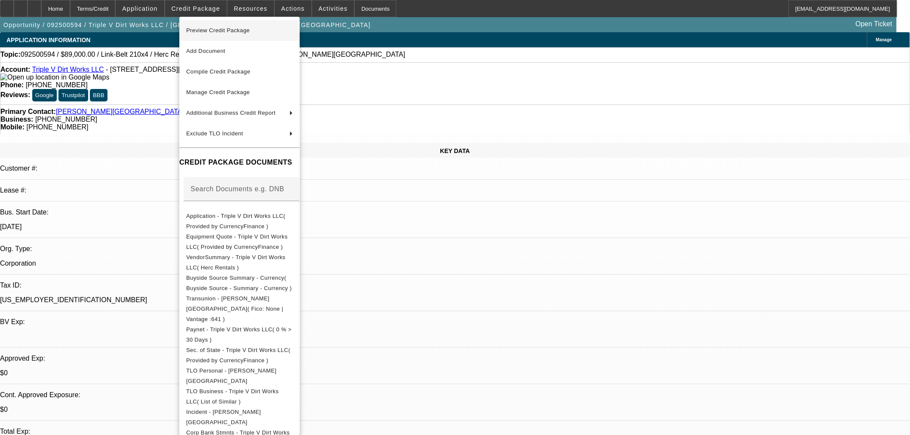
click at [213, 26] on span "Preview Credit Package" at bounding box center [239, 30] width 107 height 10
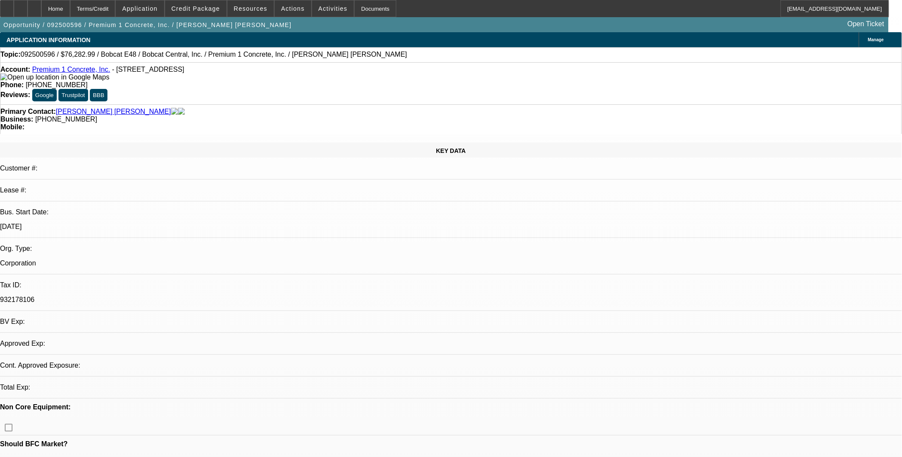
select select "0"
select select "2"
select select "0.1"
select select "4"
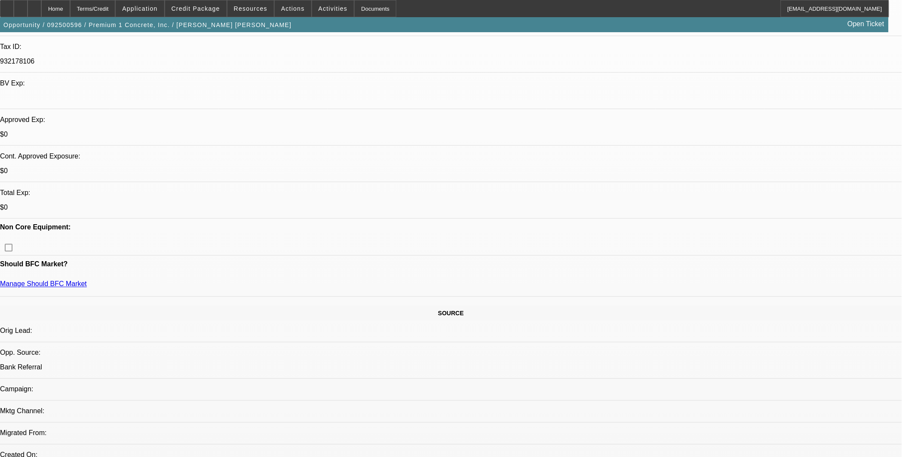
scroll to position [80, 0]
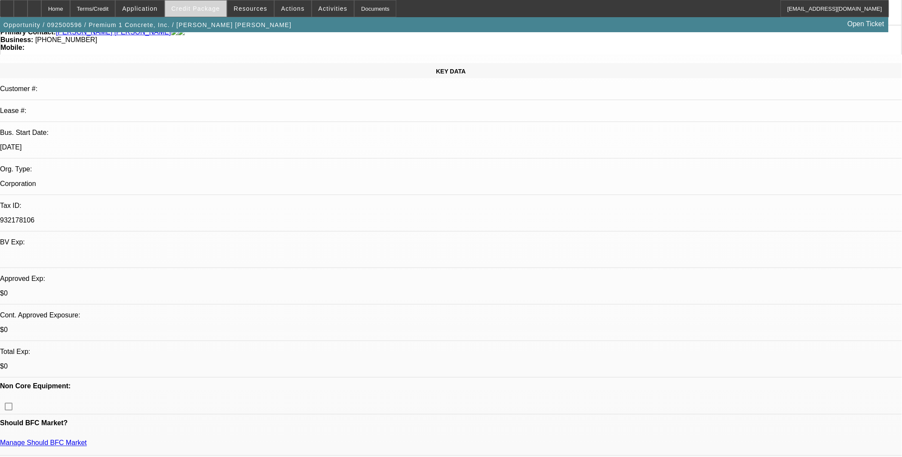
click at [209, 9] on span "Credit Package" at bounding box center [196, 8] width 49 height 7
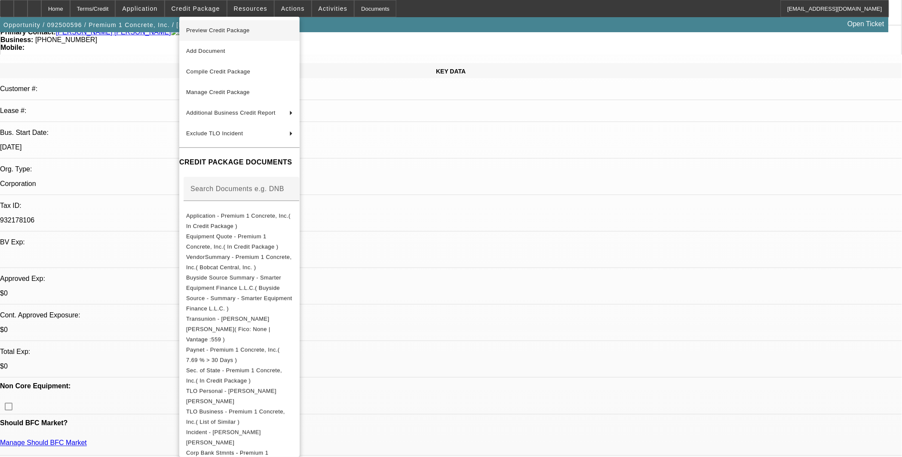
click at [230, 24] on button "Preview Credit Package" at bounding box center [239, 30] width 120 height 21
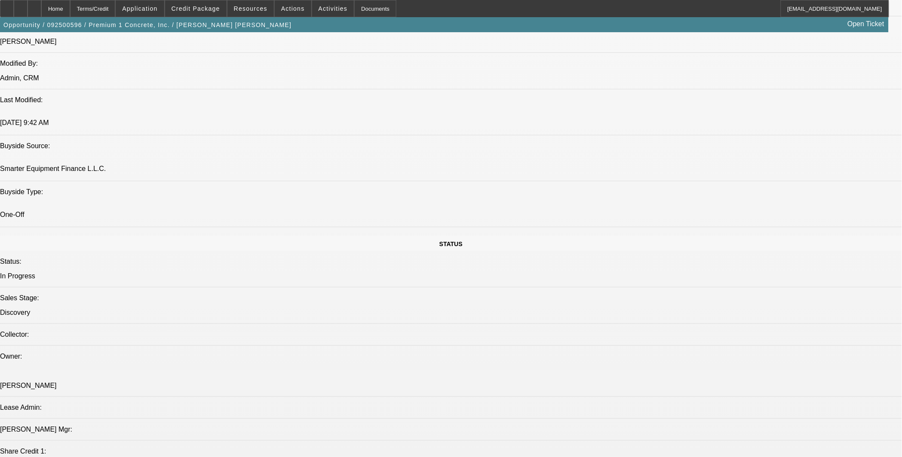
scroll to position [716, 0]
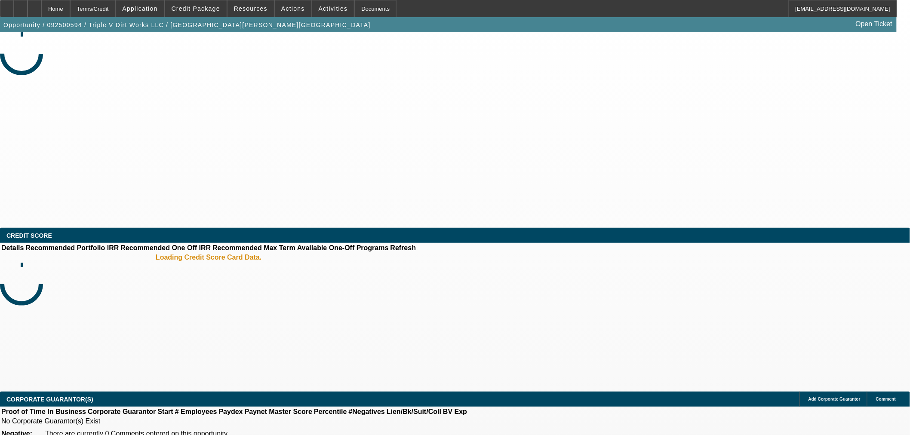
select select "0"
select select "2"
select select "0"
select select "6"
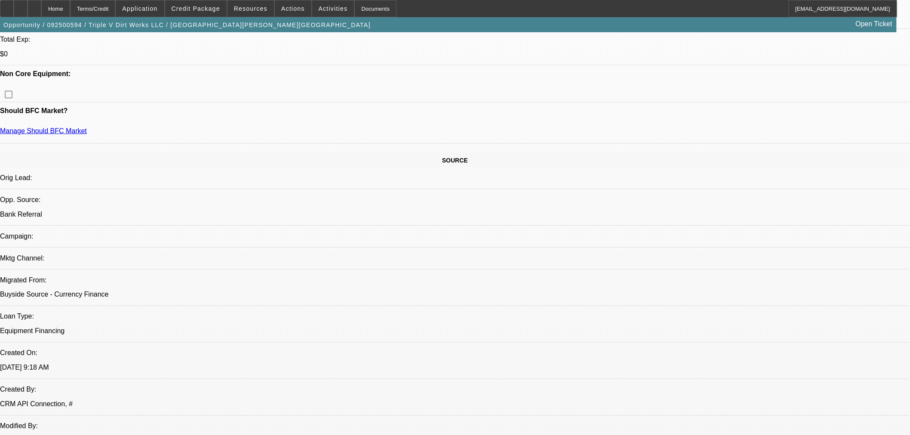
scroll to position [398, 0]
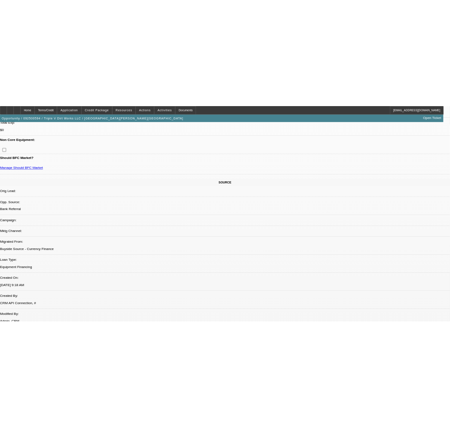
scroll to position [433, 0]
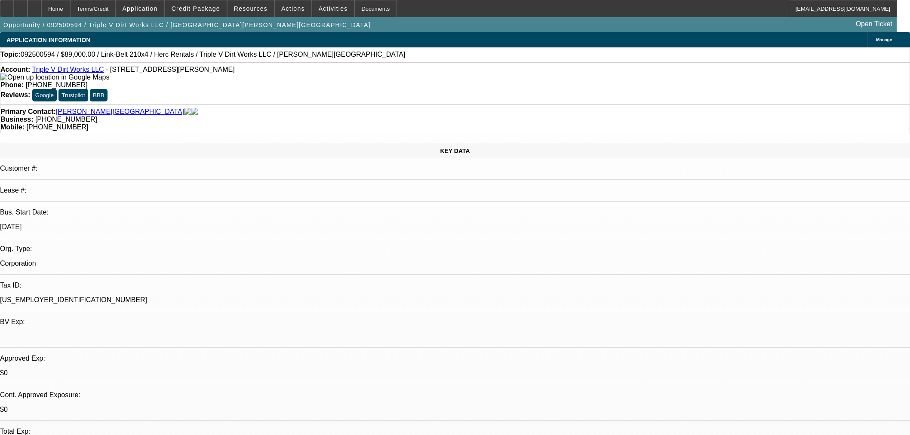
select select "0"
select select "2"
select select "0"
select select "6"
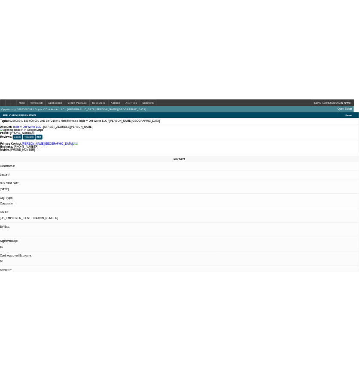
scroll to position [71, 0]
